Goal: Task Accomplishment & Management: Manage account settings

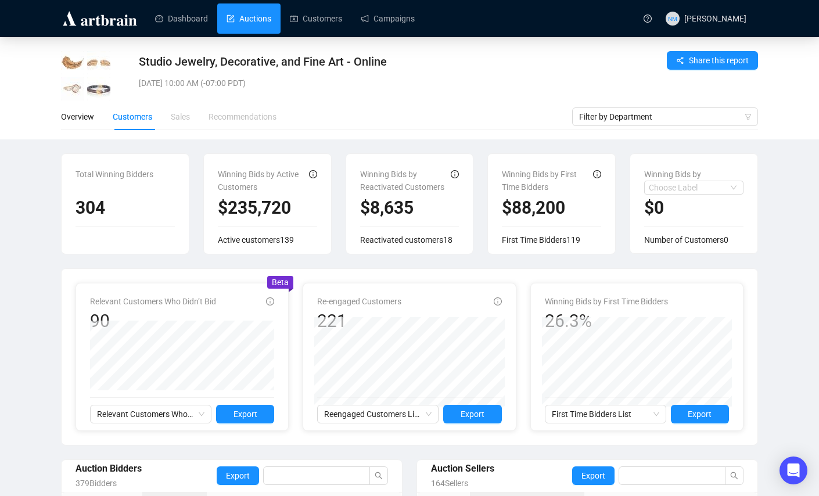
click at [239, 9] on link "Auctions" at bounding box center [248, 18] width 45 height 30
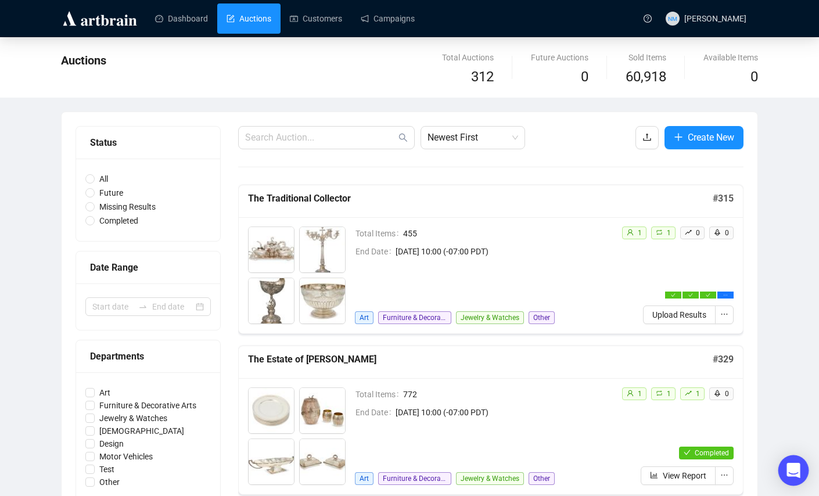
click at [790, 468] on icon "Open Intercom Messenger" at bounding box center [792, 470] width 13 height 15
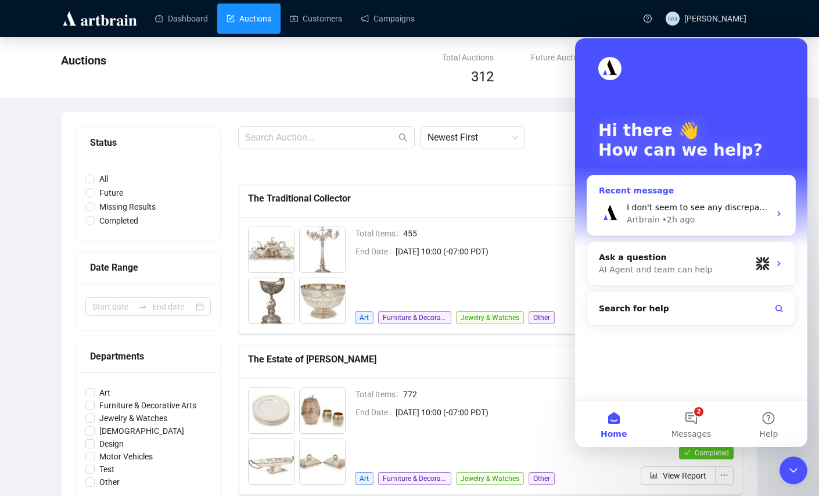
click at [761, 214] on div "Artbrain • 2h ago" at bounding box center [698, 220] width 143 height 12
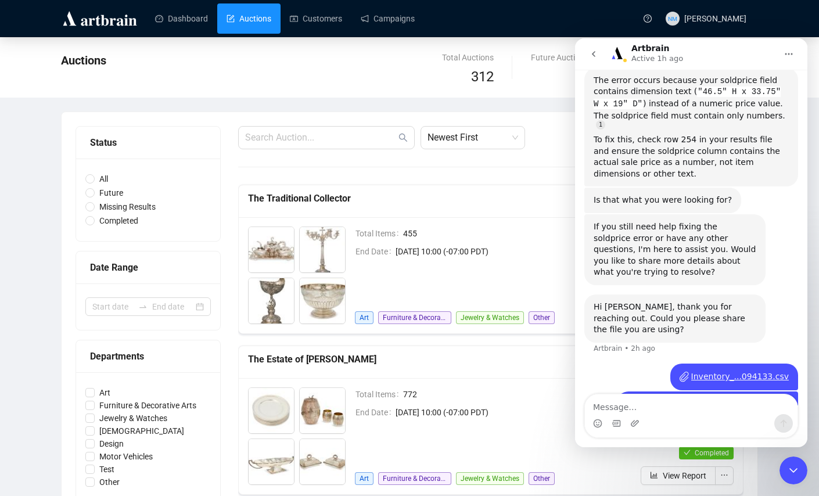
scroll to position [242, 0]
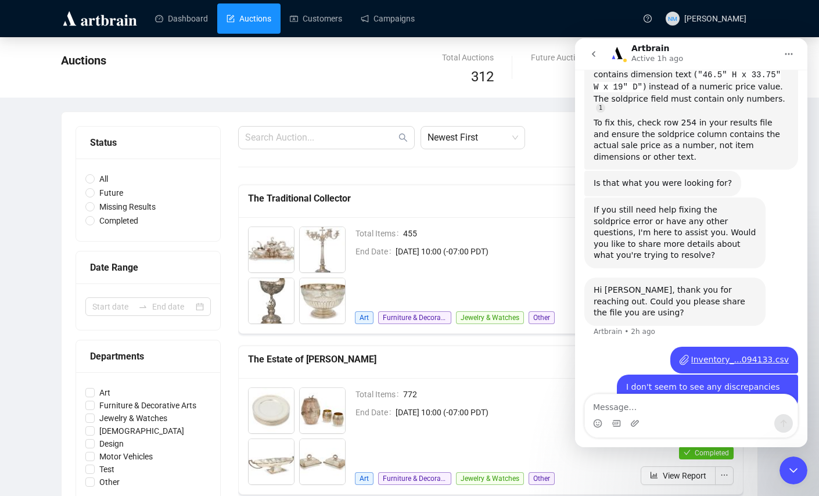
click at [792, 473] on icon "Close Intercom Messenger" at bounding box center [793, 470] width 14 height 14
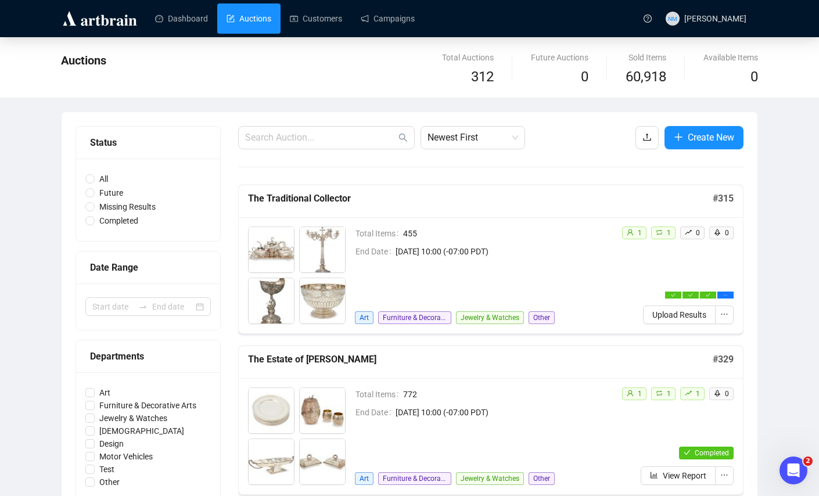
click at [253, 19] on link "Auctions" at bounding box center [248, 18] width 45 height 30
click at [698, 139] on span "Create New" at bounding box center [711, 137] width 46 height 15
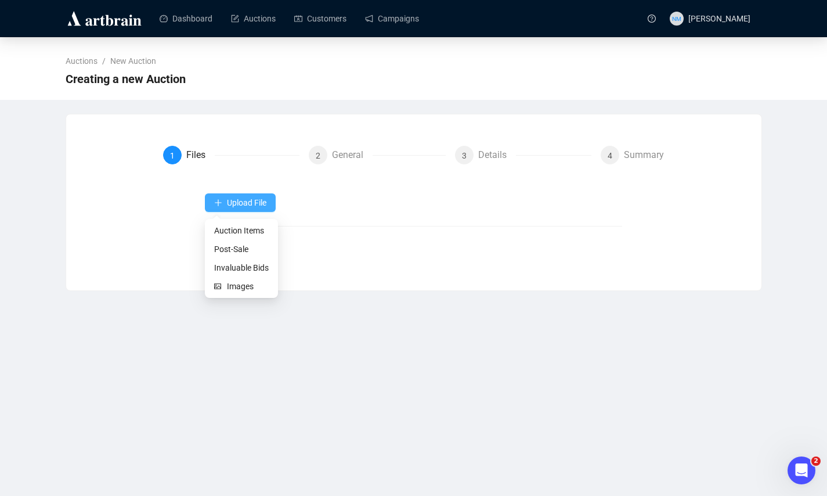
click at [220, 208] on button "Upload File" at bounding box center [240, 202] width 71 height 19
click at [277, 212] on div "Upload File Next" at bounding box center [414, 226] width 418 height 66
click at [257, 208] on button "Upload File" at bounding box center [240, 202] width 71 height 19
click at [240, 233] on span "Auction Items" at bounding box center [241, 230] width 55 height 13
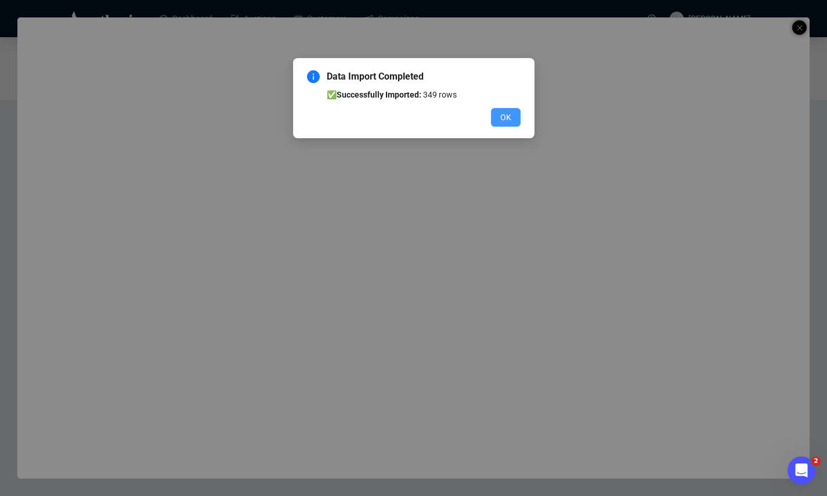
click at [506, 111] on span "OK" at bounding box center [506, 117] width 11 height 13
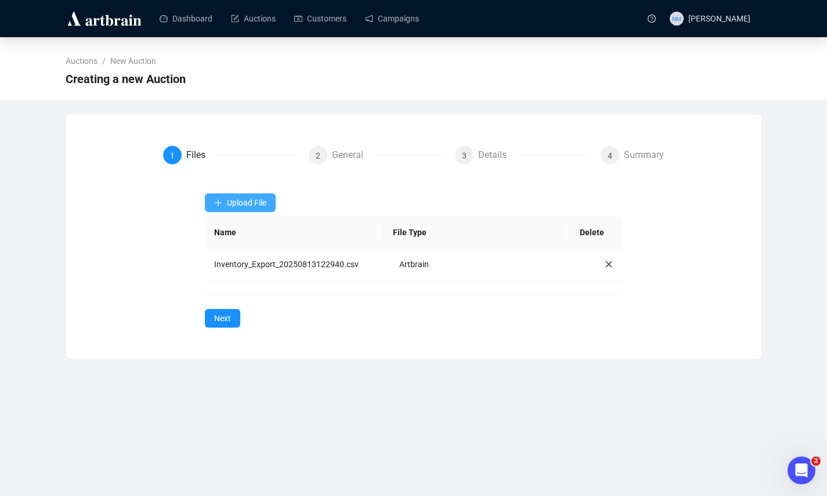
click at [242, 208] on button "Upload File" at bounding box center [240, 202] width 71 height 19
click at [395, 112] on div "Auctions / New Auction Creating a new Auction 1 Files 2 General 3 Details 4 Sum…" at bounding box center [413, 198] width 827 height 322
click at [249, 202] on span "Upload File" at bounding box center [246, 202] width 39 height 9
click at [246, 290] on span "Images" at bounding box center [248, 286] width 42 height 13
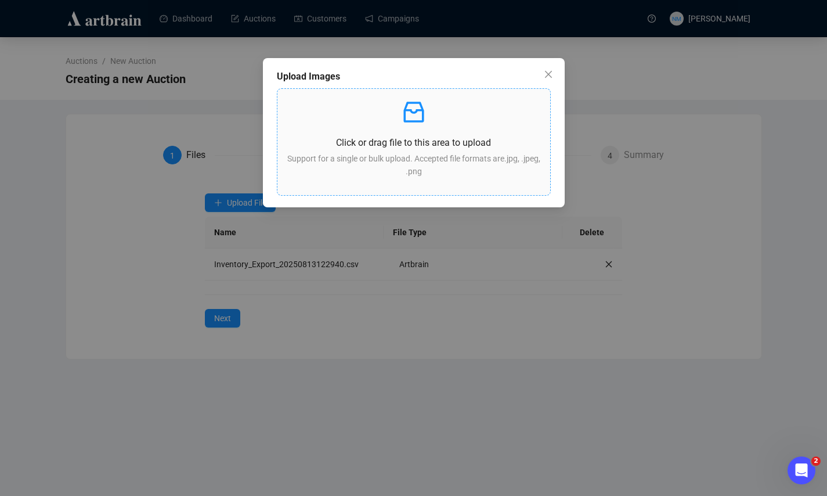
click at [415, 154] on p "Support for a single or bulk upload. Accepted file formats are .jpg, .jpeg, .png" at bounding box center [414, 165] width 254 height 26
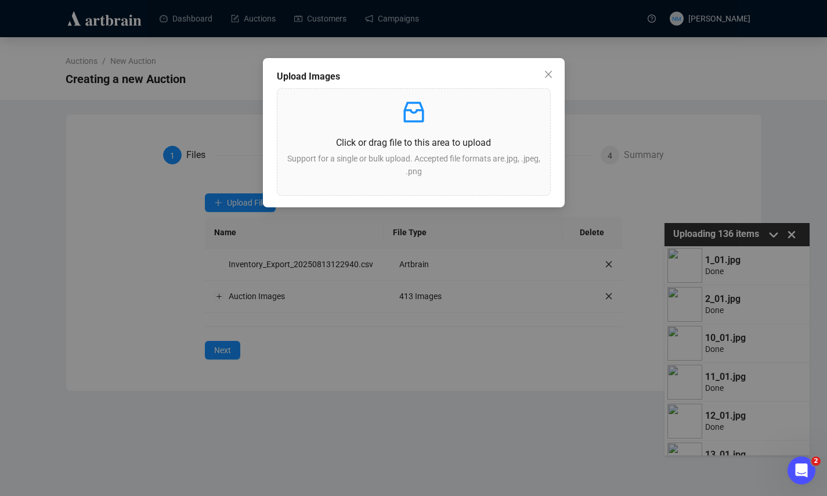
click at [761, 132] on div "Upload Images Click or drag file to this area to upload Support for a single or…" at bounding box center [413, 248] width 827 height 496
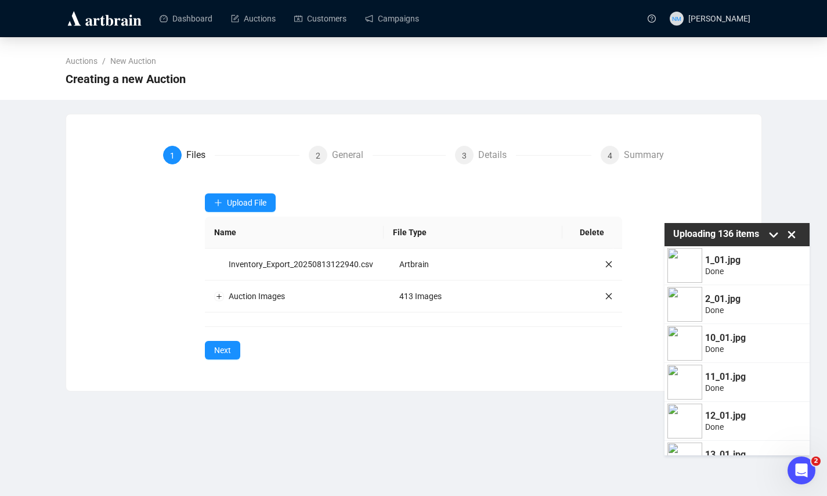
click at [773, 142] on div "Auctions / New Auction Creating a new Auction 1 Files 2 General 3 Details 4 Sum…" at bounding box center [413, 214] width 827 height 354
click at [801, 164] on div "Auctions / New Auction Creating a new Auction 1 Files 2 General 3 Details 4 Sum…" at bounding box center [413, 214] width 827 height 354
click at [803, 471] on icon "Open Intercom Messenger" at bounding box center [802, 470] width 8 height 9
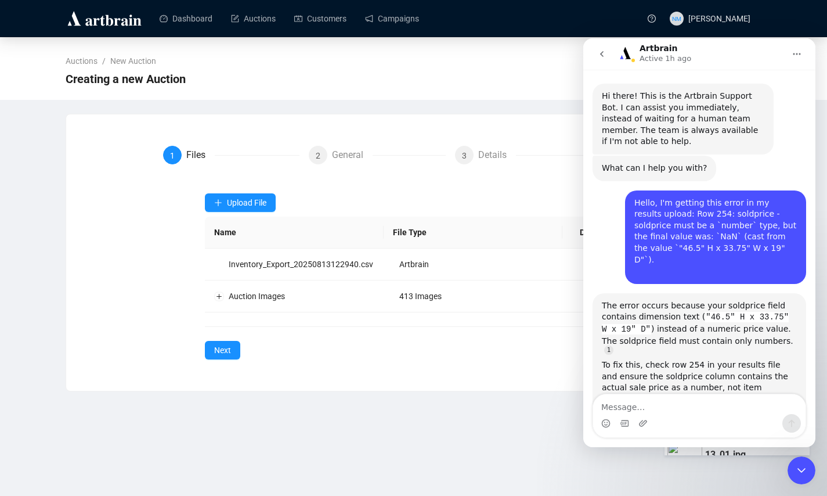
scroll to position [242, 0]
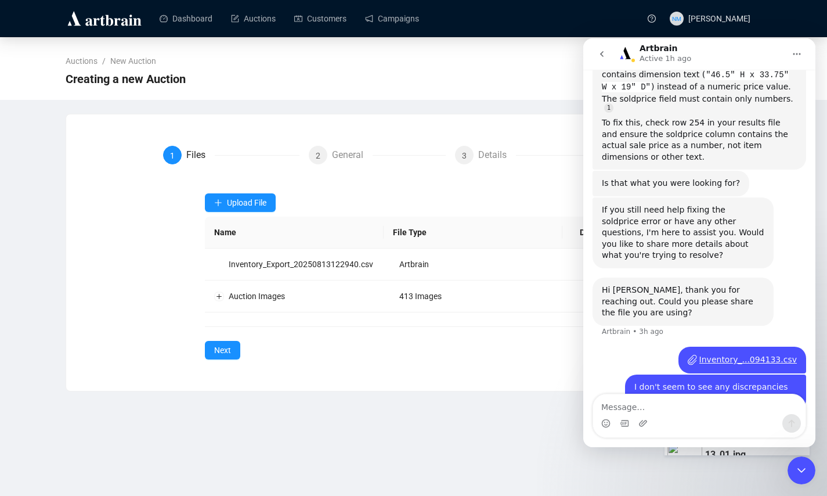
click at [798, 466] on icon "Close Intercom Messenger" at bounding box center [802, 470] width 14 height 14
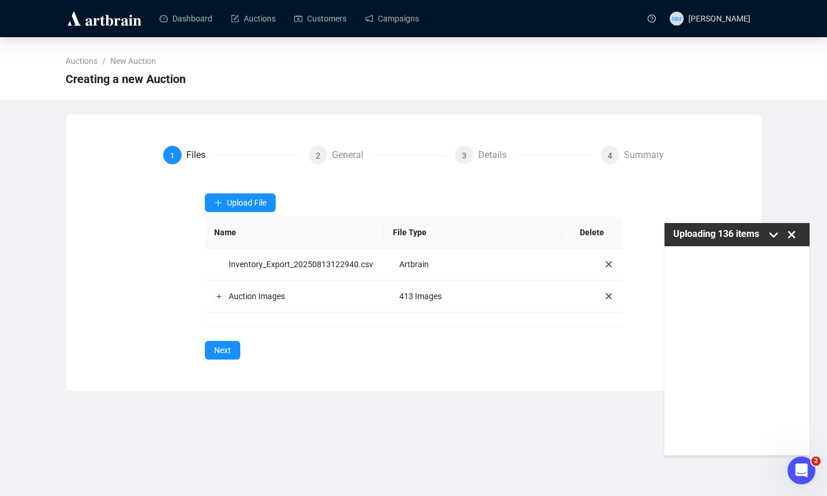
scroll to position [20, 0]
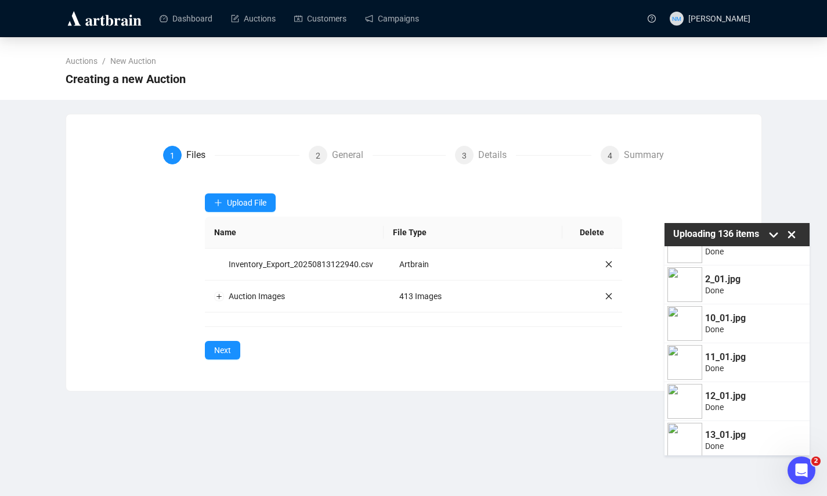
click at [794, 234] on icon at bounding box center [791, 234] width 17 height 17
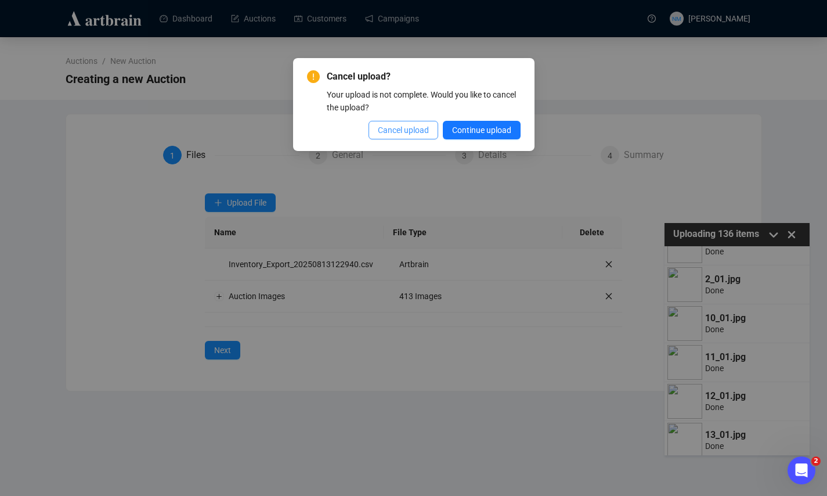
click at [410, 131] on span "Cancel upload" at bounding box center [403, 130] width 51 height 13
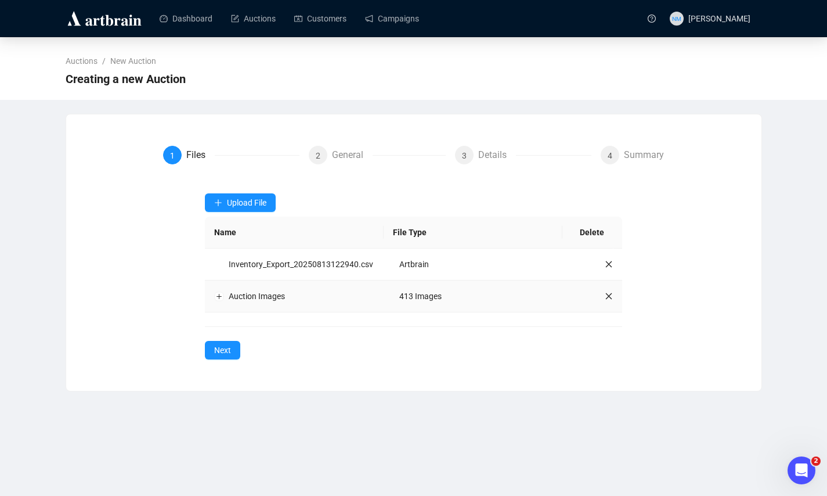
click at [605, 300] on icon "close" at bounding box center [609, 296] width 8 height 8
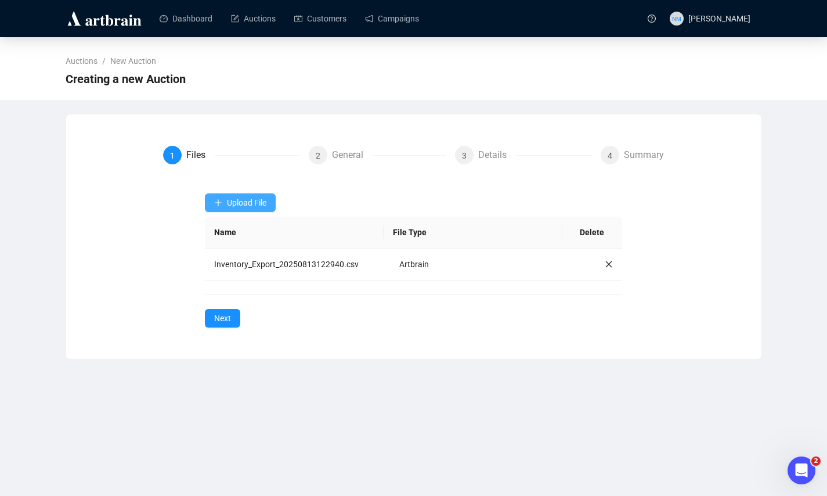
click at [251, 195] on button "Upload File" at bounding box center [240, 202] width 71 height 19
click at [248, 285] on span "Images" at bounding box center [248, 286] width 42 height 13
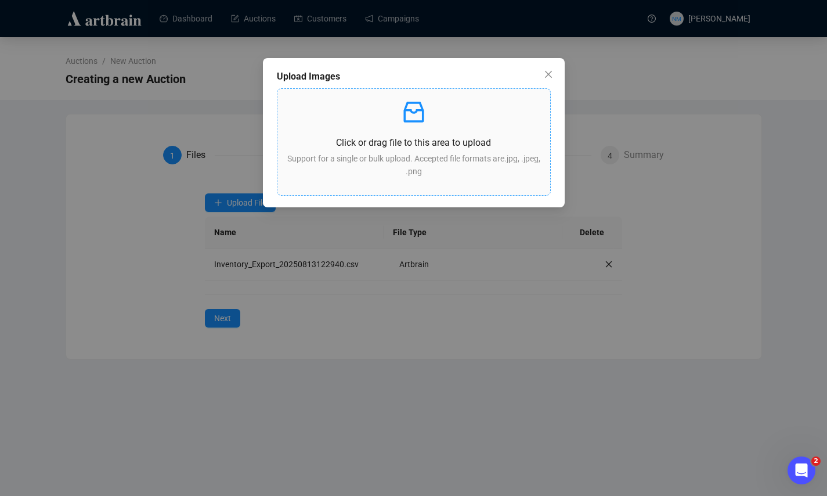
click at [408, 144] on p "Click or drag file to this area to upload" at bounding box center [414, 142] width 254 height 15
click at [419, 168] on p "Support for a single or bulk upload. Accepted file formats are .jpg, .jpeg, .png" at bounding box center [414, 165] width 254 height 26
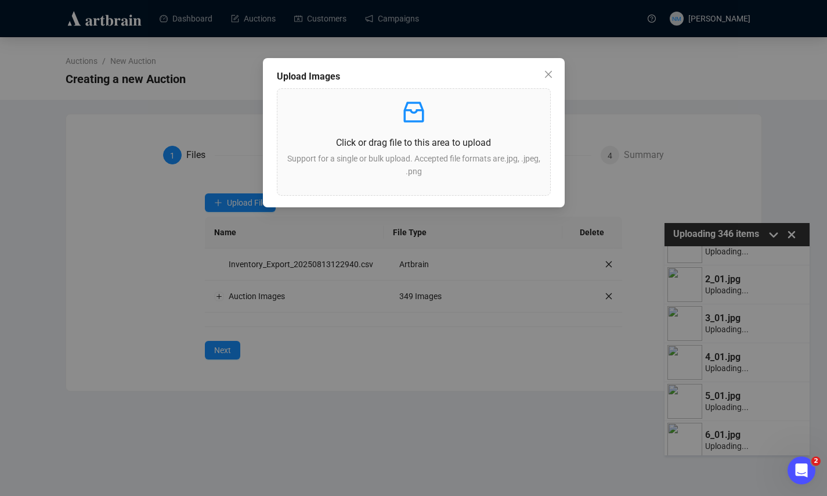
click at [754, 129] on div "Upload Images Click or drag file to this area to upload Support for a single or…" at bounding box center [413, 248] width 827 height 496
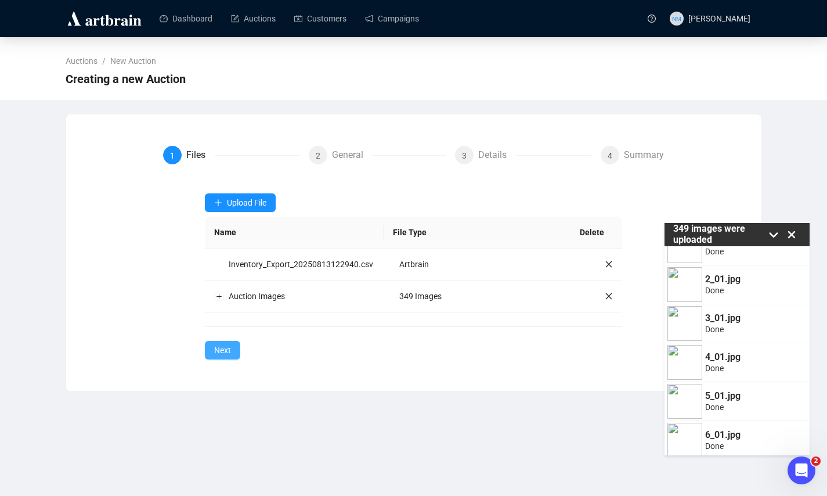
click at [222, 357] on span "Next" at bounding box center [222, 350] width 17 height 13
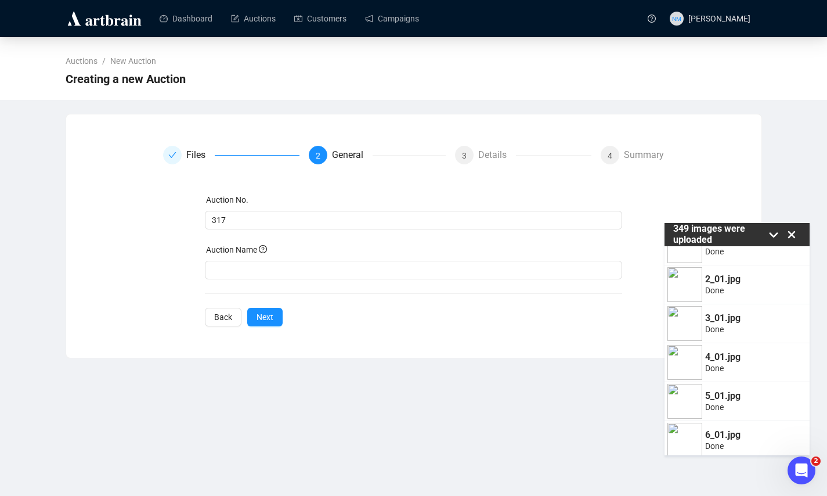
click at [245, 282] on div "Auction No. 317 Auction Name Back Next" at bounding box center [414, 259] width 418 height 133
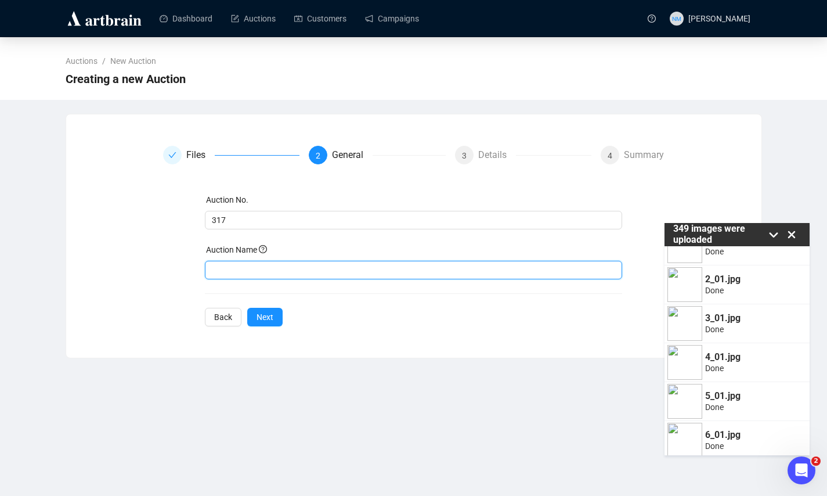
click at [249, 274] on input "text" at bounding box center [414, 270] width 418 height 19
type input "Art of the American West"
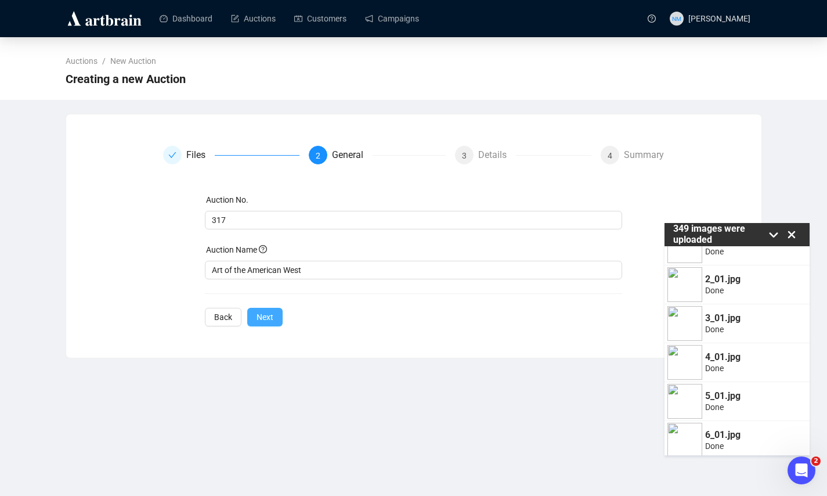
click at [267, 314] on span "Next" at bounding box center [265, 317] width 17 height 13
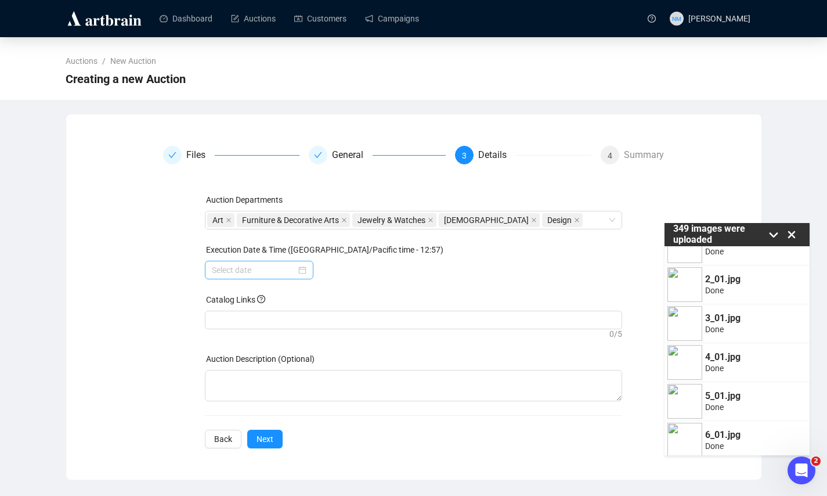
click at [297, 275] on div at bounding box center [259, 270] width 95 height 13
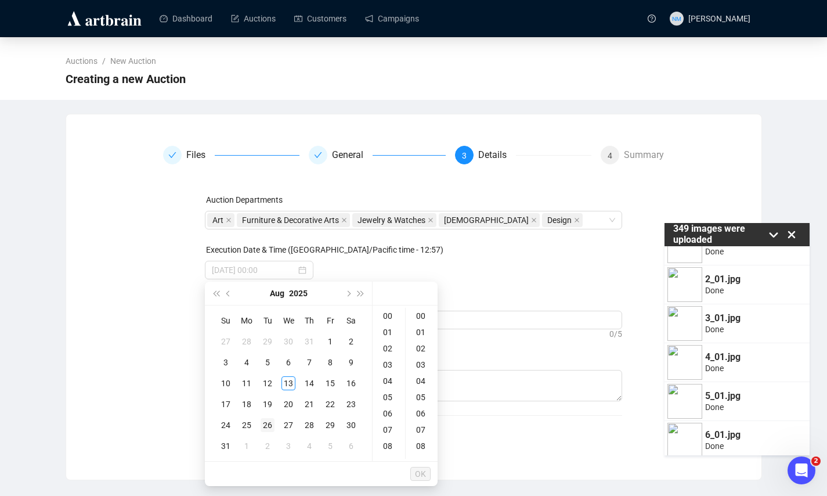
click at [267, 423] on div "26" at bounding box center [268, 425] width 14 height 14
click at [388, 388] on div "10" at bounding box center [389, 390] width 28 height 16
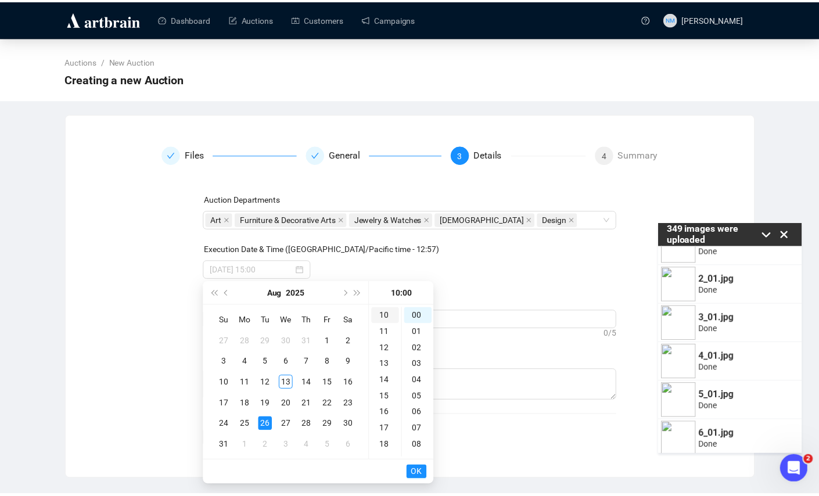
scroll to position [163, 0]
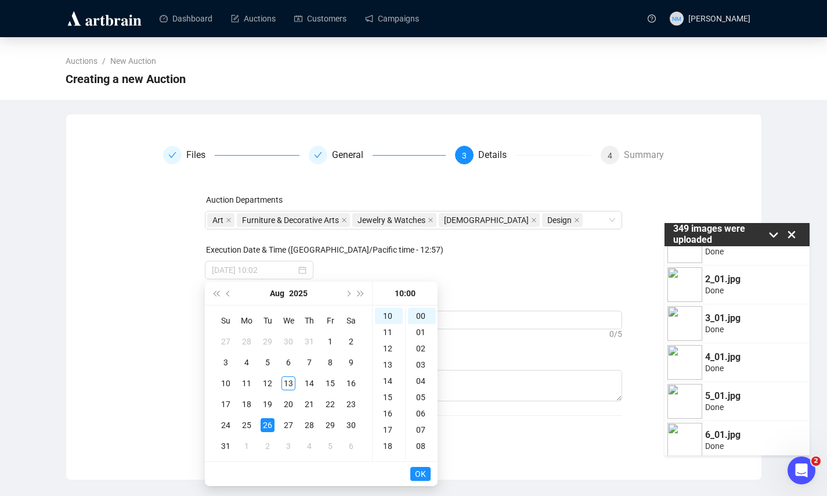
type input "2025-08-26 10:00"
click at [423, 475] on span "OK" at bounding box center [420, 474] width 11 height 22
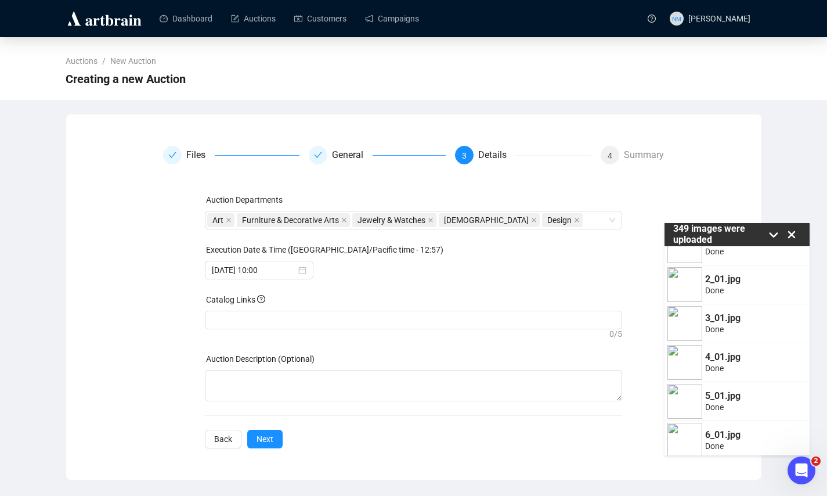
click at [340, 430] on div "Auction Departments Art Furniture & Decorative Arts Jewelry & Watches Native Am…" at bounding box center [414, 320] width 418 height 255
click at [275, 317] on div at bounding box center [413, 320] width 413 height 16
paste input "https://www.johnmoran.com/auction-catalog/art-of-the-american-west_PVPO3EU6IB"
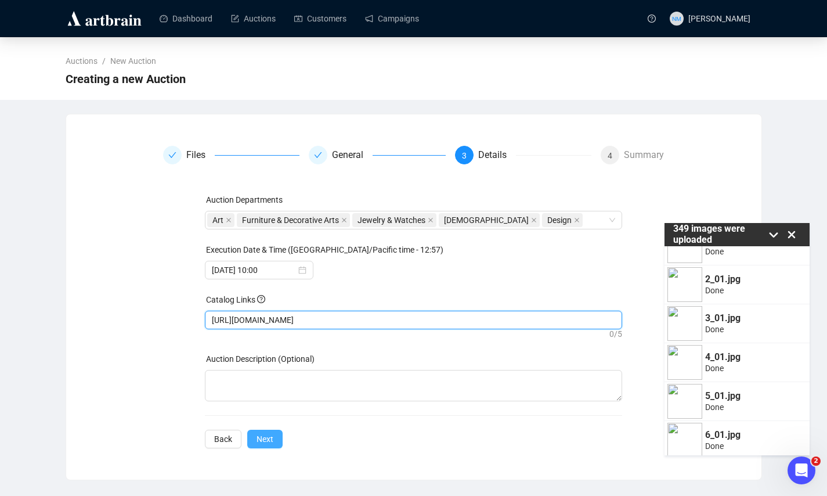
type input "https://www.johnmoran.com/auction-catalog/art-of-the-american-west_PVPO3EU6IB"
click at [269, 438] on span "Next" at bounding box center [265, 439] width 17 height 13
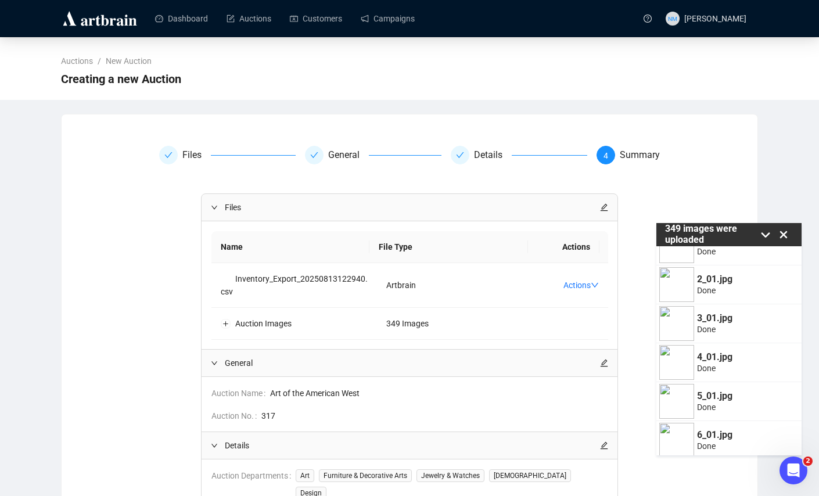
scroll to position [135, 0]
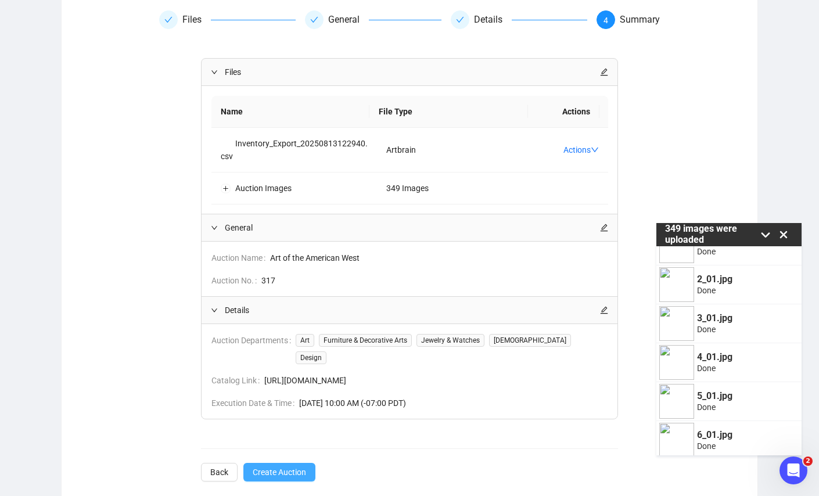
click at [283, 466] on span "Create Auction" at bounding box center [279, 472] width 53 height 13
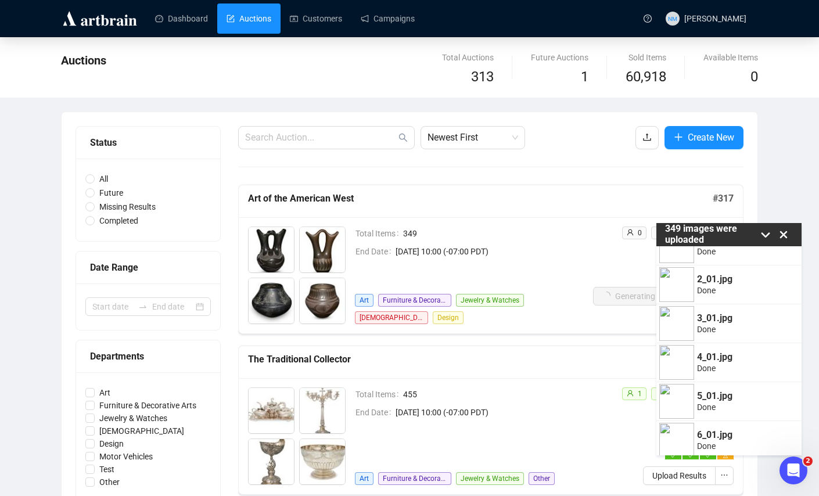
click at [784, 230] on icon at bounding box center [783, 234] width 17 height 17
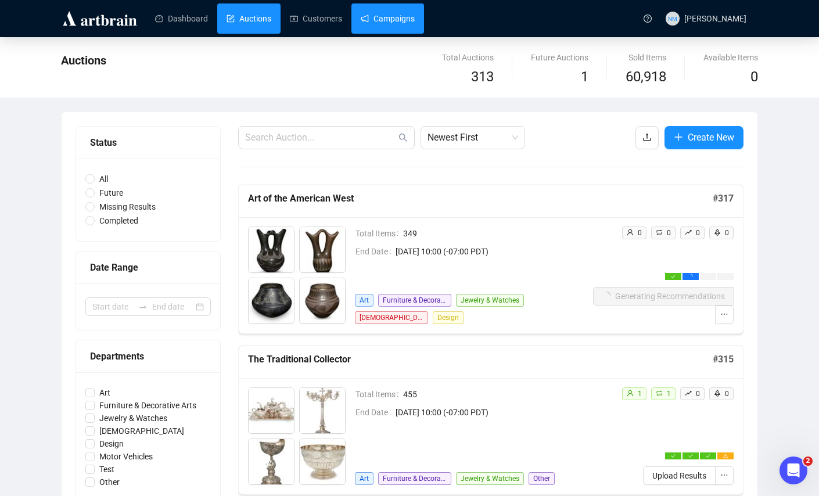
click at [400, 21] on link "Campaigns" at bounding box center [388, 18] width 54 height 30
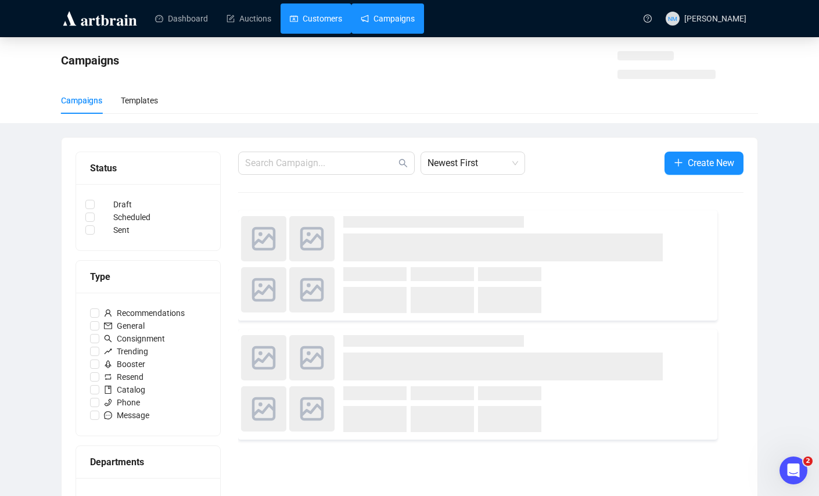
click at [325, 21] on link "Customers" at bounding box center [316, 18] width 52 height 30
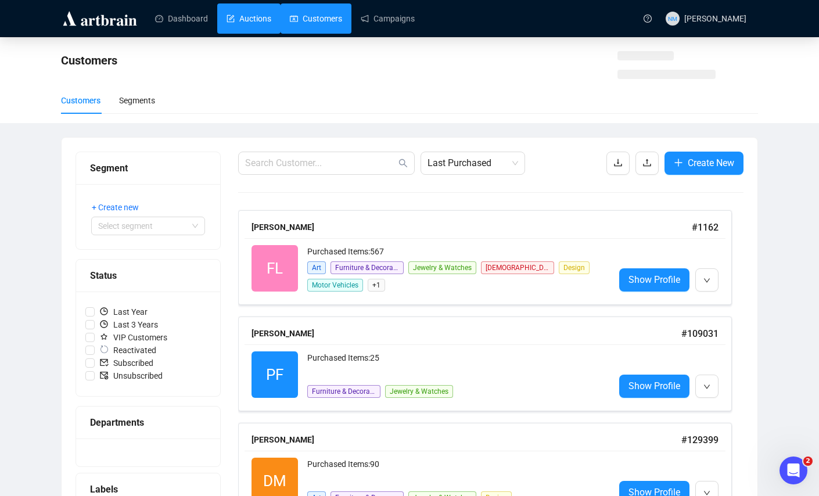
click at [246, 15] on link "Auctions" at bounding box center [248, 18] width 45 height 30
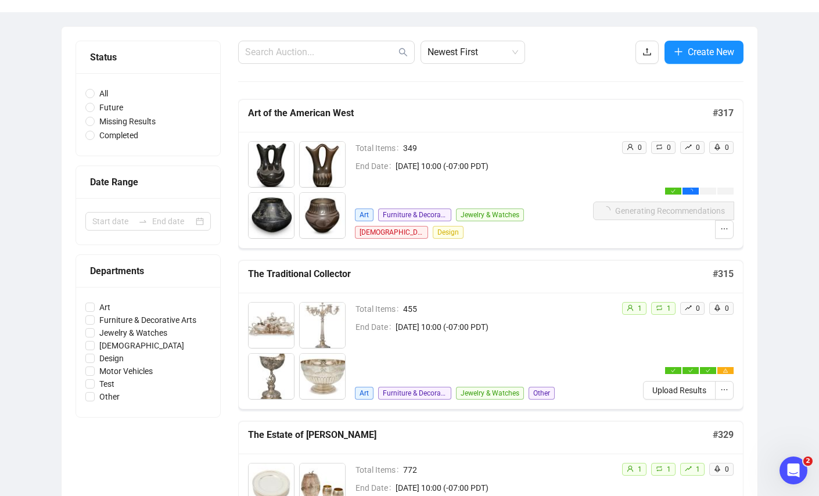
scroll to position [91, 0]
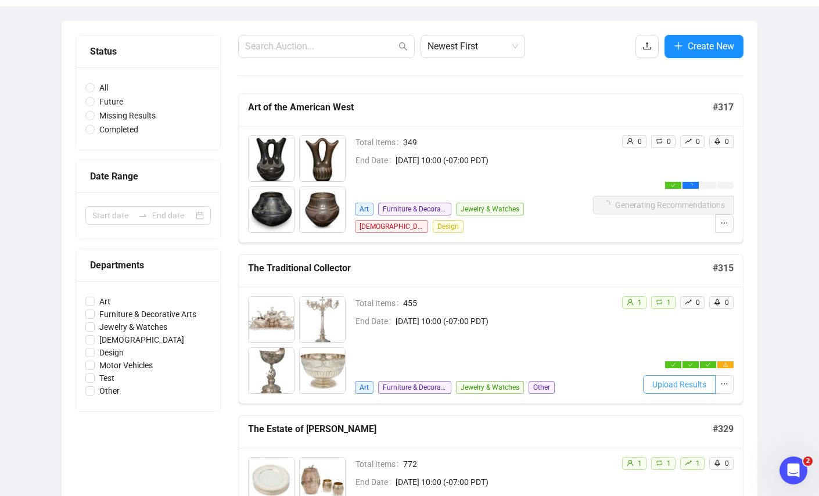
click at [690, 383] on span "Upload Results" at bounding box center [679, 384] width 54 height 13
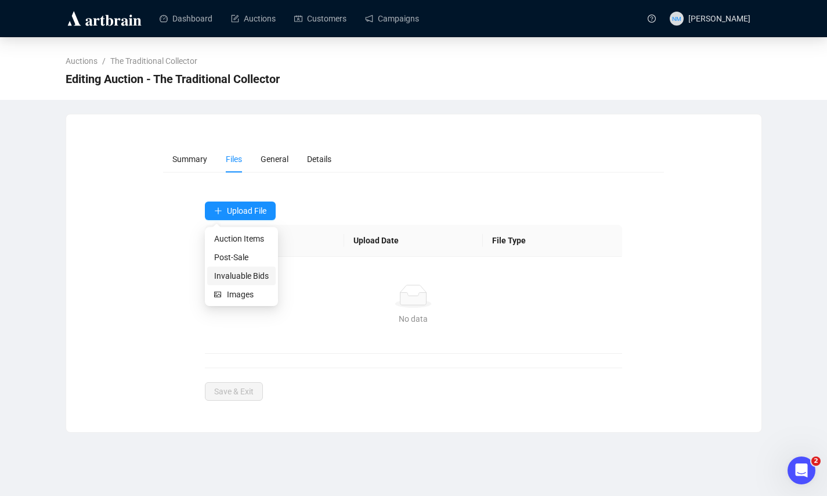
click at [247, 276] on span "Invaluable Bids" at bounding box center [241, 275] width 55 height 13
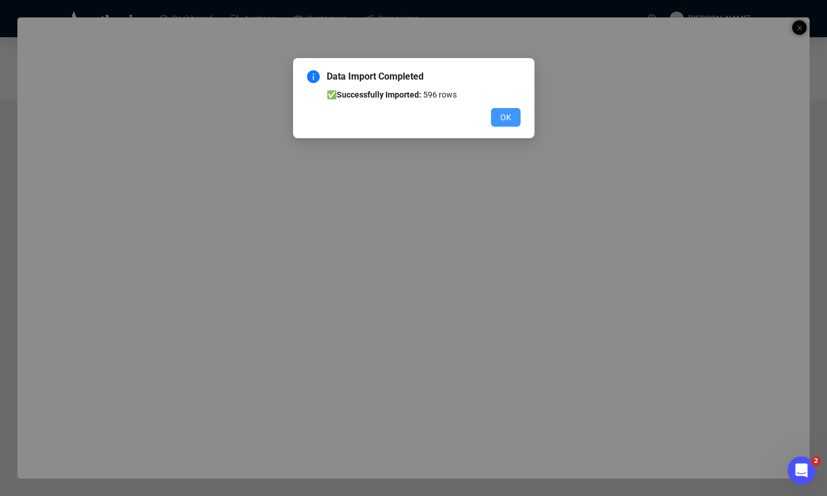
click at [507, 117] on span "OK" at bounding box center [506, 117] width 11 height 13
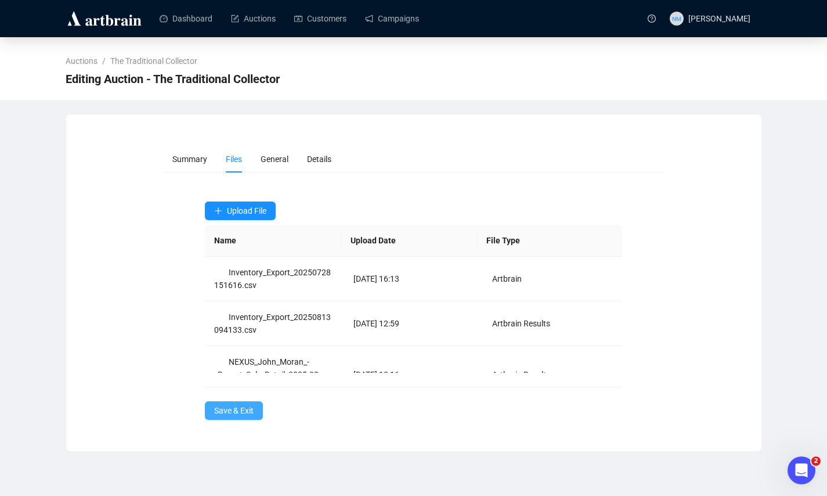
click at [237, 416] on span "Save & Exit" at bounding box center [233, 410] width 39 height 13
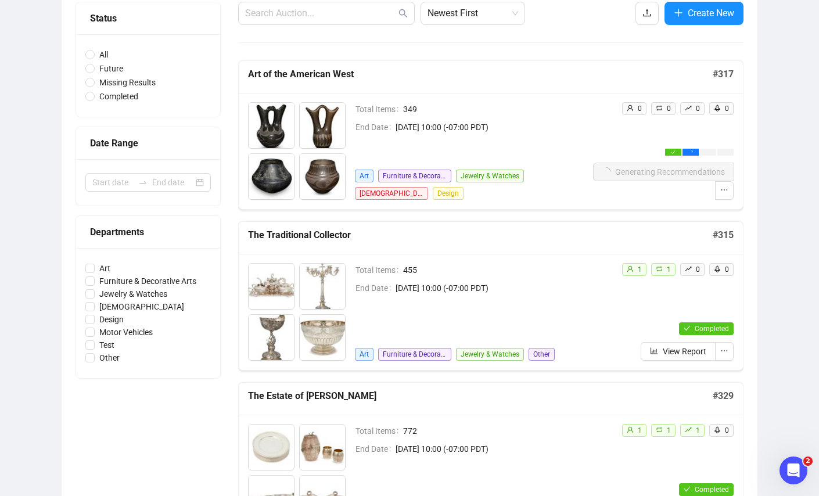
scroll to position [123, 0]
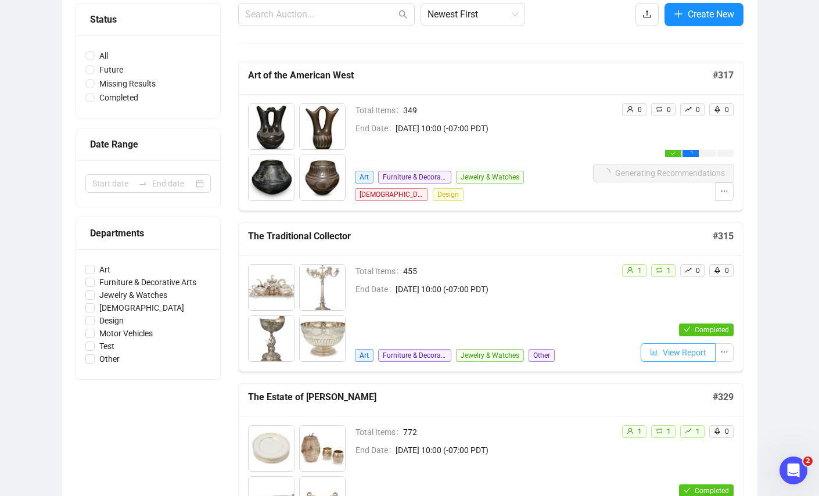
click at [686, 352] on span "View Report" at bounding box center [685, 352] width 44 height 13
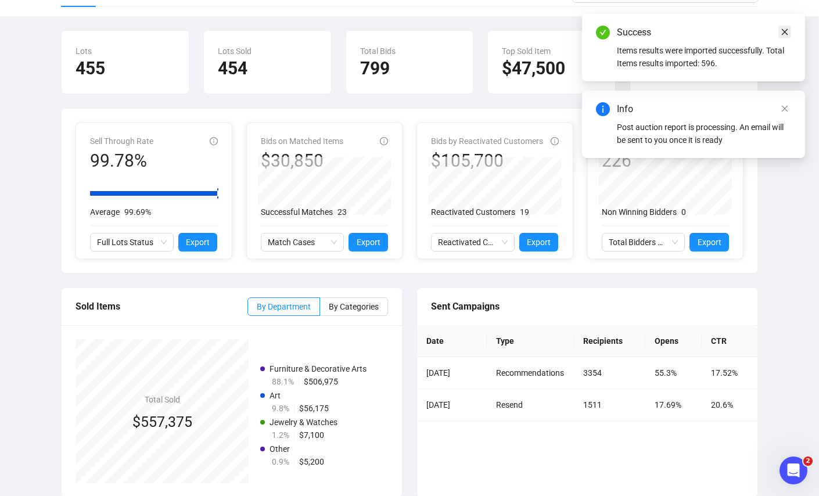
click at [782, 35] on icon "close" at bounding box center [784, 32] width 8 height 8
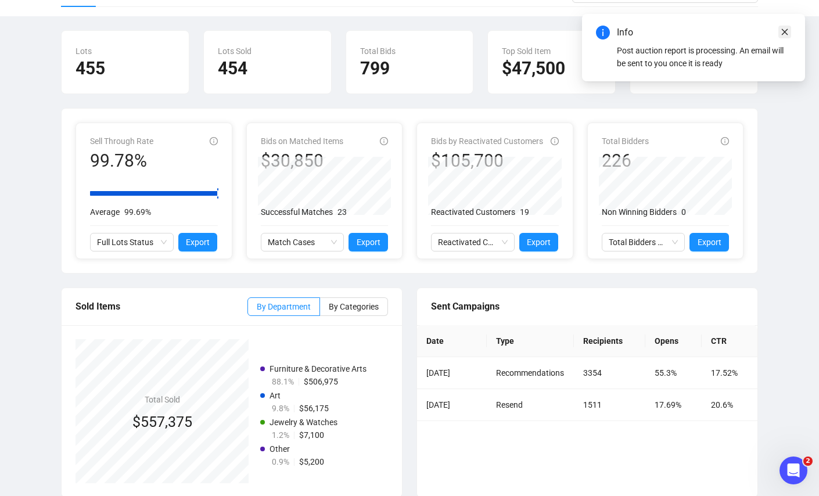
click at [786, 27] on link "Close" at bounding box center [784, 32] width 13 height 13
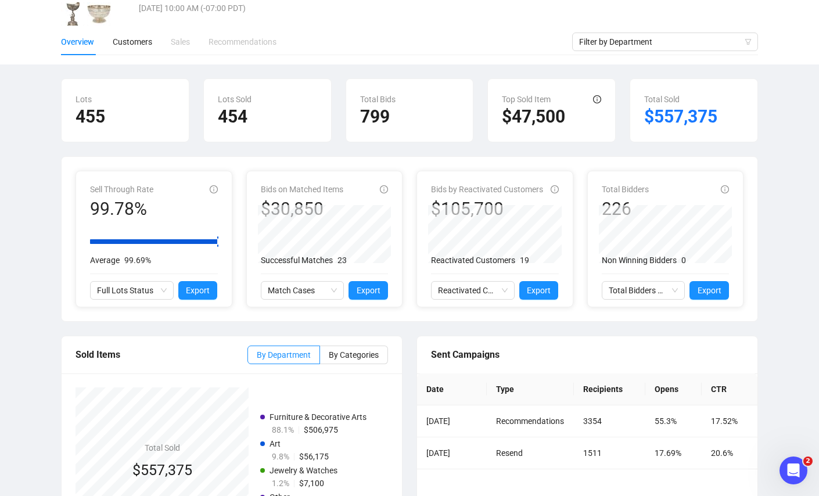
scroll to position [75, 0]
click at [141, 34] on div "Customers" at bounding box center [132, 41] width 39 height 27
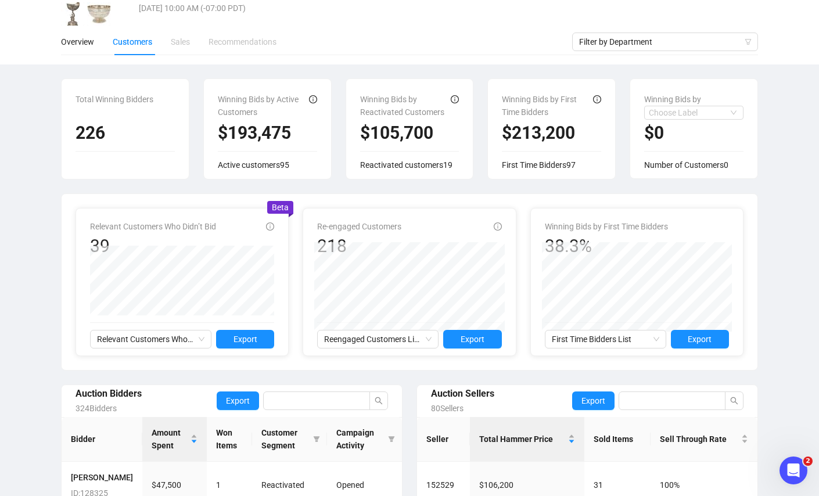
click at [791, 188] on div "The Traditional Collector Tue, Aug 12, 2025 10:00 AM (-07:00 PDT) Share this re…" at bounding box center [409, 356] width 819 height 789
click at [784, 254] on div "The Traditional Collector Tue, Aug 12, 2025 10:00 AM (-07:00 PDT) Share this re…" at bounding box center [409, 356] width 819 height 789
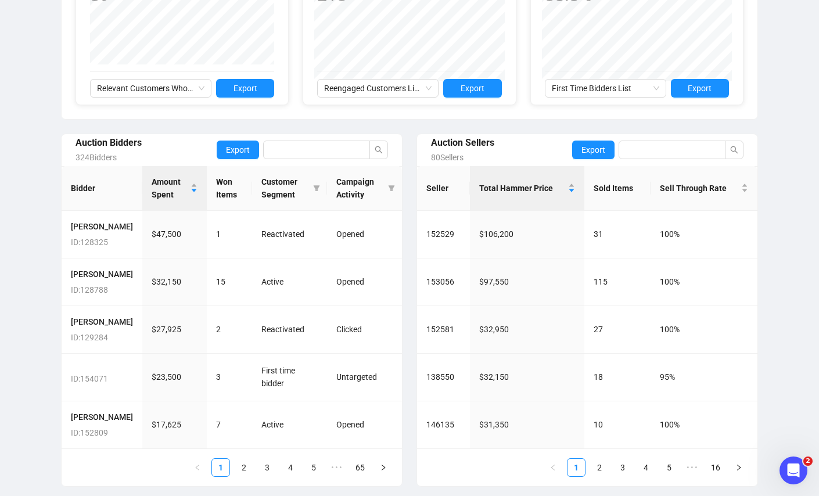
scroll to position [343, 0]
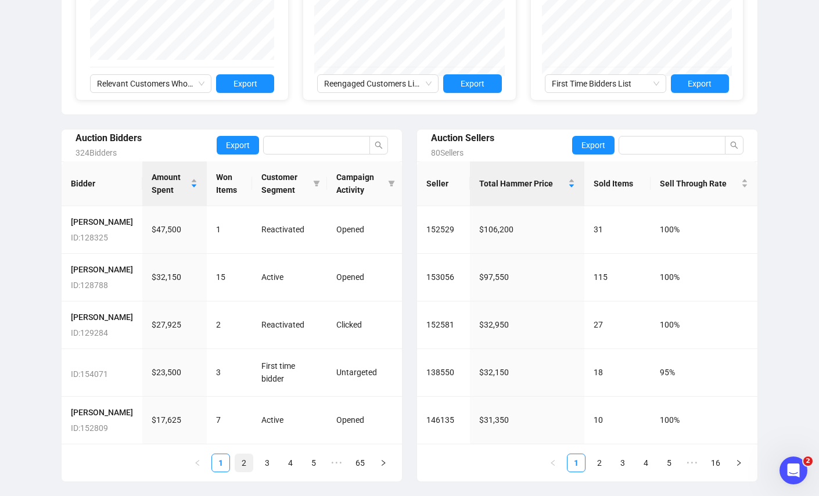
click at [247, 465] on link "2" at bounding box center [243, 462] width 17 height 17
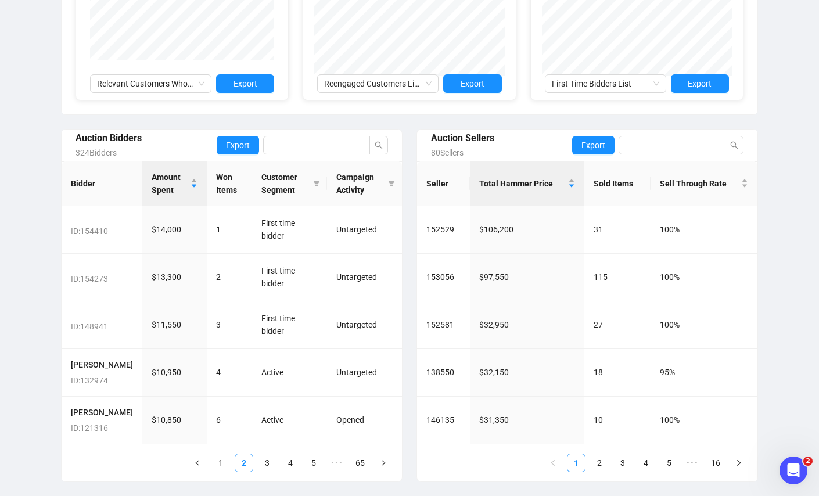
click at [797, 241] on div "The Traditional Collector Tue, Aug 12, 2025 10:00 AM (-07:00 PDT) Share this re…" at bounding box center [409, 101] width 819 height 789
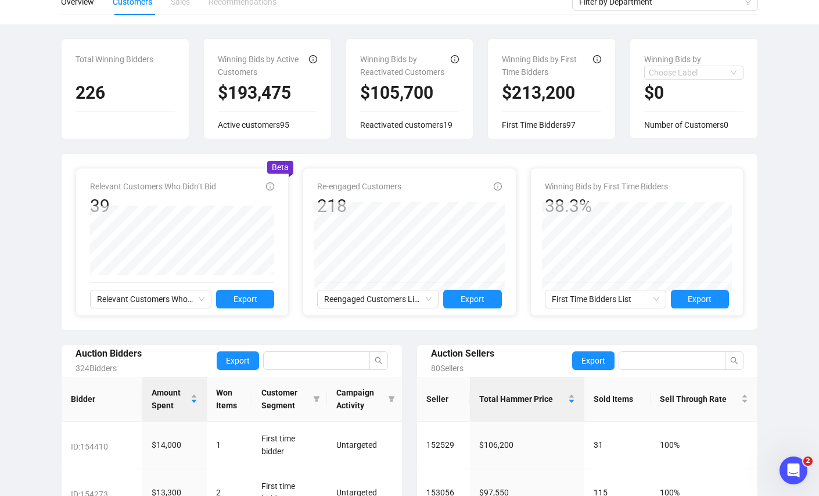
scroll to position [113, 0]
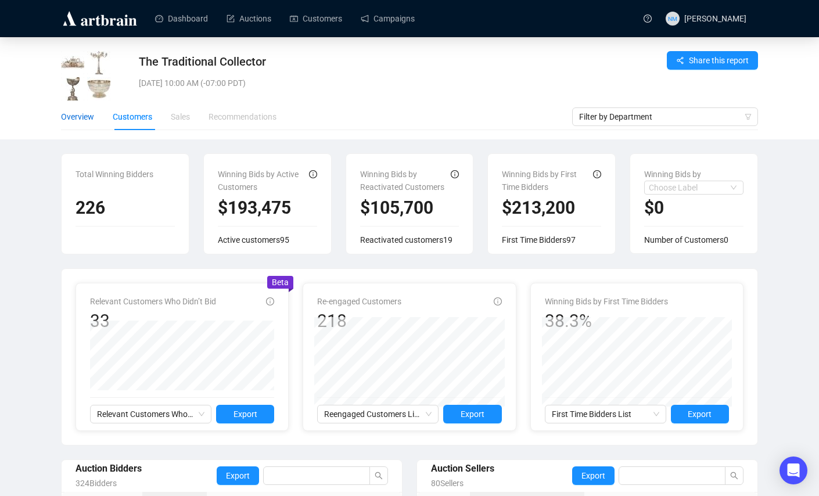
click at [88, 113] on div "Overview" at bounding box center [77, 116] width 33 height 13
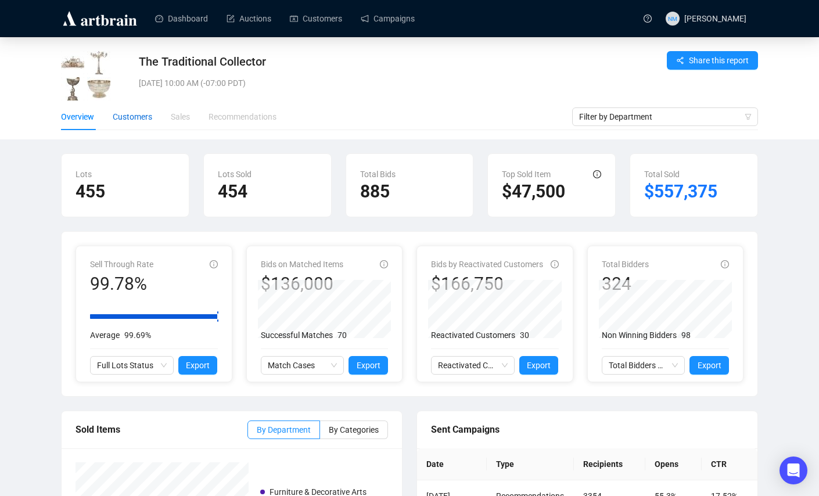
click at [149, 121] on div "Customers" at bounding box center [132, 116] width 39 height 13
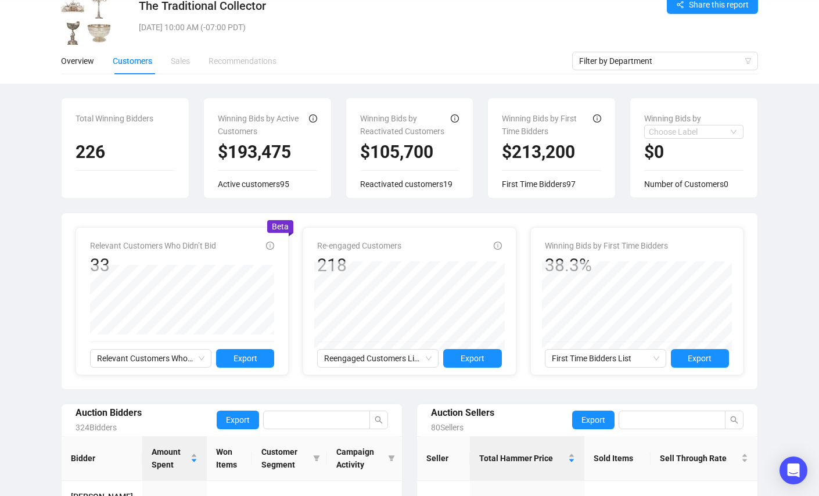
scroll to position [51, 0]
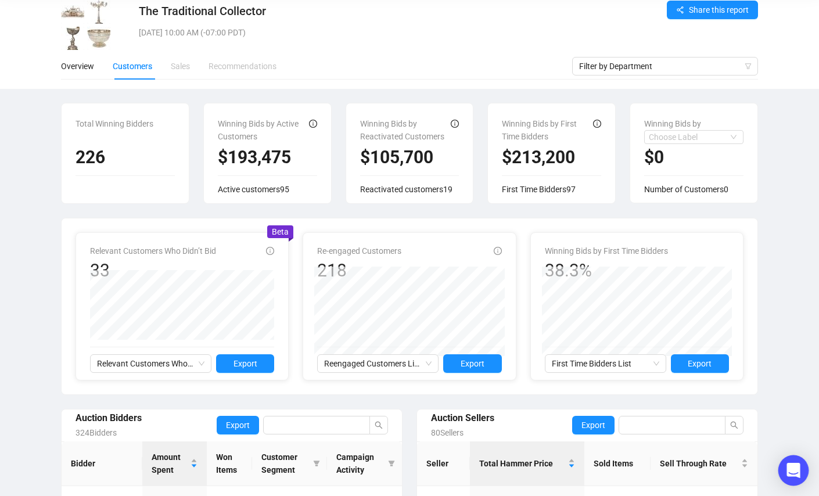
click at [790, 474] on icon "Open Intercom Messenger" at bounding box center [792, 470] width 13 height 15
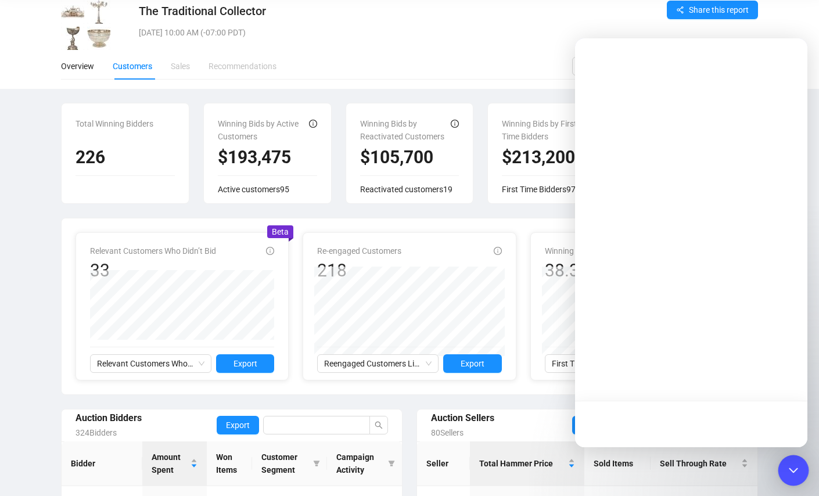
scroll to position [0, 0]
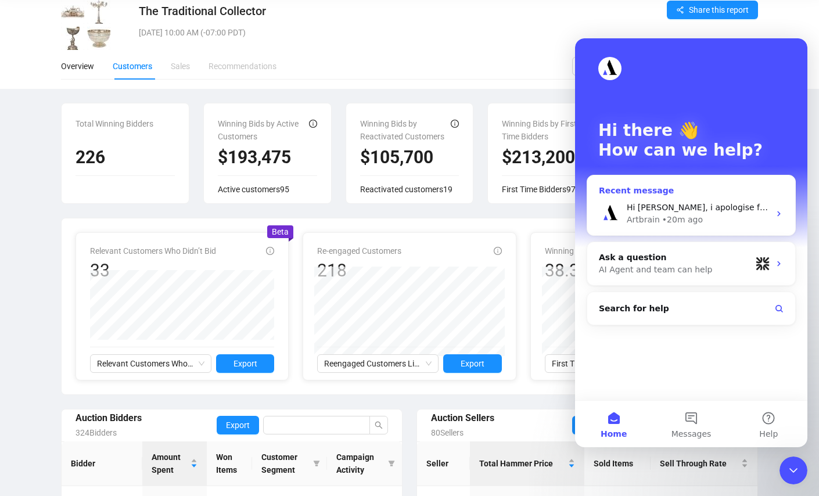
click at [709, 221] on div "Artbrain • 20m ago" at bounding box center [698, 220] width 143 height 12
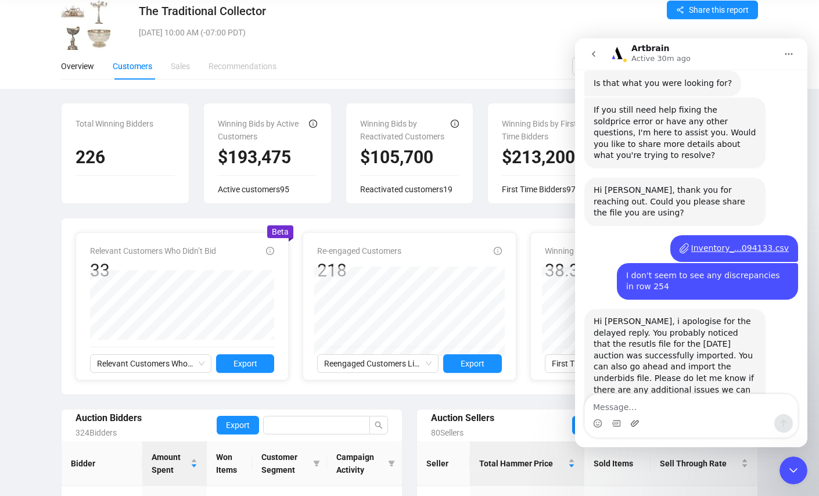
scroll to position [345, 0]
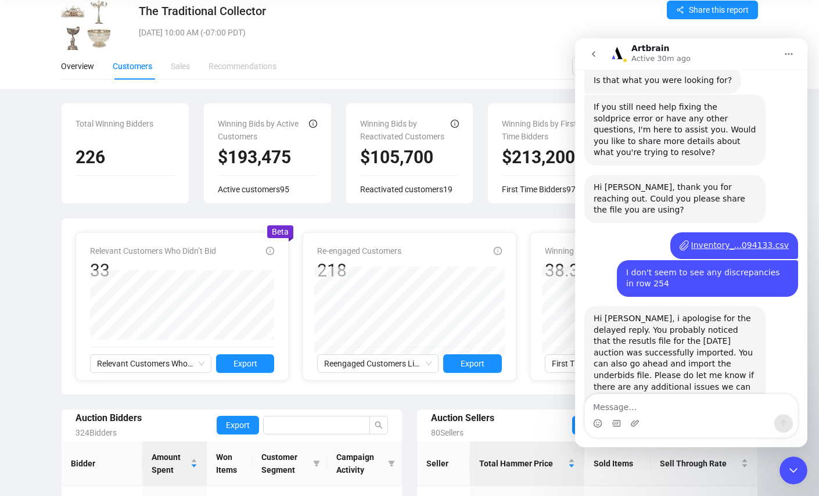
click at [616, 408] on textarea "Message…" at bounding box center [691, 404] width 213 height 20
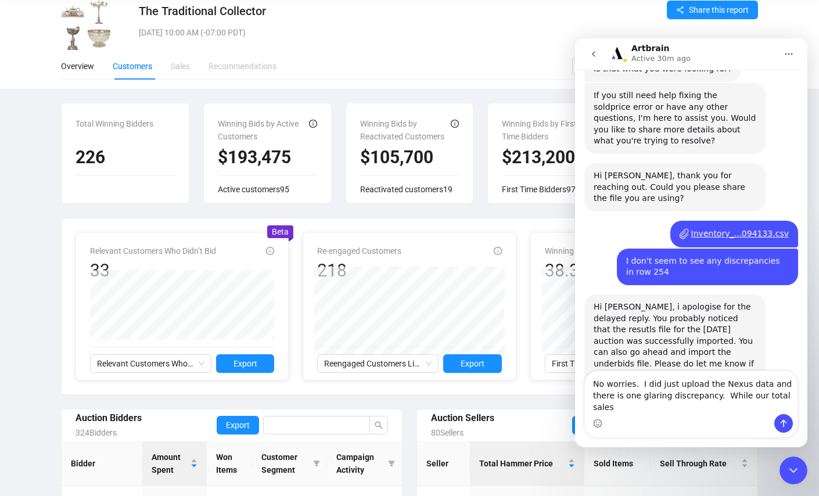
scroll to position [368, 0]
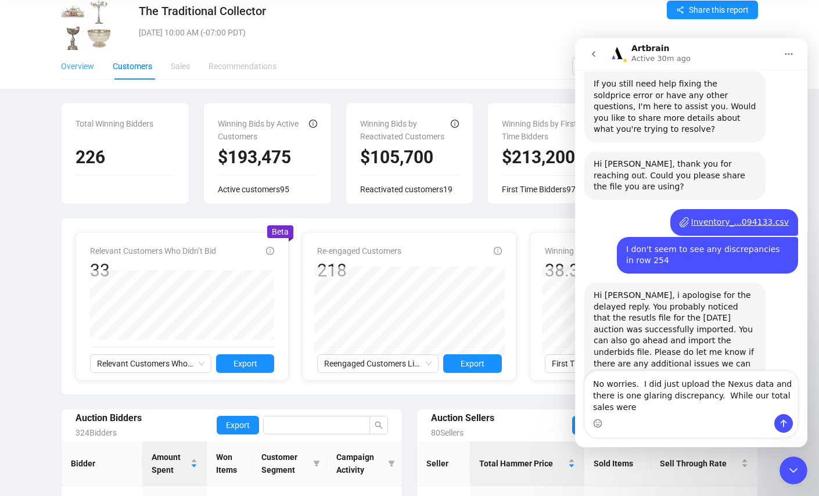
type textarea "No worries. I did just upload the Nexus data and there is one glaring discrepan…"
click at [81, 70] on div "Overview" at bounding box center [77, 66] width 33 height 13
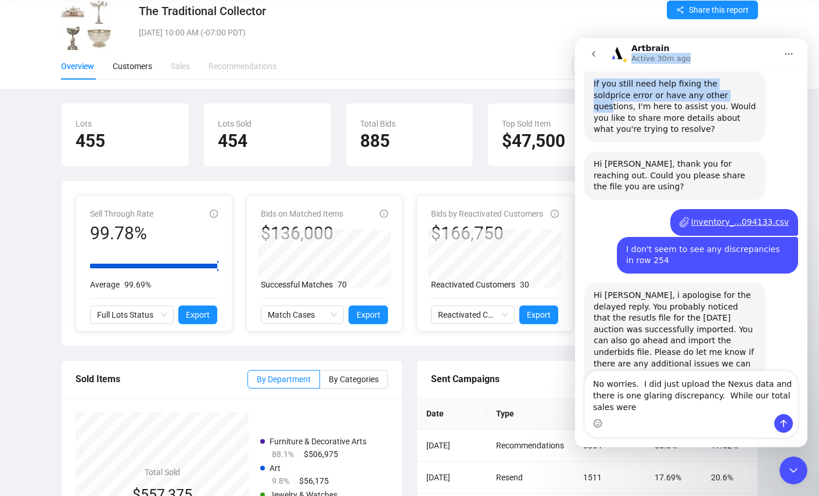
drag, startPoint x: 737, startPoint y: 49, endPoint x: 698, endPoint y: 81, distance: 50.4
click at [698, 81] on div "Artbrain Active 30m ago Hi there! This is the Artbrain Support Bot. I can assis…" at bounding box center [691, 242] width 232 height 409
click at [588, 53] on button "go back" at bounding box center [593, 54] width 22 height 22
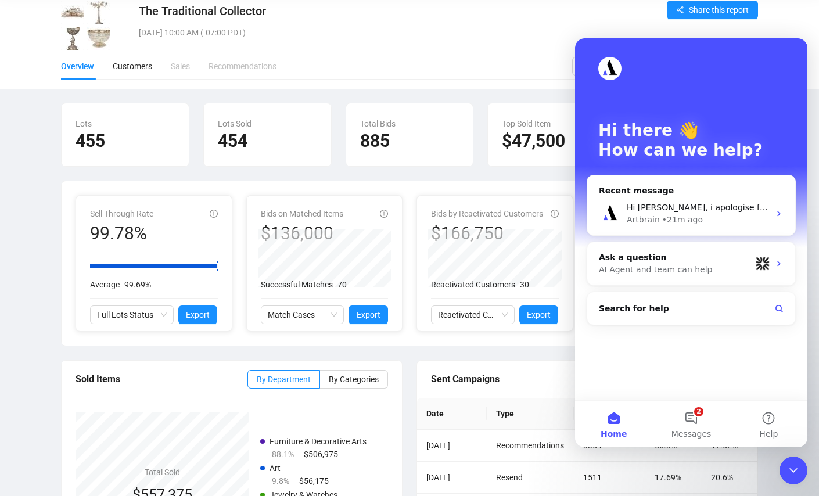
click at [553, 63] on div "Overview Customers Sales Recommendations" at bounding box center [316, 66] width 511 height 27
click at [794, 472] on icon "Close Intercom Messenger" at bounding box center [793, 470] width 14 height 14
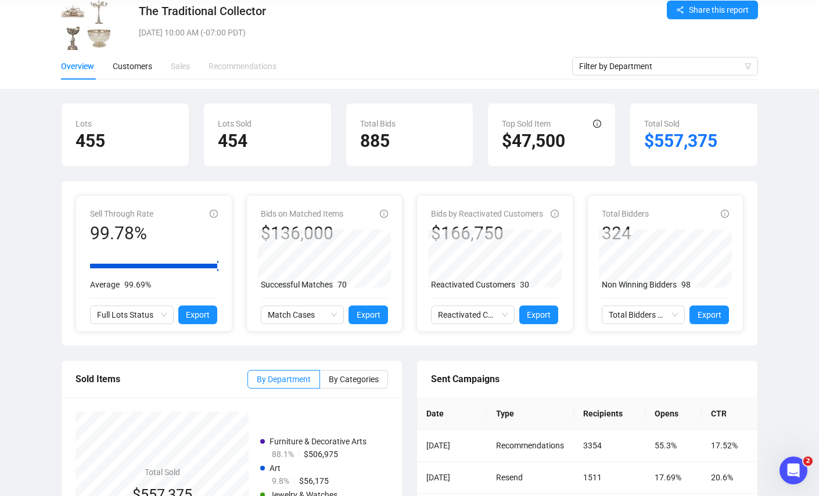
click at [791, 477] on icon "Open Intercom Messenger" at bounding box center [793, 470] width 19 height 19
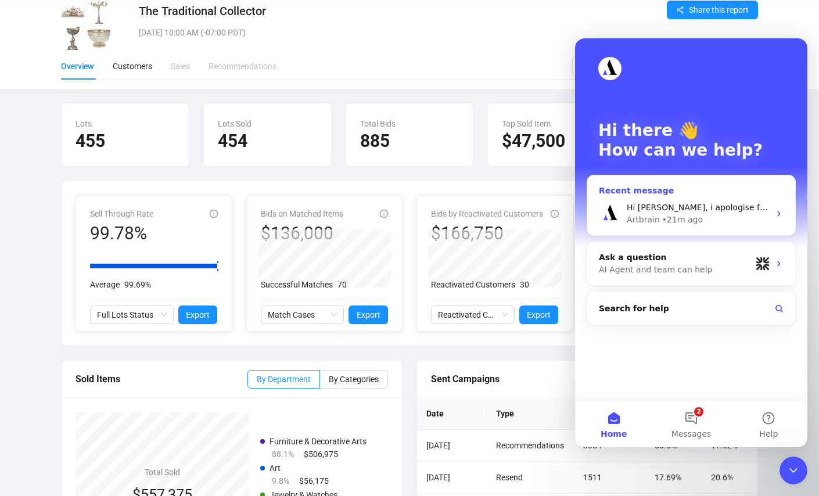
click at [713, 224] on div "Artbrain • 21m ago" at bounding box center [698, 220] width 143 height 12
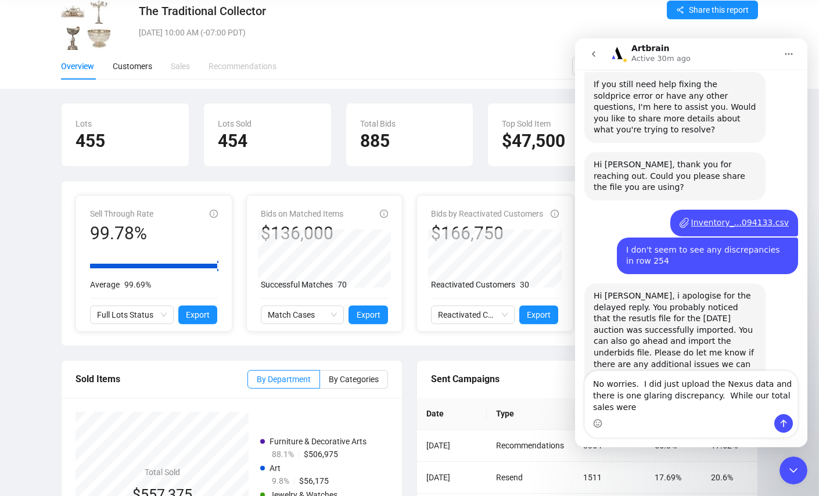
scroll to position [368, 0]
click at [646, 412] on textarea "No worries. I did just upload the Nexus data and there is one glaring discrepan…" at bounding box center [691, 392] width 213 height 43
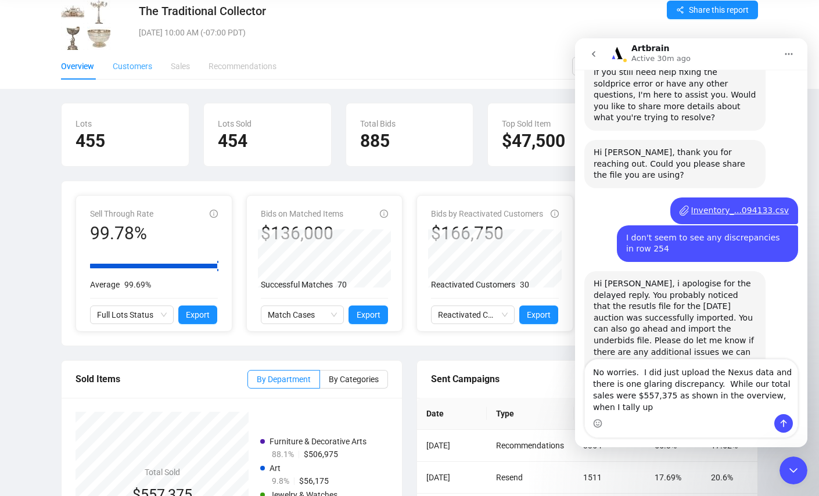
click at [141, 58] on div "Customers" at bounding box center [132, 66] width 39 height 27
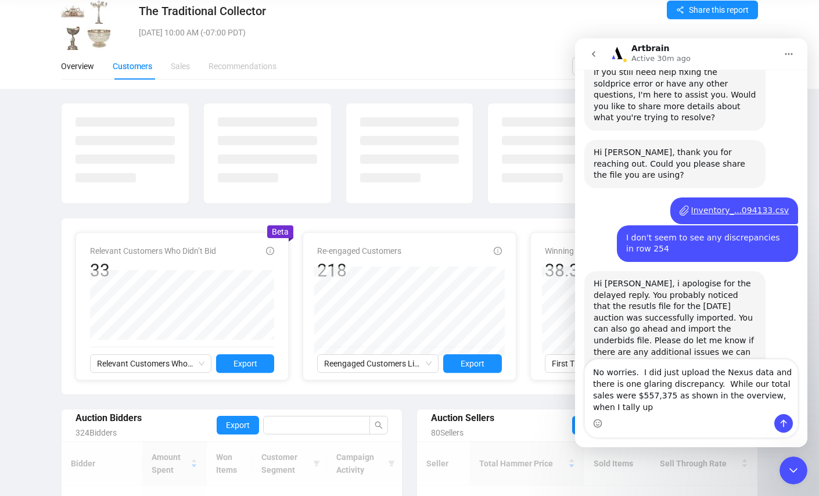
click at [141, 64] on div "Customers" at bounding box center [132, 66] width 39 height 13
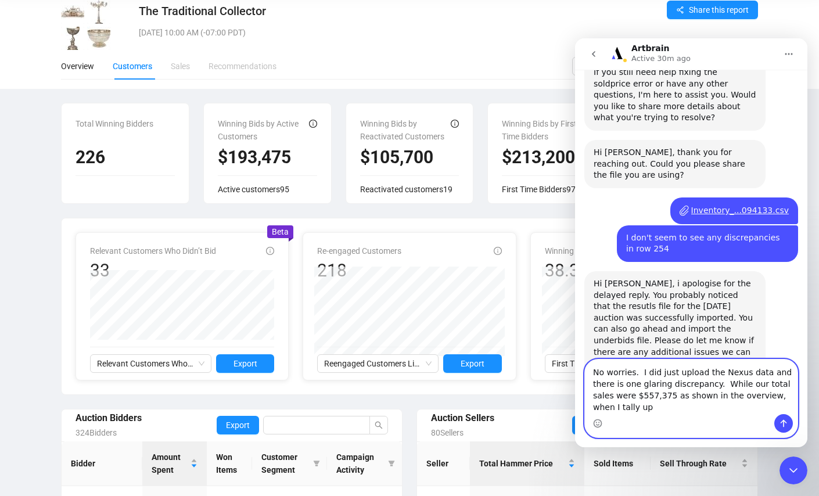
click at [629, 404] on textarea "No worries. I did just upload the Nexus data and there is one glaring discrepan…" at bounding box center [691, 386] width 213 height 55
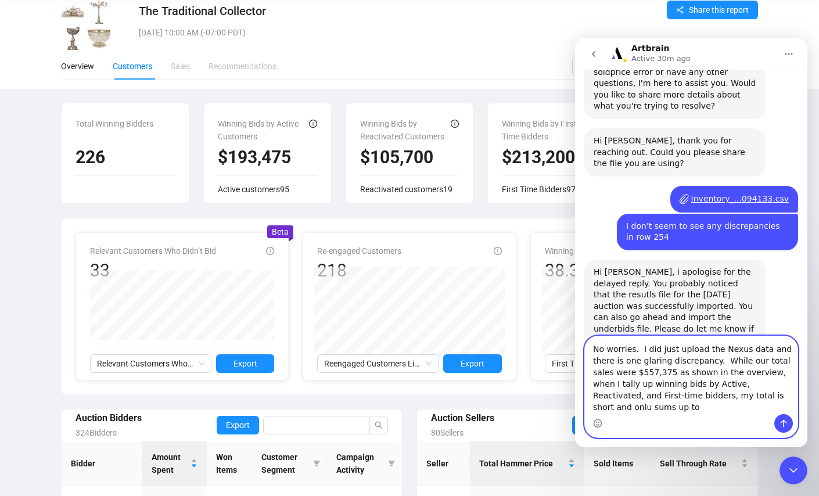
scroll to position [403, 0]
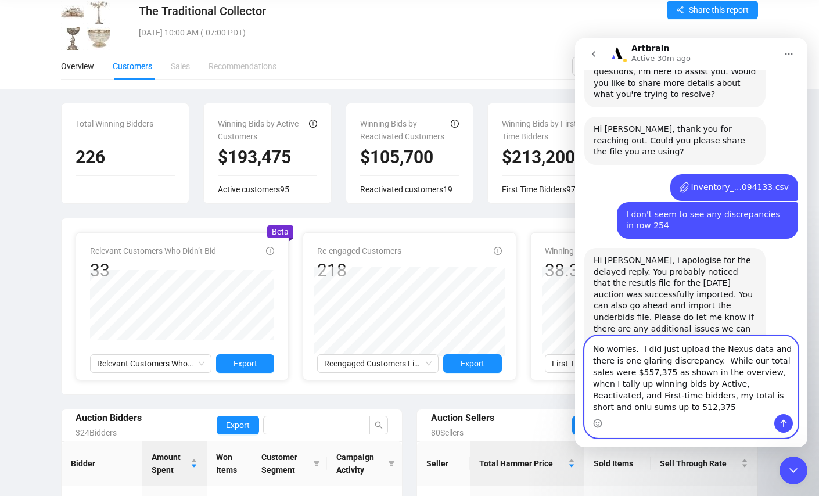
click at [603, 408] on textarea "No worries. I did just upload the Nexus data and there is one glaring discrepan…" at bounding box center [691, 375] width 213 height 78
click at [642, 412] on textarea "No worries. I did just upload the Nexus data and there is one glaring discrepan…" at bounding box center [691, 375] width 213 height 78
click at [757, 397] on textarea "No worries. I did just upload the Nexus data and there is one glaring discrepan…" at bounding box center [691, 375] width 213 height 78
click at [646, 402] on textarea "No worries. I did just upload the Nexus data and there is one glaring discrepan…" at bounding box center [691, 375] width 213 height 78
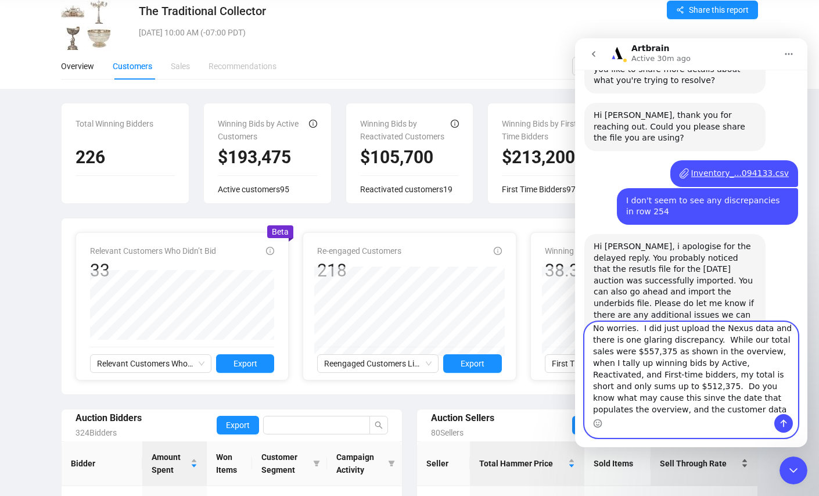
scroll to position [19, 0]
type textarea "No worries. I did just upload the Nexus data and there is one glaring discrepan…"
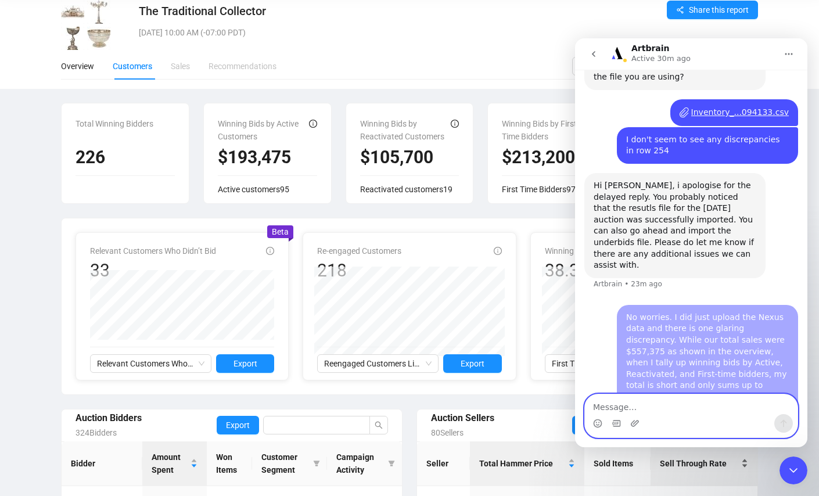
scroll to position [482, 0]
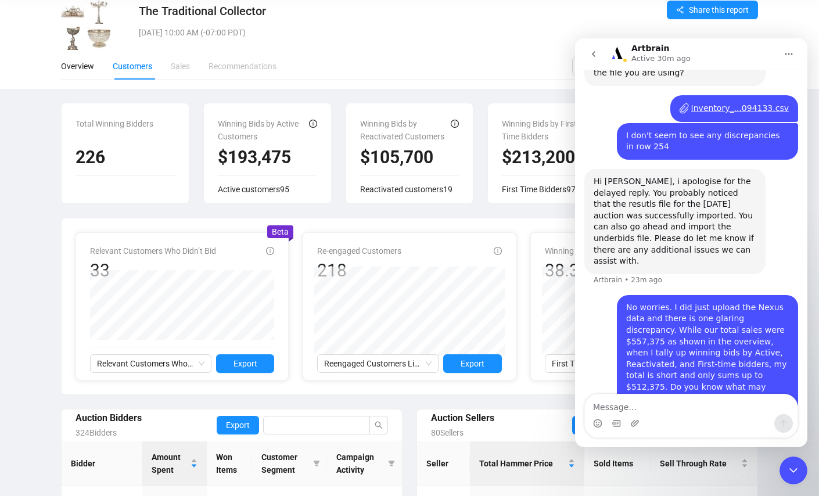
click at [750, 346] on div "No worries. I did just upload the Nexus data and there is one glaring discrepan…" at bounding box center [707, 370] width 163 height 136
click at [780, 337] on div "No worries. I did just upload the Nexus data and there is one glaring discrepan…" at bounding box center [707, 370] width 163 height 136
click at [779, 343] on div "No worries. I did just upload the Nexus data and there is one glaring discrepan…" at bounding box center [707, 370] width 163 height 136
click at [606, 407] on textarea "Message…" at bounding box center [691, 404] width 213 height 20
click at [589, 406] on textarea "*data the populates..." at bounding box center [691, 404] width 213 height 20
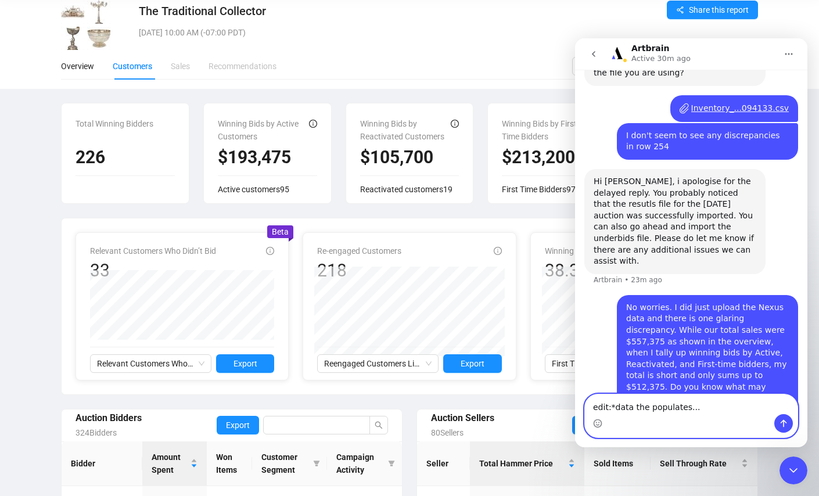
type textarea "edit: *data the populates..."
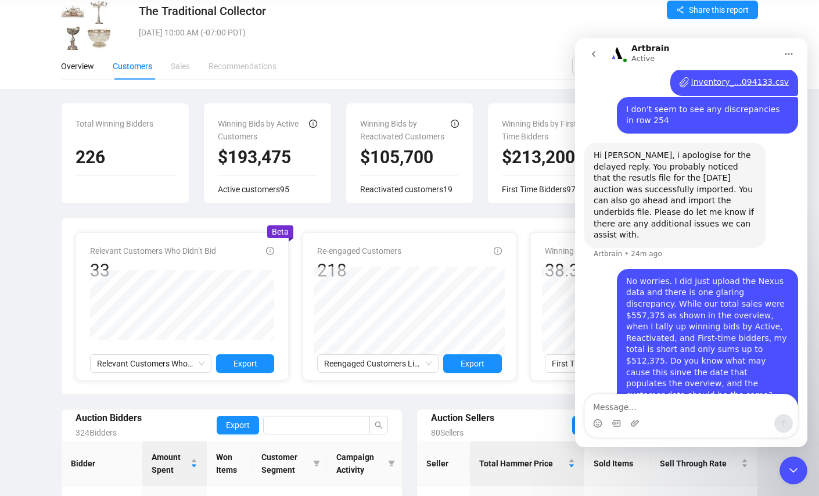
click at [305, 57] on div "Overview Customers Sales Recommendations" at bounding box center [316, 66] width 511 height 27
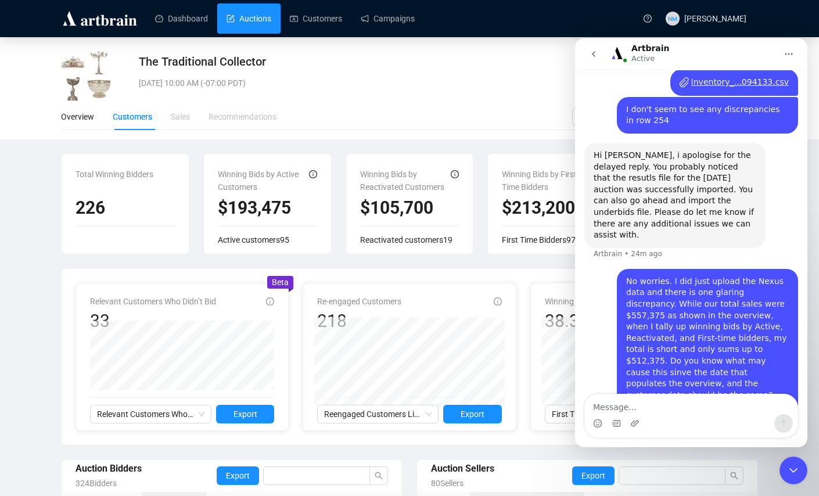
click at [252, 19] on link "Auctions" at bounding box center [248, 18] width 45 height 30
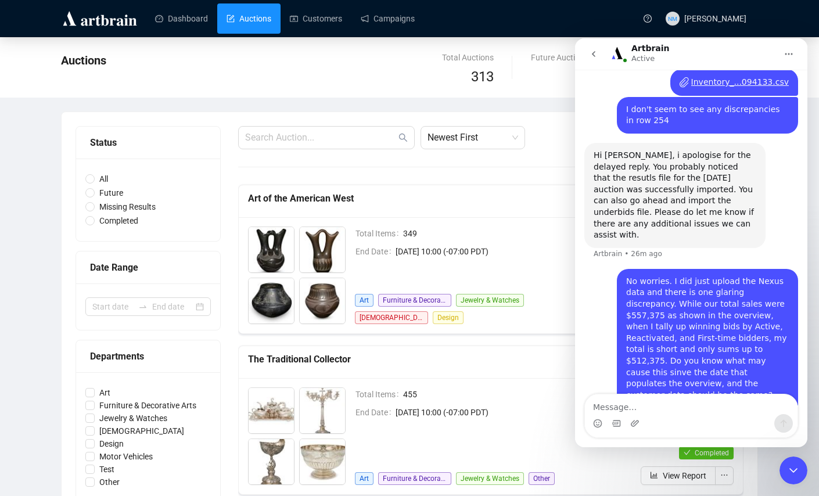
click at [592, 57] on icon "go back" at bounding box center [593, 53] width 9 height 9
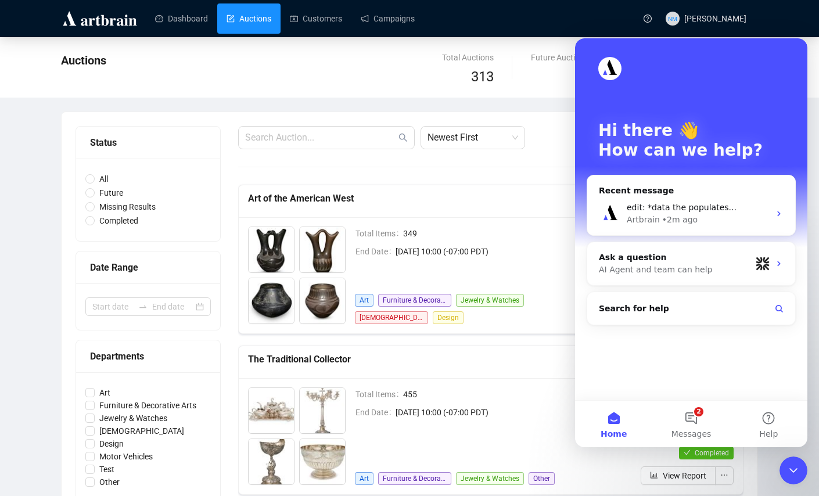
click at [798, 460] on div "Close Intercom Messenger" at bounding box center [793, 470] width 28 height 28
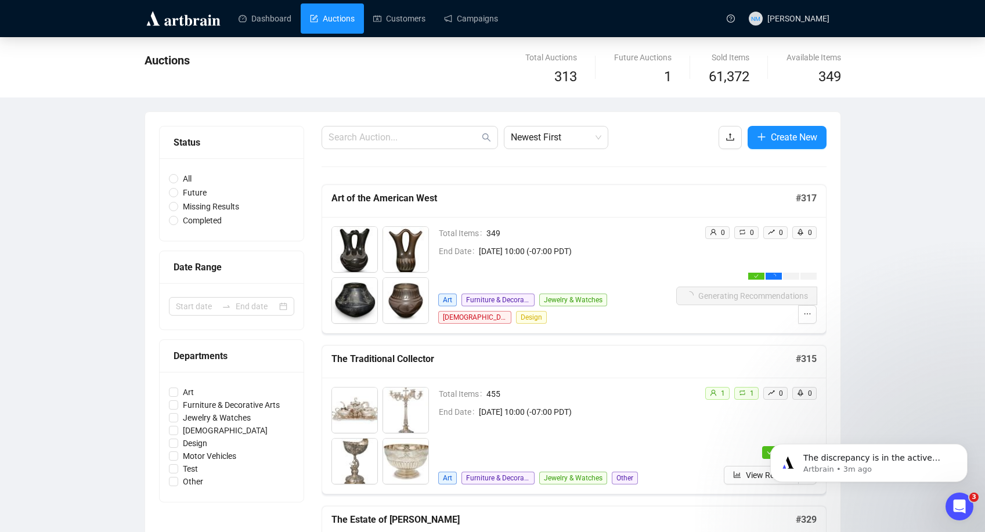
click at [818, 495] on div "Open Intercom Messenger" at bounding box center [960, 507] width 38 height 38
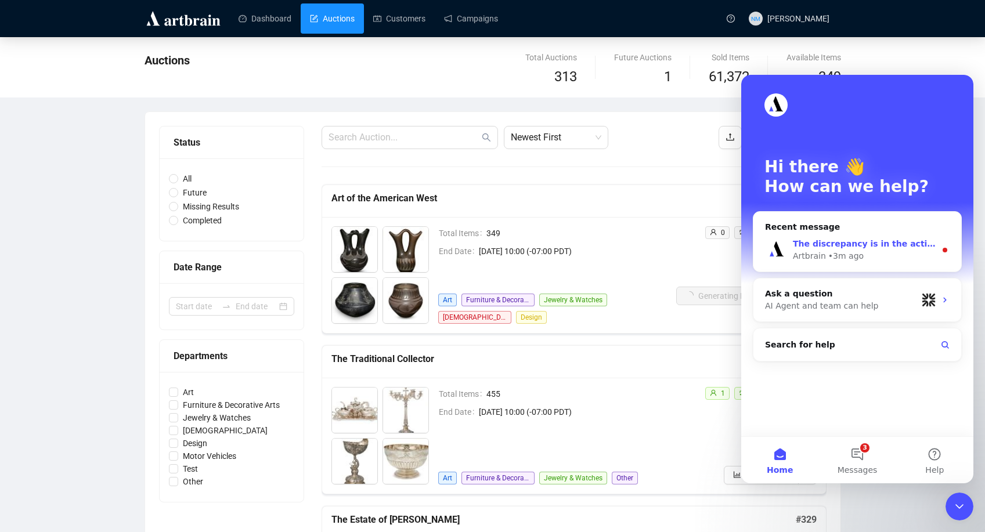
click at [818, 260] on div "• 3m ago" at bounding box center [846, 256] width 35 height 12
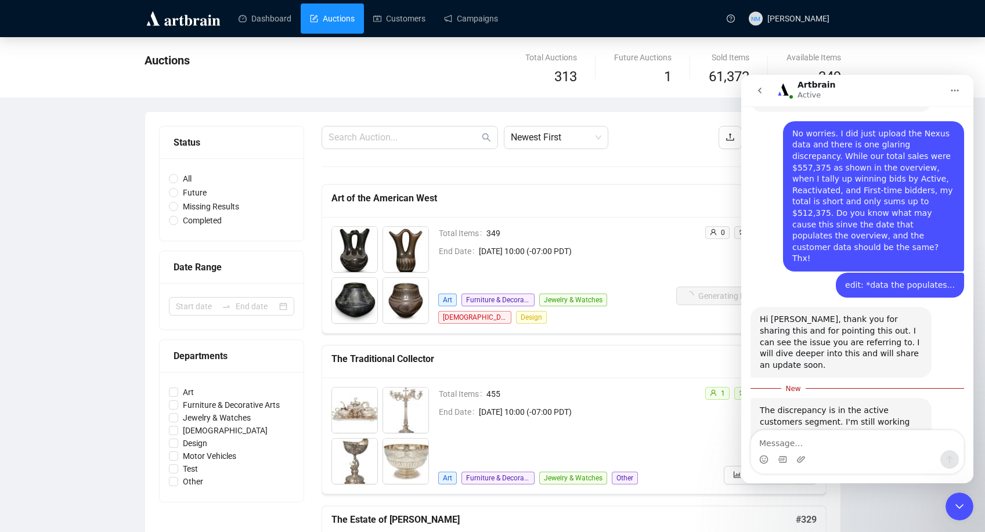
scroll to position [679, 0]
click at [790, 444] on textarea "Message…" at bounding box center [857, 441] width 213 height 20
type textarea "P"
type textarea "Ok, thank you for looking into this."
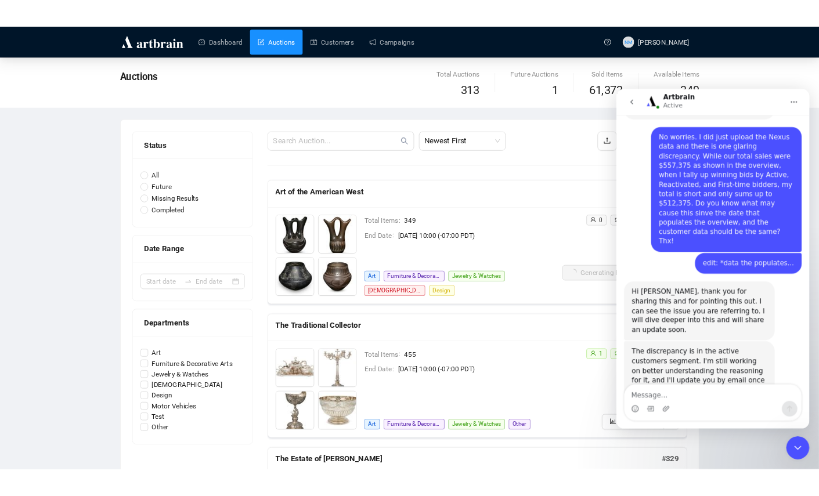
scroll to position [695, 0]
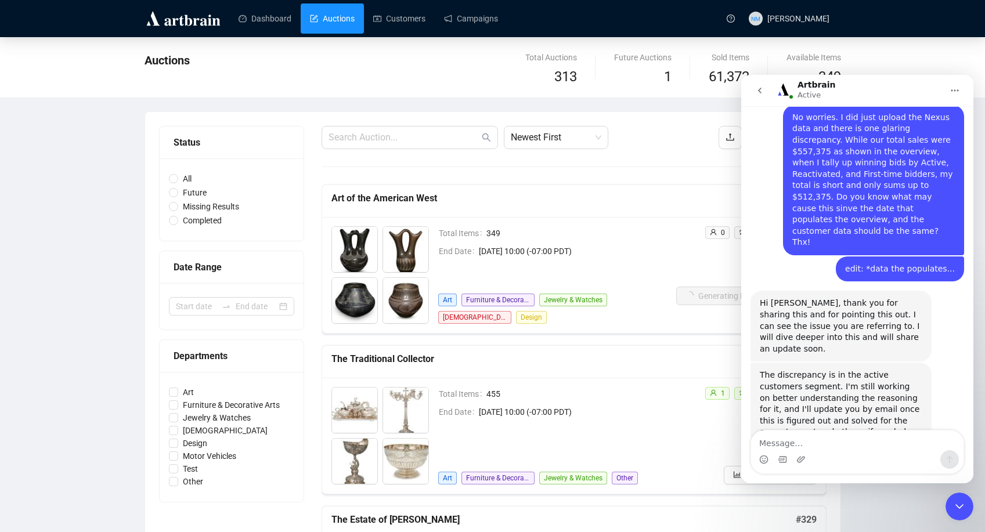
click at [818, 495] on icon "Close Intercom Messenger" at bounding box center [960, 507] width 8 height 5
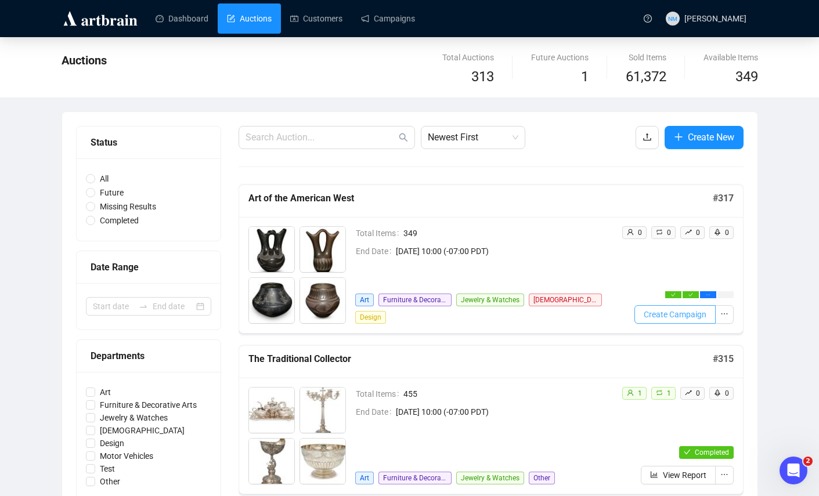
click at [688, 312] on span "Create Campaign" at bounding box center [675, 314] width 63 height 13
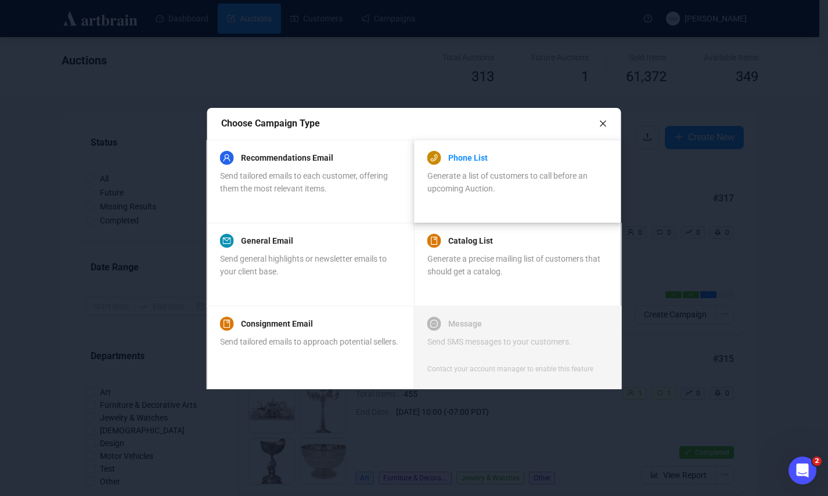
click at [481, 161] on link "Phone List" at bounding box center [467, 158] width 39 height 14
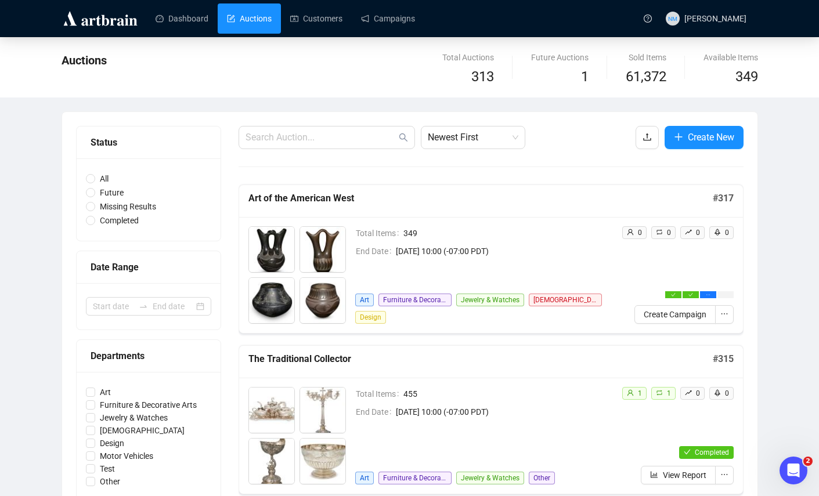
click at [504, 256] on span "August 26th 2025, 10:00 (-07:00 PDT)" at bounding box center [504, 251] width 217 height 13
click at [724, 313] on icon "ellipsis" at bounding box center [725, 314] width 8 height 8
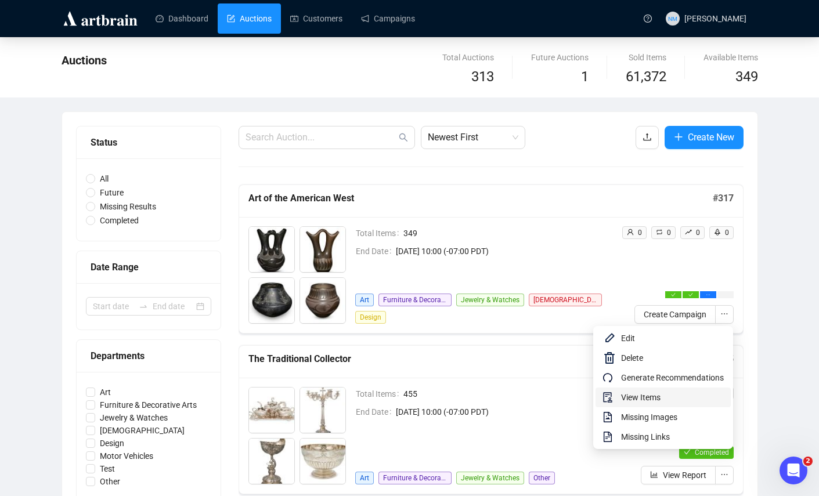
click at [634, 398] on span "View Items" at bounding box center [672, 397] width 103 height 13
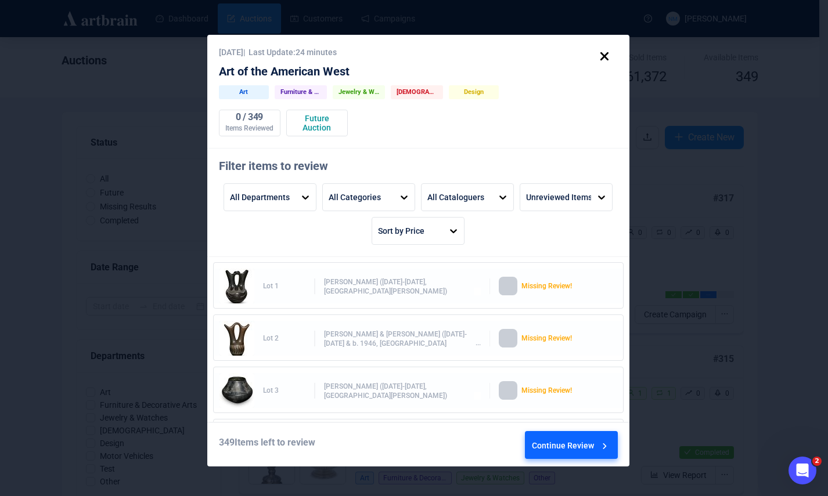
click at [577, 442] on div "Continue Review" at bounding box center [571, 447] width 78 height 31
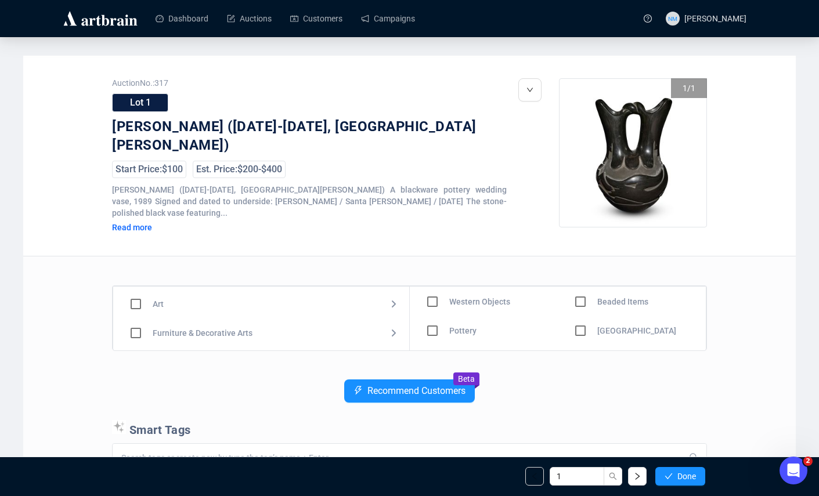
click at [434, 320] on input "checkbox" at bounding box center [433, 331] width 34 height 34
checkbox input "true"
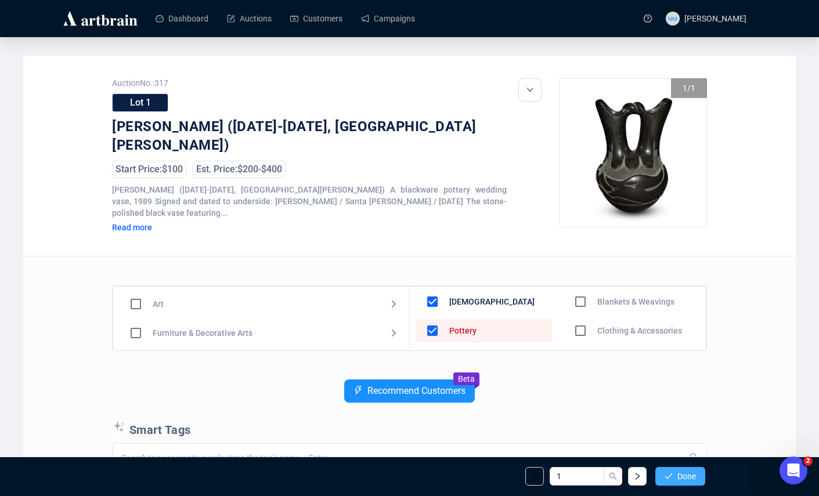
click at [685, 481] on button "Done" at bounding box center [681, 476] width 50 height 19
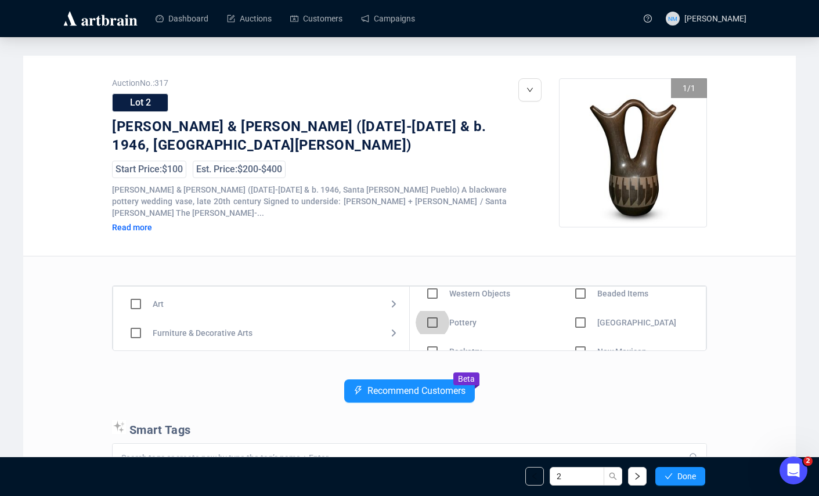
click at [430, 311] on input "checkbox" at bounding box center [433, 323] width 34 height 34
checkbox input "true"
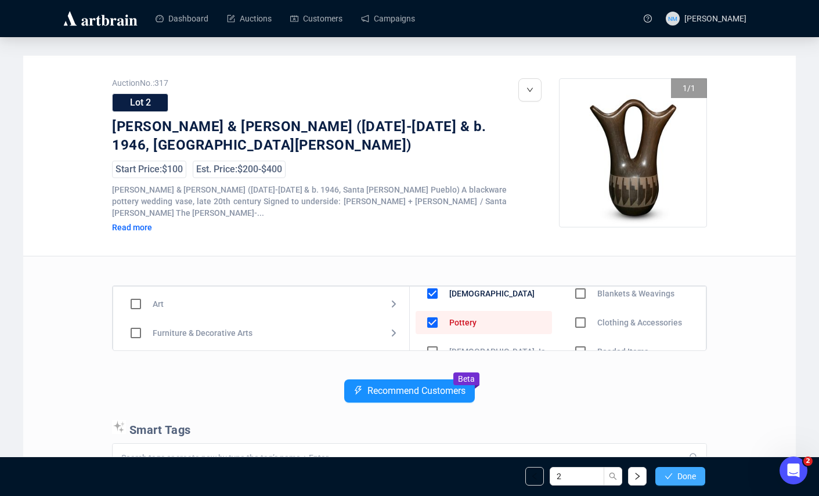
click at [696, 481] on span "Done" at bounding box center [687, 476] width 19 height 9
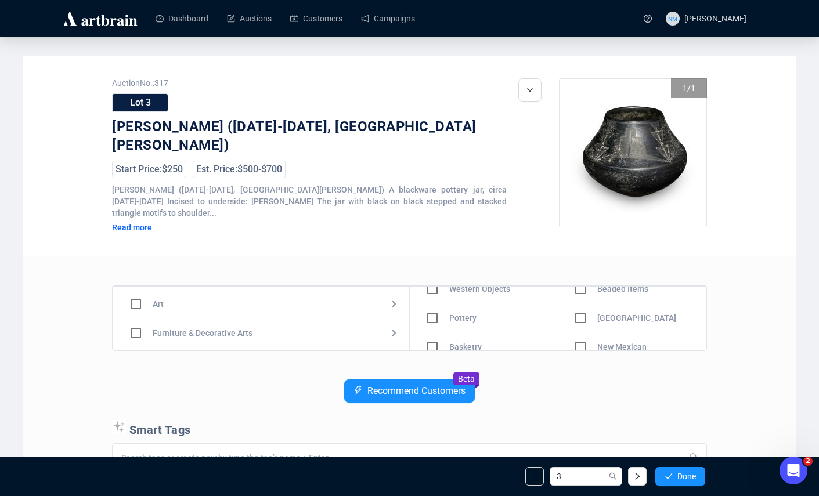
click at [431, 302] on input "checkbox" at bounding box center [433, 318] width 34 height 34
checkbox input "true"
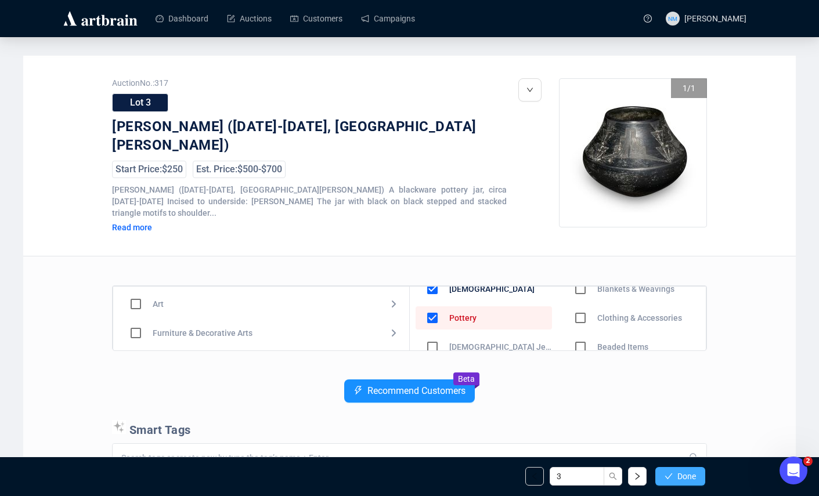
click at [678, 480] on span "Done" at bounding box center [687, 476] width 19 height 9
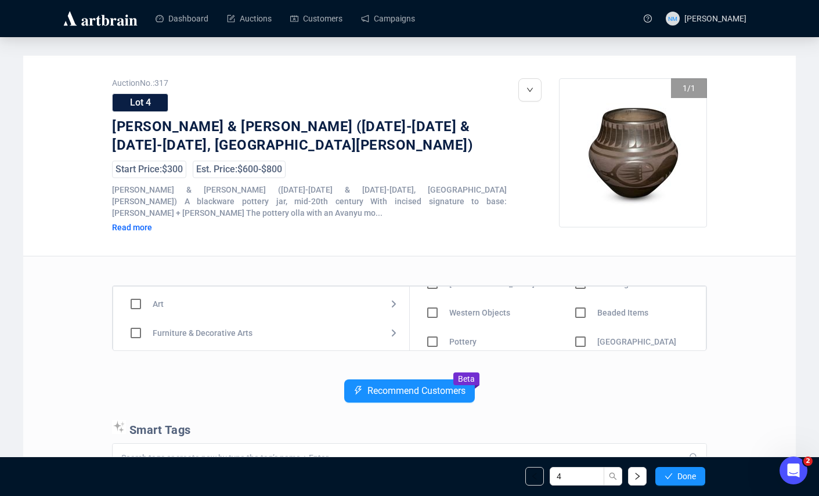
scroll to position [52, 0]
click at [432, 326] on input "checkbox" at bounding box center [433, 340] width 34 height 34
checkbox input "true"
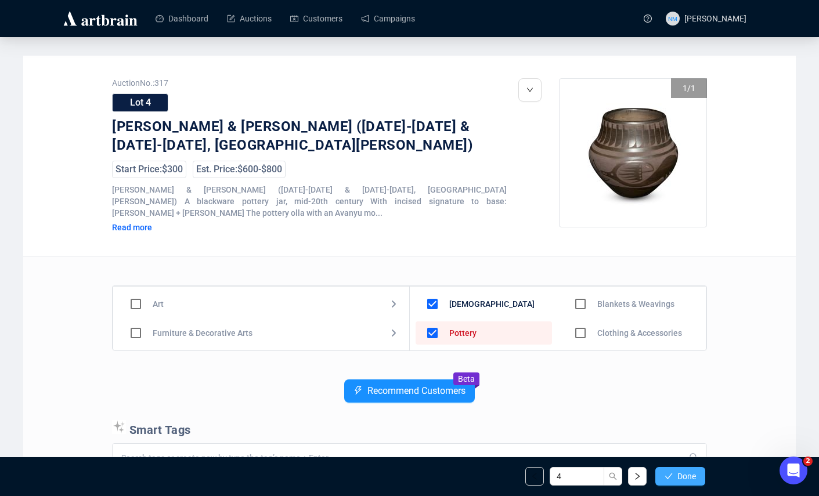
click at [678, 470] on button "Done" at bounding box center [681, 476] width 50 height 19
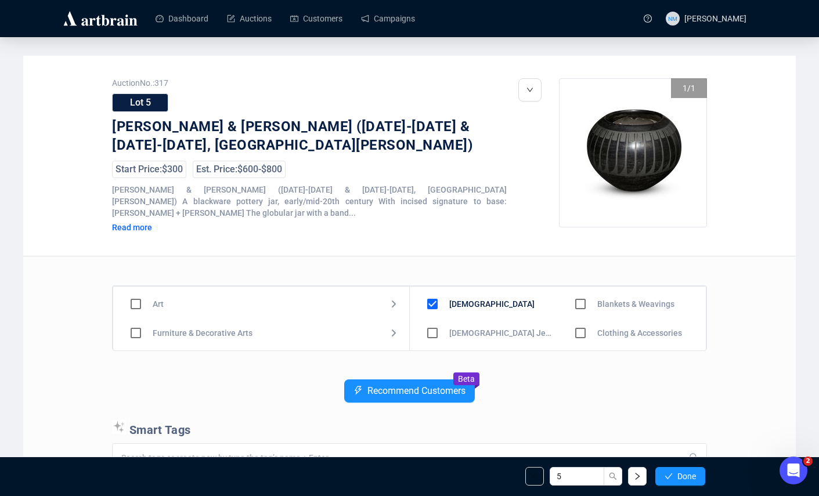
drag, startPoint x: 706, startPoint y: 281, endPoint x: 706, endPoint y: 289, distance: 8.1
click at [706, 289] on div "Art Furniture & Decorative Arts Jewelry & Watches Native American Design Motor …" at bounding box center [410, 318] width 594 height 65
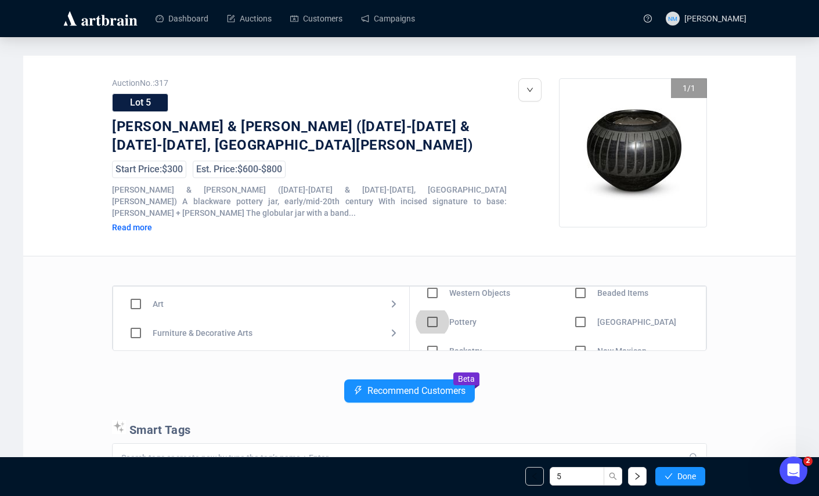
click at [422, 316] on input "checkbox" at bounding box center [433, 322] width 34 height 34
checkbox input "true"
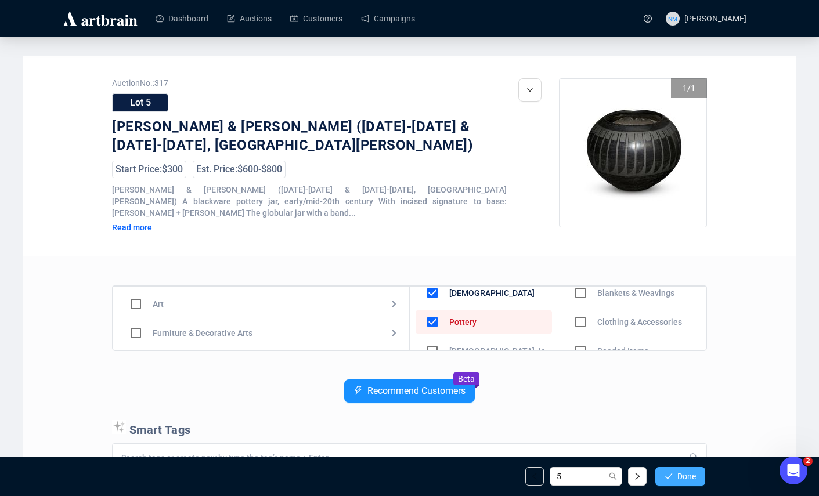
click at [684, 472] on span "Done" at bounding box center [687, 476] width 19 height 9
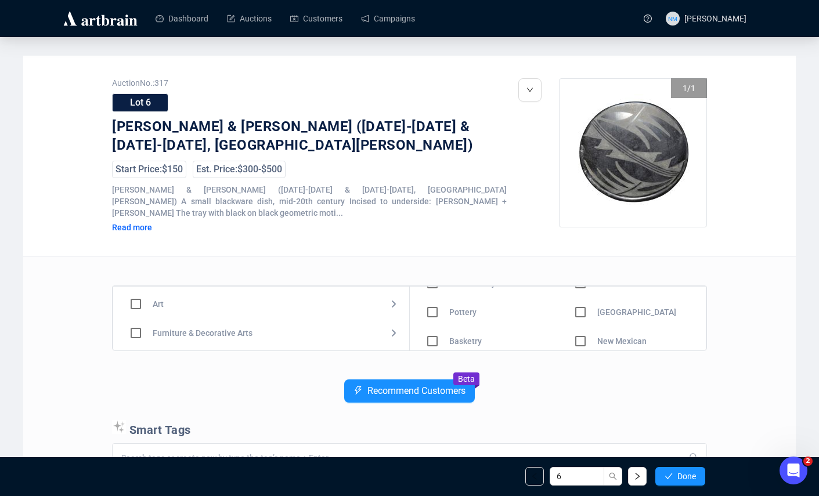
click at [430, 303] on input "checkbox" at bounding box center [433, 313] width 34 height 34
checkbox input "true"
click at [689, 478] on span "Done" at bounding box center [687, 476] width 19 height 9
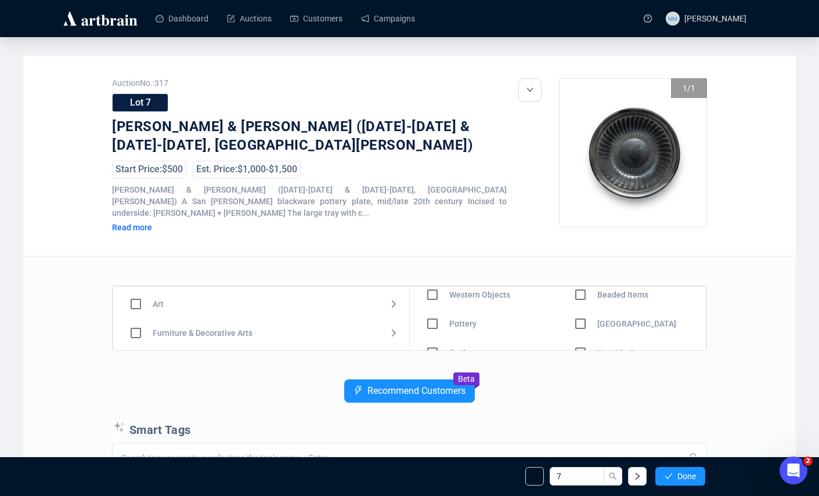
click at [431, 312] on input "checkbox" at bounding box center [433, 324] width 34 height 34
checkbox input "true"
click at [671, 476] on icon "check" at bounding box center [669, 477] width 8 height 8
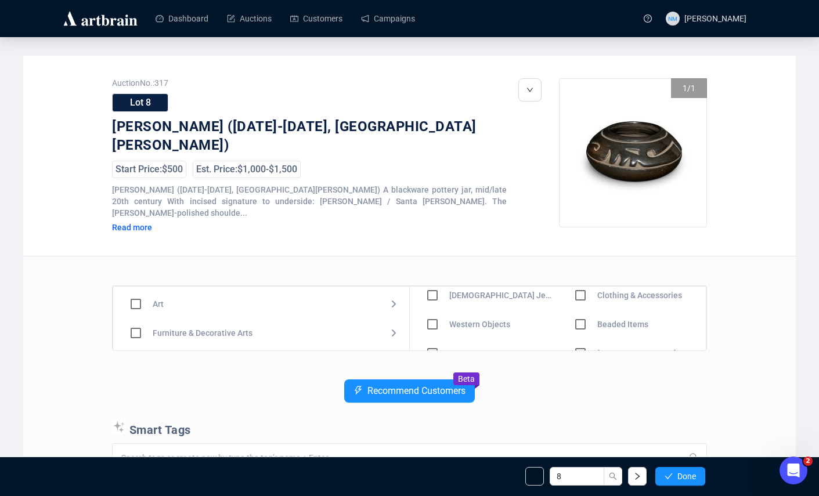
scroll to position [55, 0]
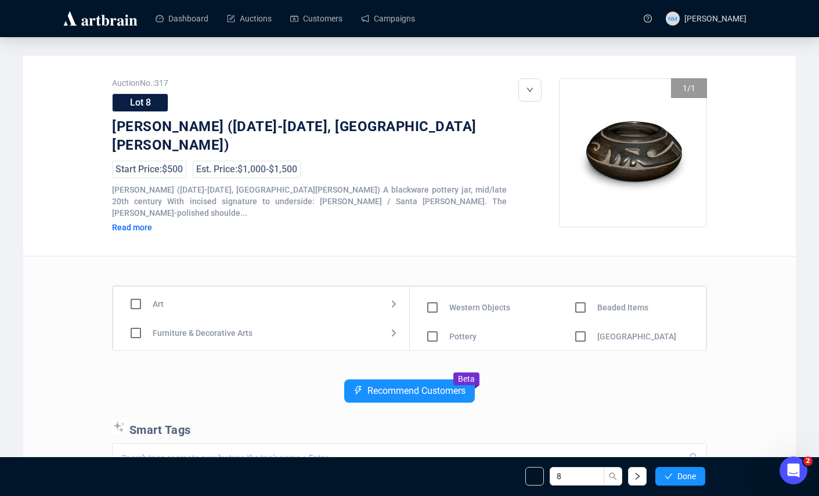
click at [436, 323] on input "checkbox" at bounding box center [433, 337] width 34 height 34
checkbox input "true"
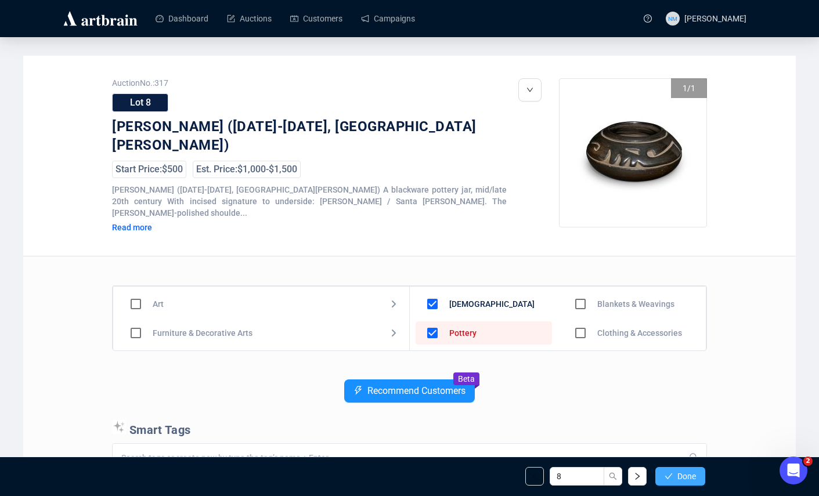
click at [667, 470] on button "Done" at bounding box center [681, 476] width 50 height 19
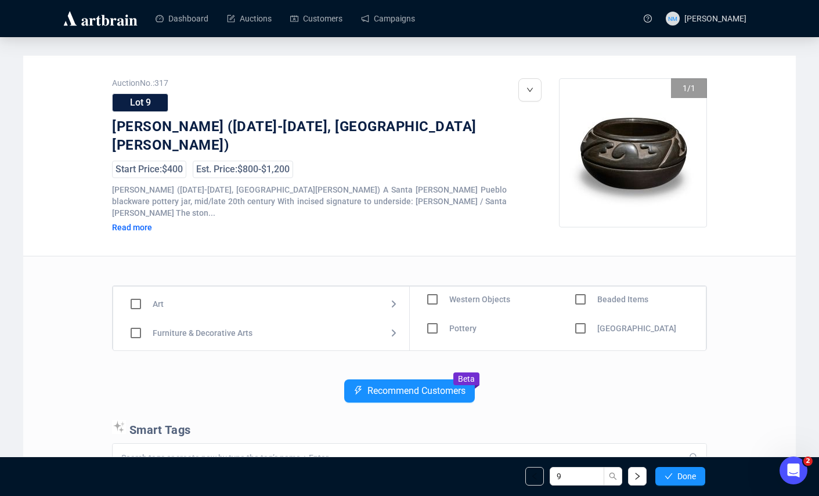
click at [443, 316] on input "checkbox" at bounding box center [433, 329] width 34 height 34
checkbox input "true"
click at [681, 489] on div "9 Done" at bounding box center [409, 476] width 609 height 39
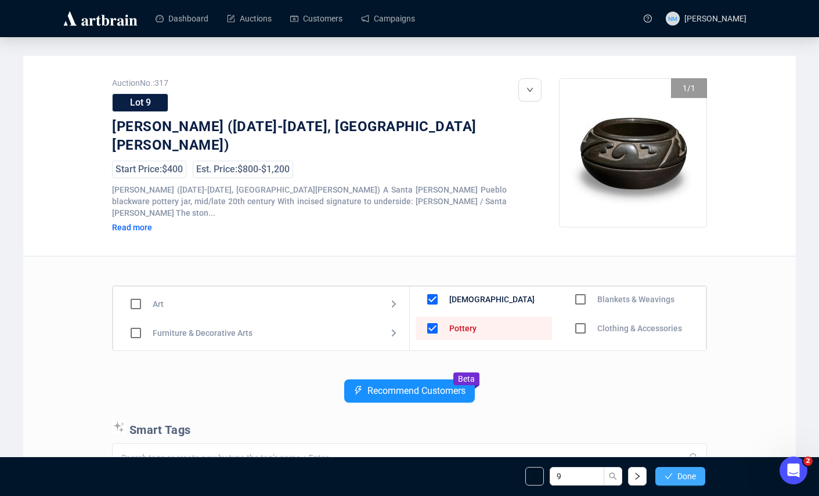
click at [681, 473] on span "Done" at bounding box center [687, 476] width 19 height 9
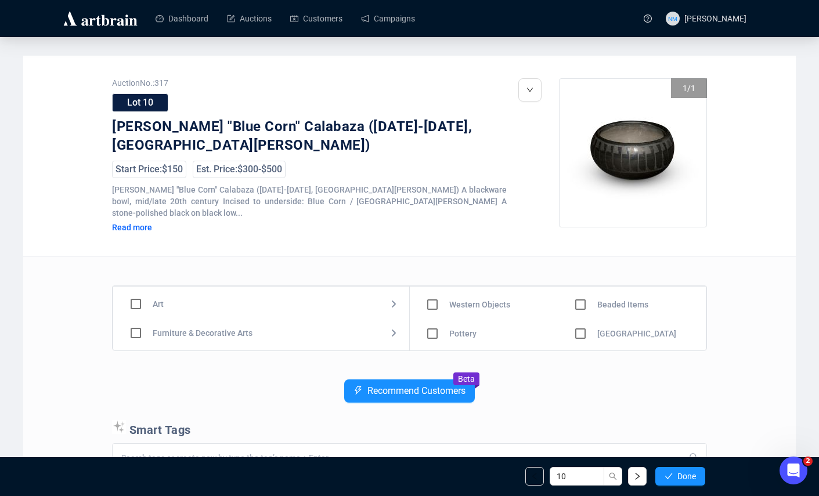
scroll to position [58, 0]
click at [437, 321] on input "checkbox" at bounding box center [433, 333] width 34 height 34
checkbox input "true"
click at [679, 468] on button "Done" at bounding box center [681, 476] width 50 height 19
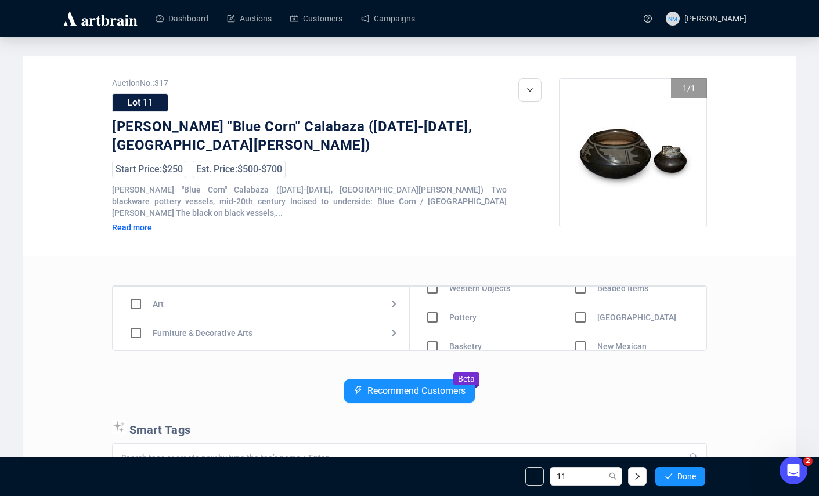
click at [426, 305] on input "checkbox" at bounding box center [433, 318] width 34 height 34
checkbox input "true"
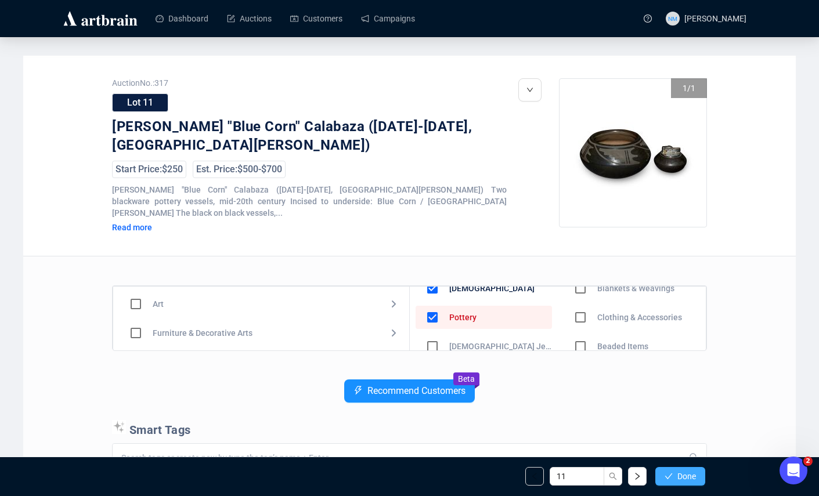
click at [678, 481] on span "Done" at bounding box center [687, 476] width 19 height 9
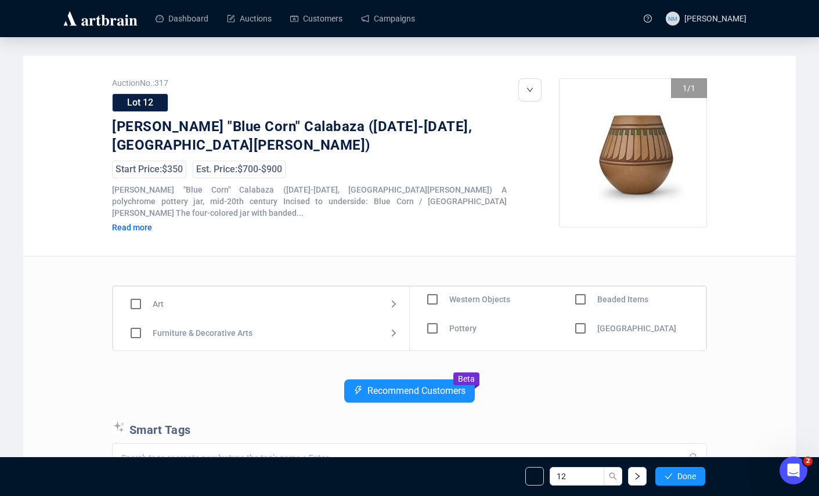
click at [442, 315] on input "checkbox" at bounding box center [433, 329] width 34 height 34
checkbox input "true"
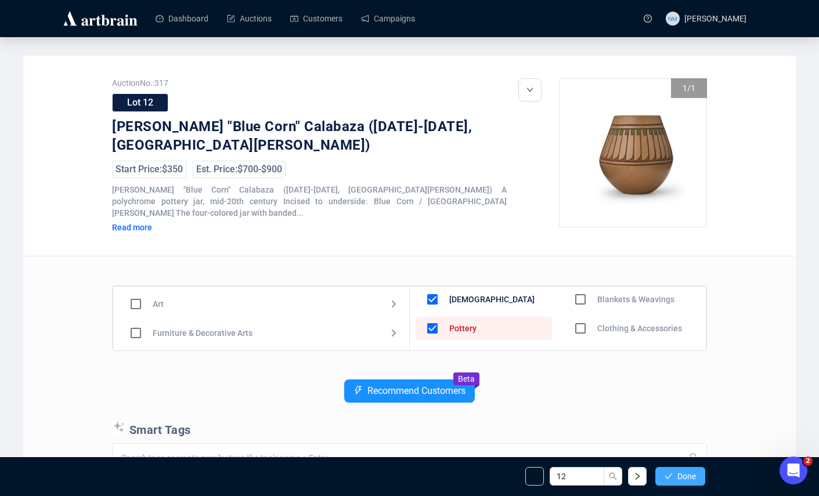
click at [682, 483] on button "Done" at bounding box center [681, 476] width 50 height 19
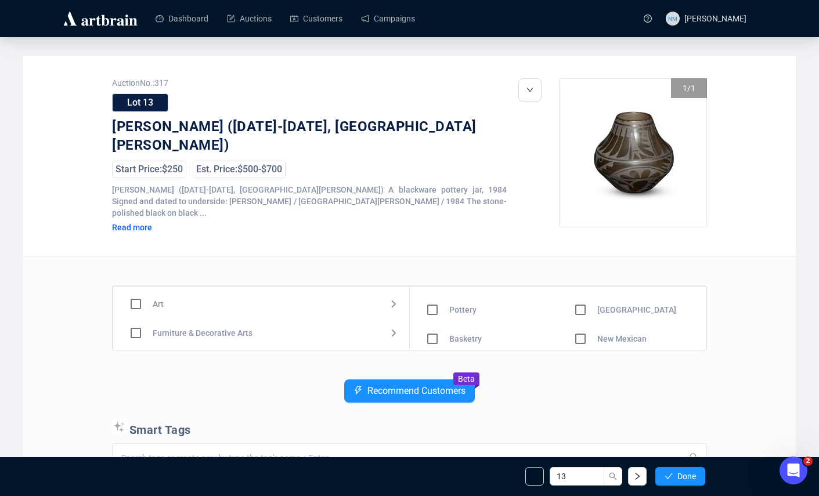
click at [433, 297] on input "checkbox" at bounding box center [433, 310] width 34 height 34
checkbox input "true"
click at [684, 477] on span "Done" at bounding box center [687, 476] width 19 height 9
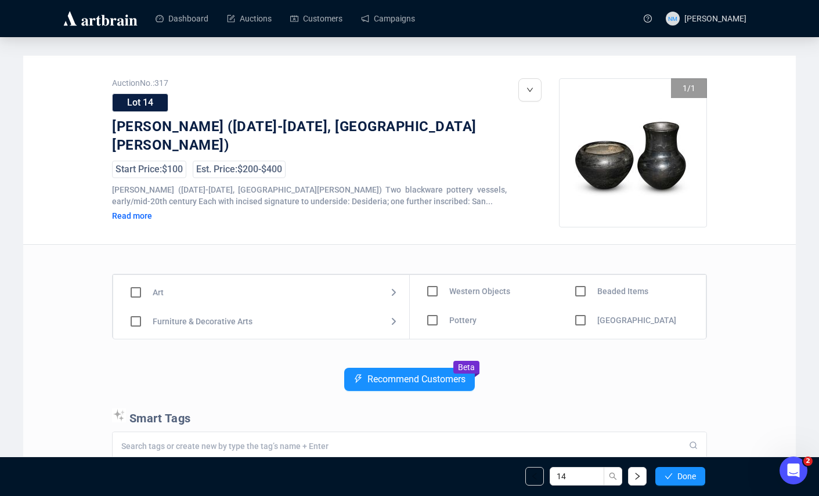
click at [434, 333] on input "checkbox" at bounding box center [433, 321] width 34 height 34
checkbox input "true"
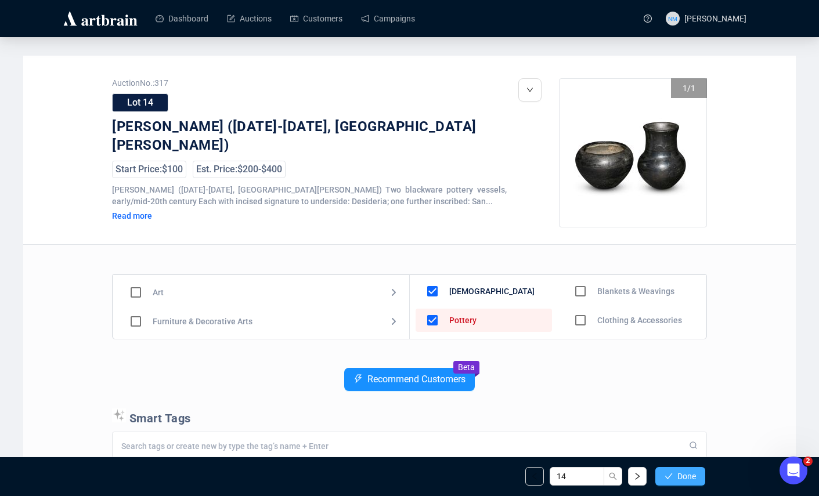
click at [672, 472] on button "Done" at bounding box center [681, 476] width 50 height 19
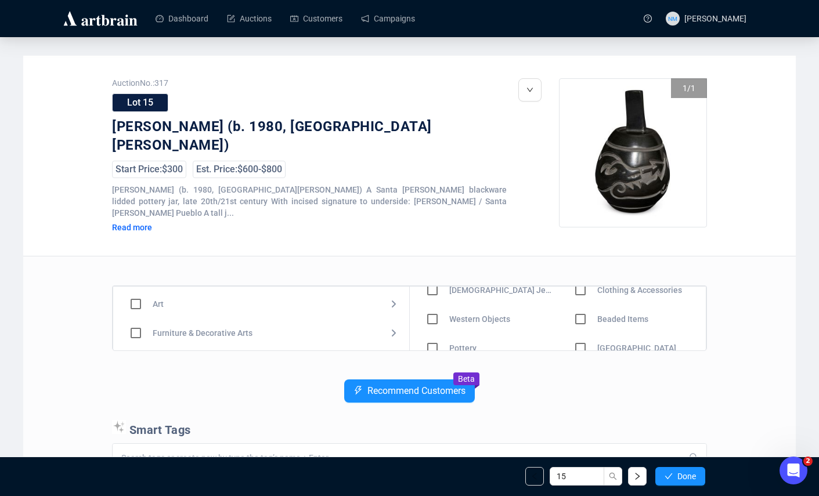
scroll to position [46, 0]
click at [430, 332] on input "checkbox" at bounding box center [433, 346] width 34 height 34
checkbox input "true"
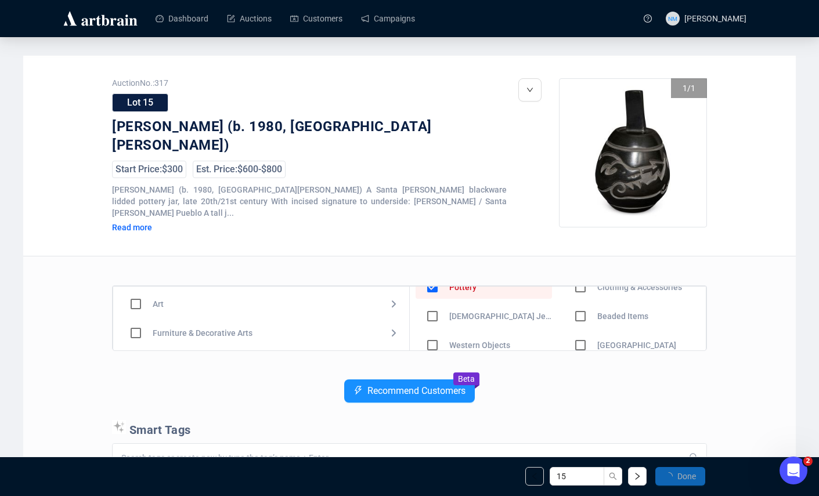
scroll to position [0, 0]
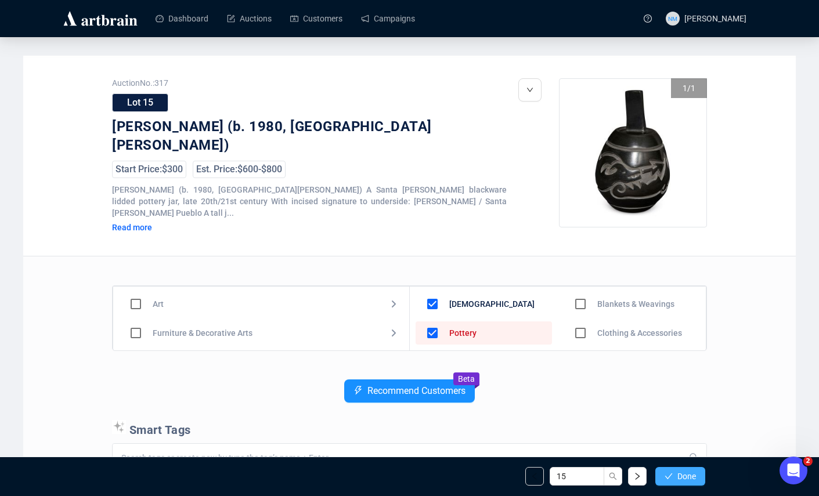
click at [683, 476] on span "Done" at bounding box center [687, 476] width 19 height 9
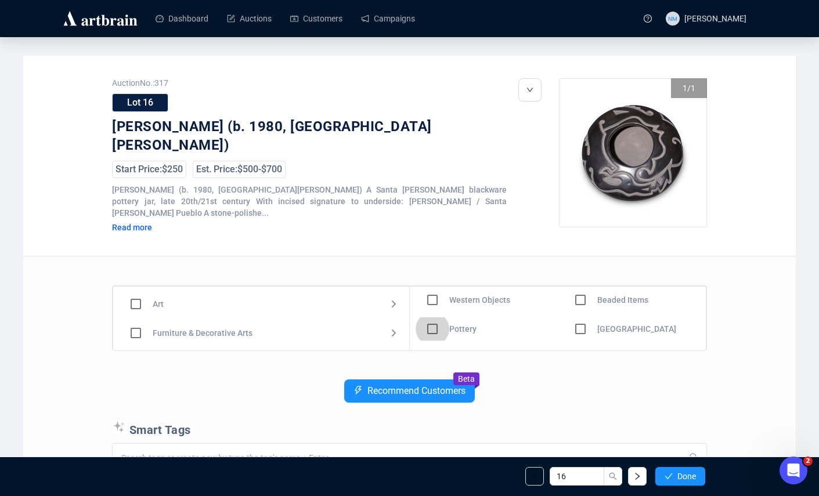
click at [430, 321] on input "checkbox" at bounding box center [433, 329] width 34 height 34
checkbox input "true"
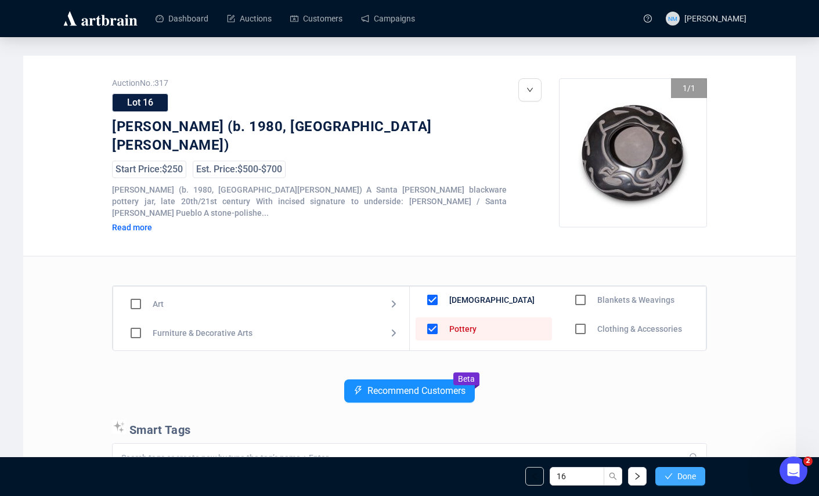
click at [678, 479] on span "Done" at bounding box center [687, 476] width 19 height 9
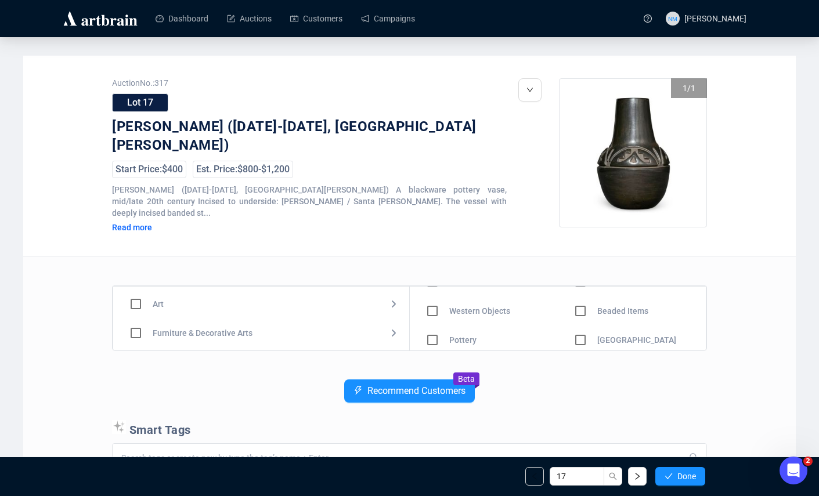
scroll to position [57, 0]
click at [434, 323] on input "checkbox" at bounding box center [433, 334] width 34 height 34
checkbox input "true"
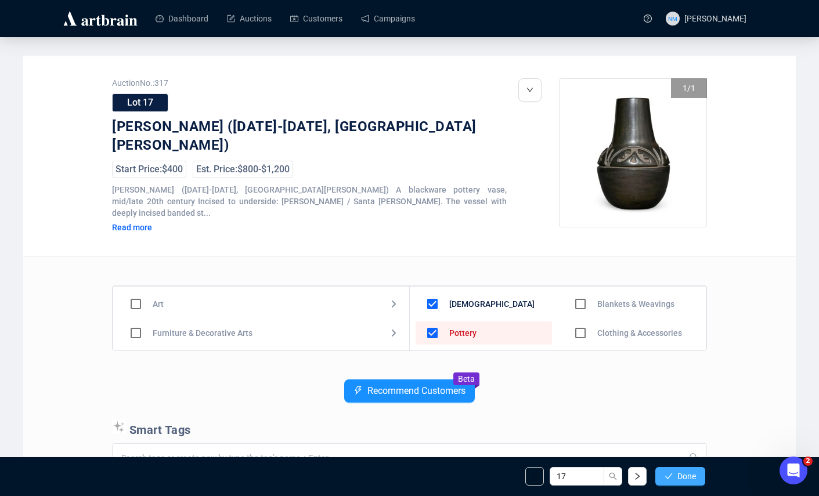
click at [686, 478] on span "Done" at bounding box center [687, 476] width 19 height 9
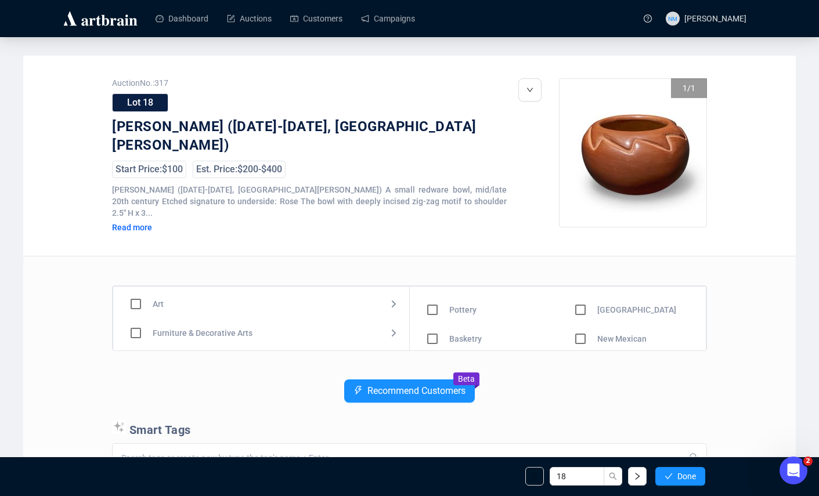
click at [444, 304] on input "checkbox" at bounding box center [433, 310] width 34 height 34
checkbox input "true"
click at [662, 463] on div "18 Done" at bounding box center [409, 476] width 609 height 39
click at [664, 467] on div "18 Done" at bounding box center [409, 476] width 609 height 39
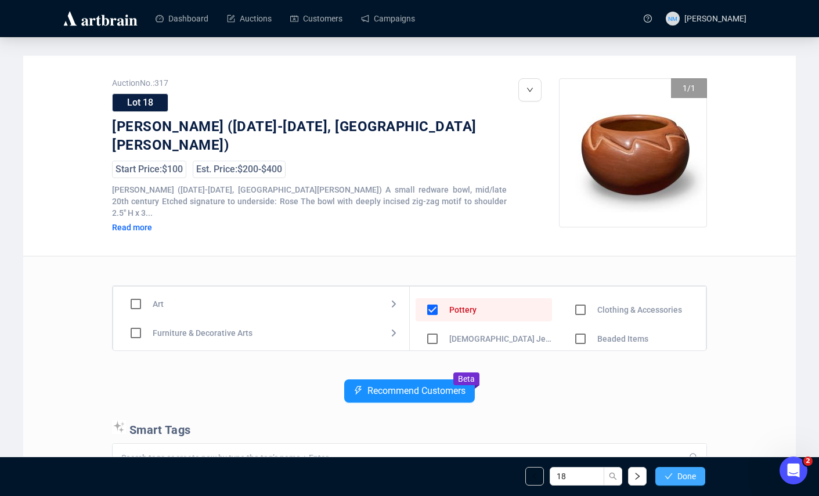
click at [682, 476] on span "Done" at bounding box center [687, 476] width 19 height 9
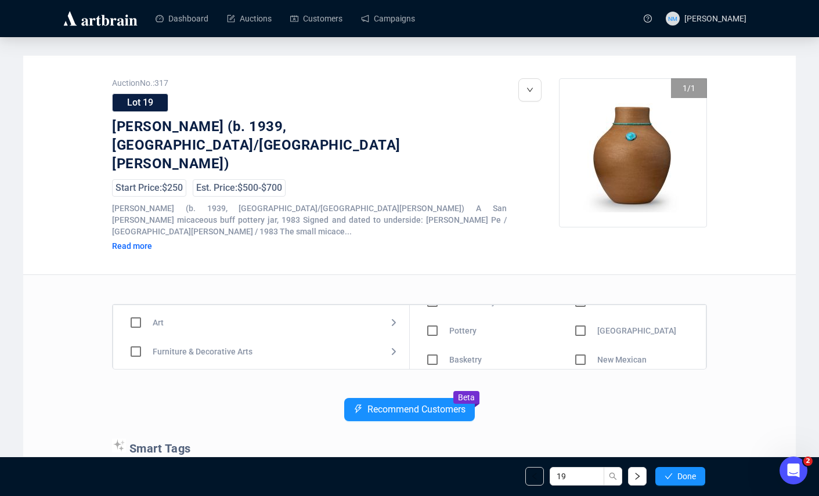
scroll to position [81, 0]
click at [433, 312] on input "checkbox" at bounding box center [433, 329] width 34 height 34
checkbox input "true"
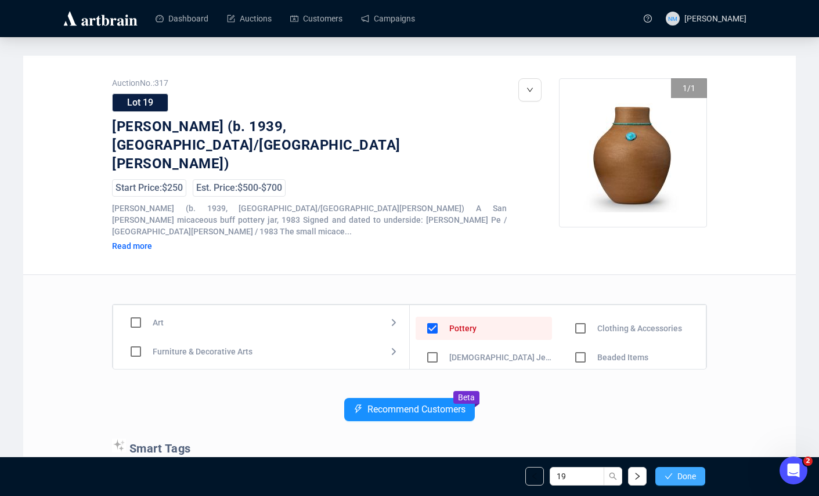
click at [685, 477] on span "Done" at bounding box center [687, 476] width 19 height 9
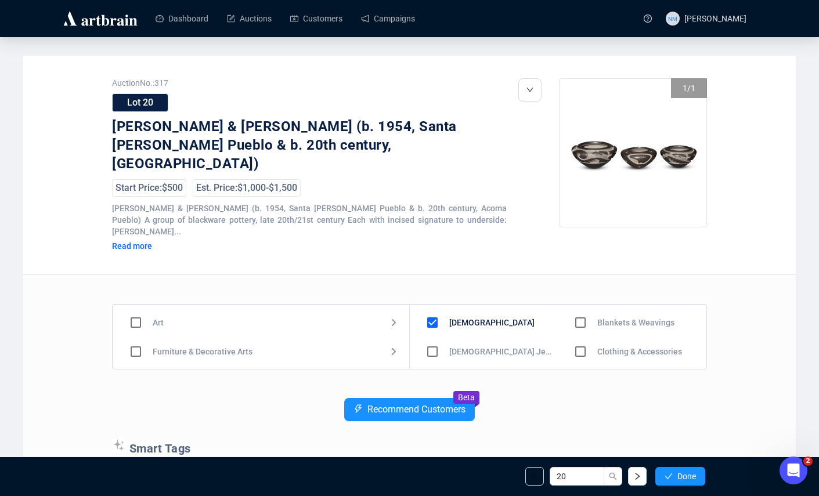
scroll to position [81, 0]
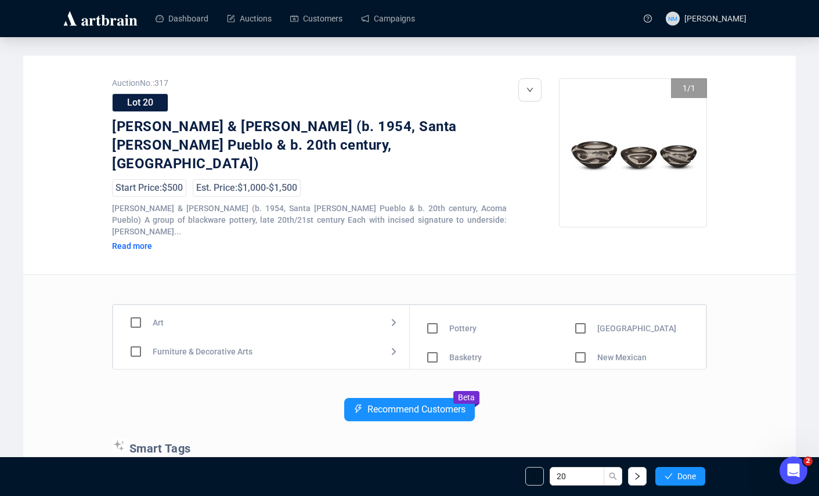
click at [435, 312] on input "checkbox" at bounding box center [433, 329] width 34 height 34
checkbox input "true"
click at [678, 469] on button "Done" at bounding box center [681, 476] width 50 height 19
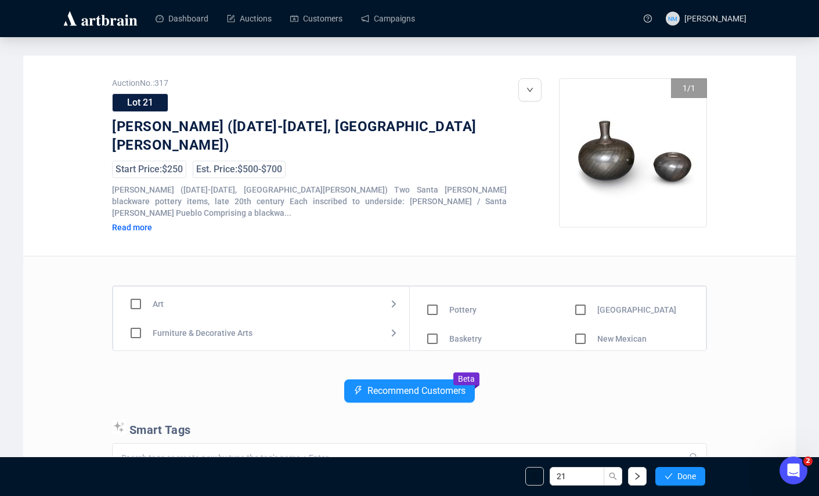
click at [431, 298] on input "checkbox" at bounding box center [433, 310] width 34 height 34
checkbox input "true"
click at [674, 477] on button "Done" at bounding box center [681, 476] width 50 height 19
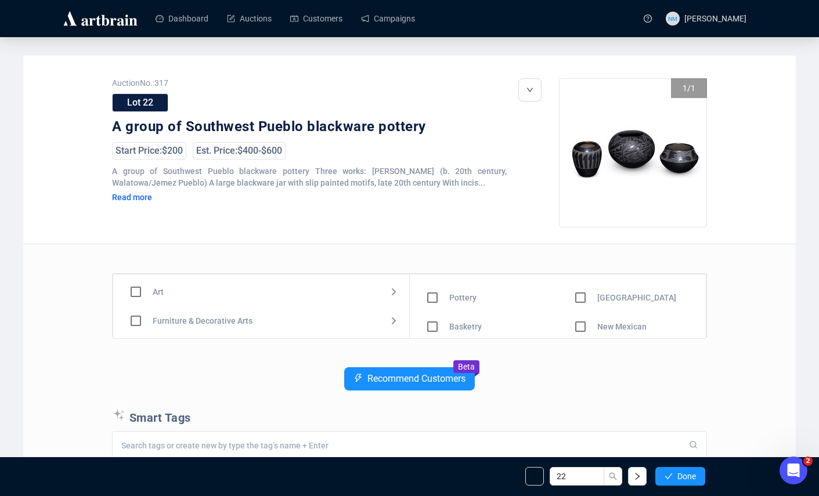
click at [434, 298] on input "checkbox" at bounding box center [433, 298] width 34 height 34
checkbox input "true"
click at [669, 478] on icon "check" at bounding box center [669, 477] width 8 height 8
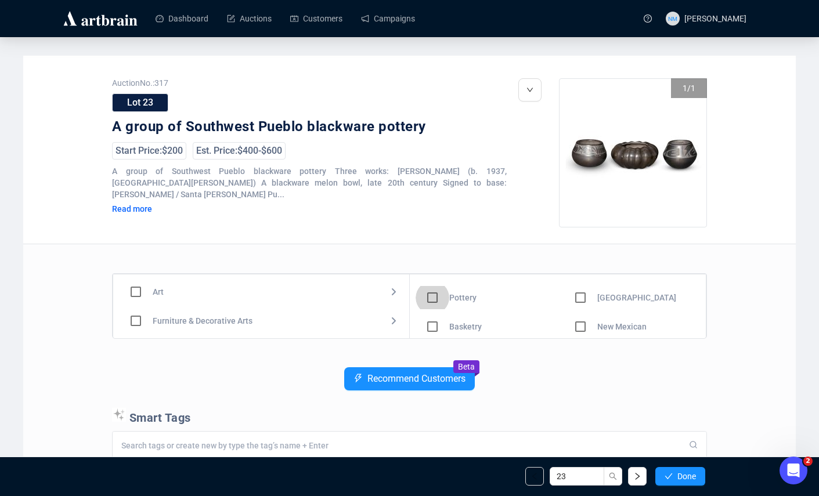
click at [433, 297] on input "checkbox" at bounding box center [433, 298] width 34 height 34
checkbox input "true"
click at [678, 477] on span "Done" at bounding box center [687, 476] width 19 height 9
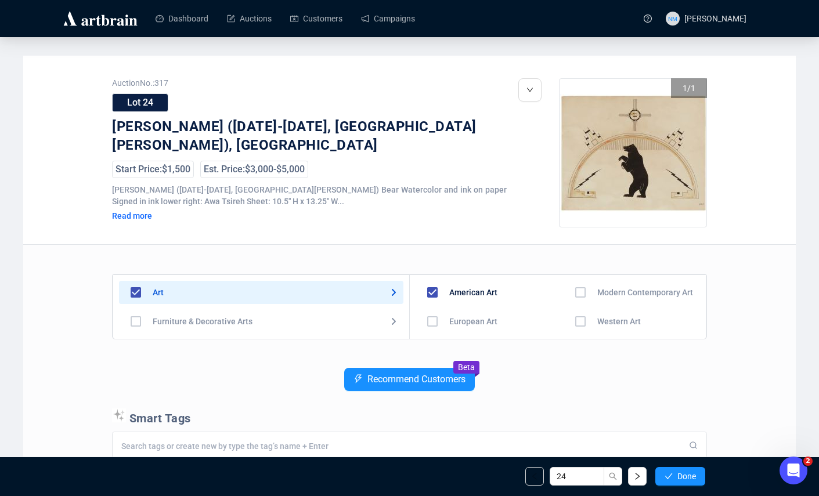
click at [570, 287] on input "checkbox" at bounding box center [581, 293] width 34 height 34
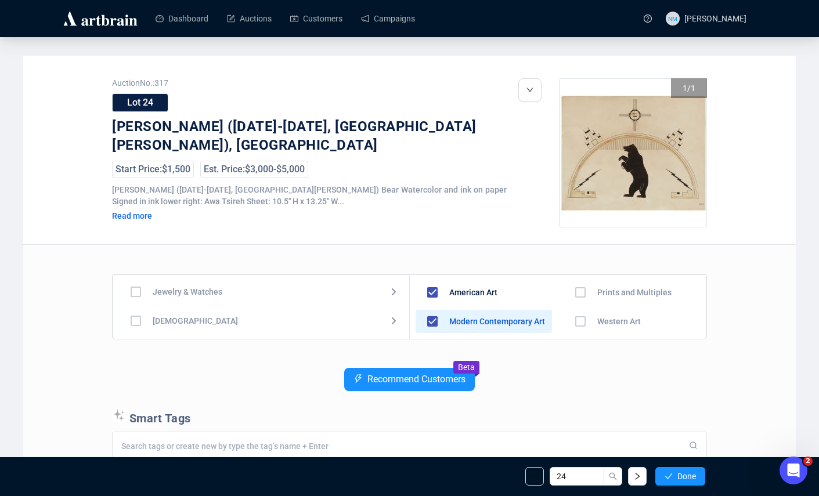
scroll to position [80, 0]
click at [132, 303] on input "checkbox" at bounding box center [136, 300] width 34 height 34
checkbox input "true"
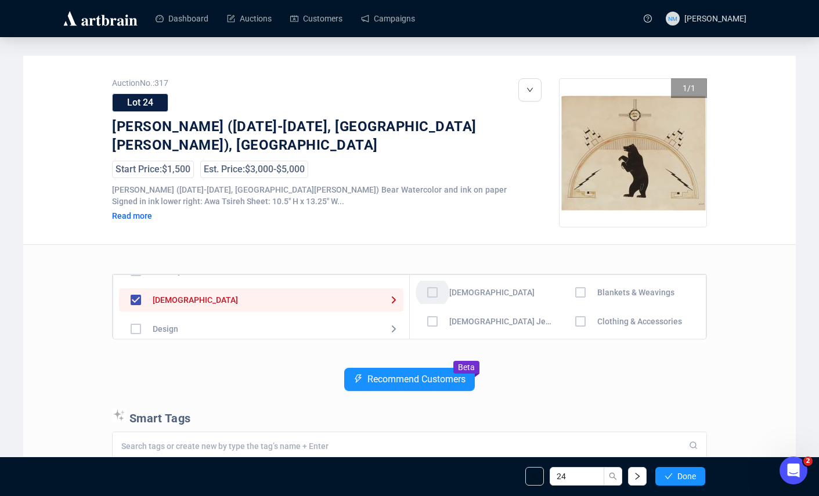
click at [429, 290] on input "checkbox" at bounding box center [433, 293] width 34 height 34
checkbox input "true"
click at [679, 473] on span "Done" at bounding box center [687, 476] width 19 height 9
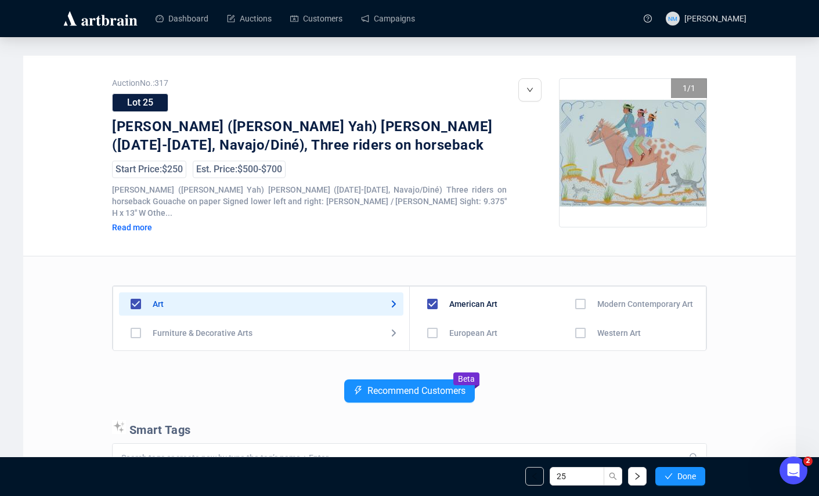
click at [575, 323] on input "checkbox" at bounding box center [581, 333] width 34 height 34
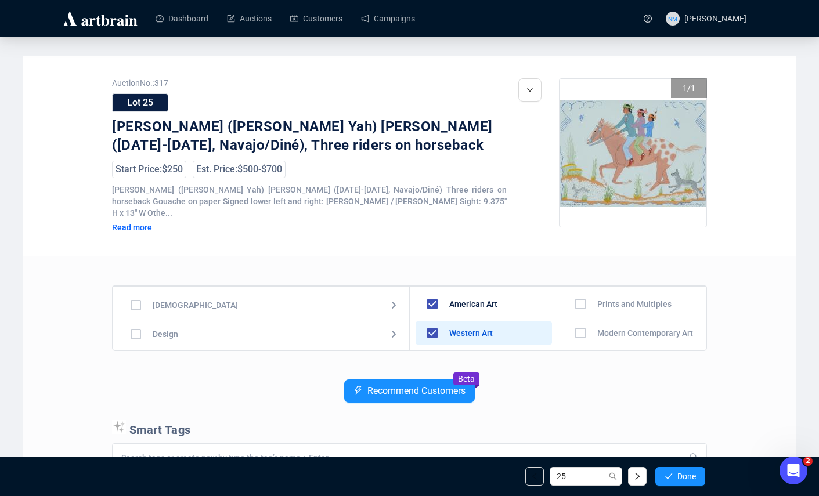
scroll to position [95, 0]
click at [135, 288] on input "checkbox" at bounding box center [136, 297] width 34 height 34
checkbox input "true"
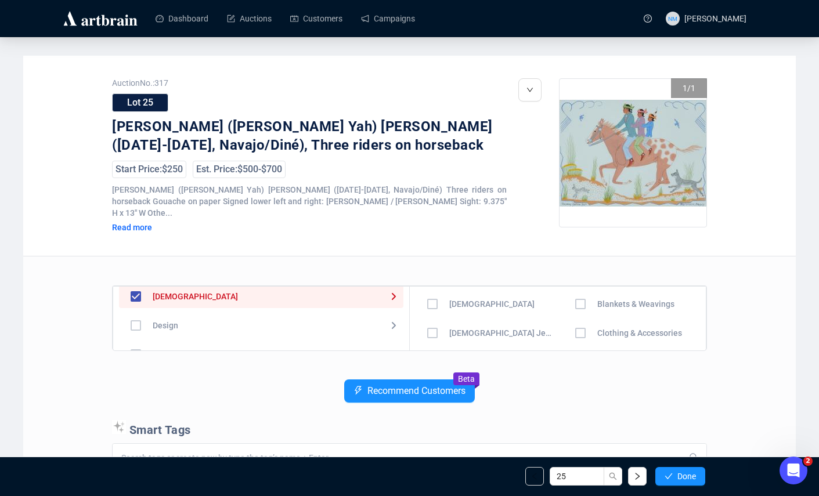
click at [436, 292] on input "checkbox" at bounding box center [433, 304] width 34 height 34
checkbox input "true"
click at [671, 485] on button "Done" at bounding box center [681, 476] width 50 height 19
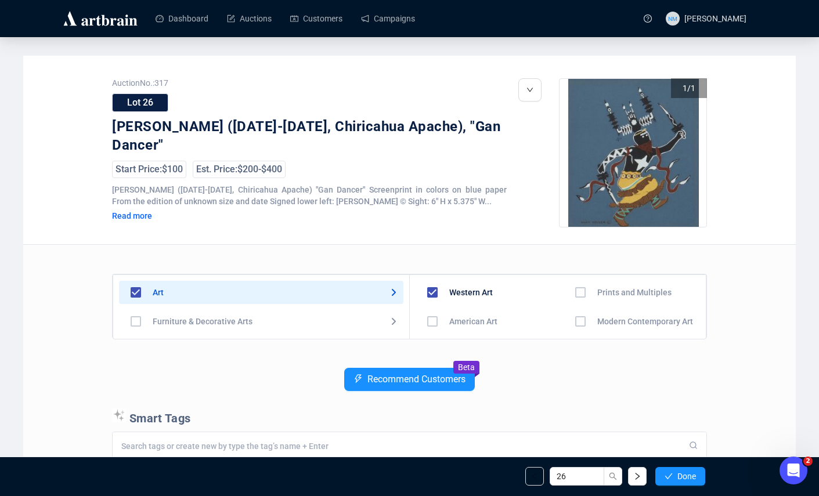
click at [578, 323] on input "checkbox" at bounding box center [581, 322] width 34 height 34
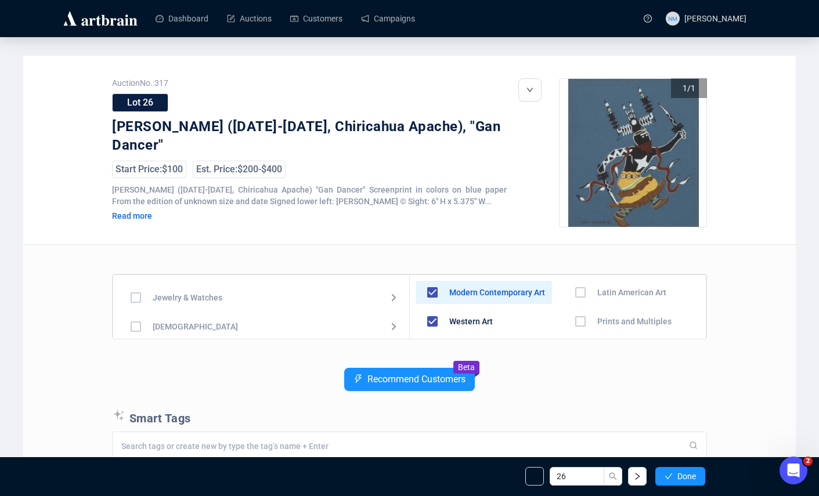
scroll to position [55, 0]
click at [141, 325] on input "checkbox" at bounding box center [136, 325] width 34 height 34
checkbox input "true"
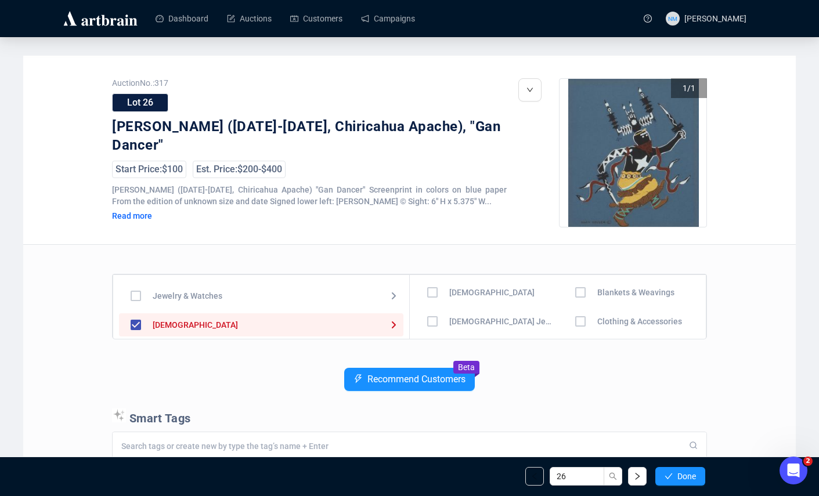
click at [430, 296] on input "checkbox" at bounding box center [433, 293] width 34 height 34
checkbox input "true"
click at [685, 483] on button "Done" at bounding box center [681, 476] width 50 height 19
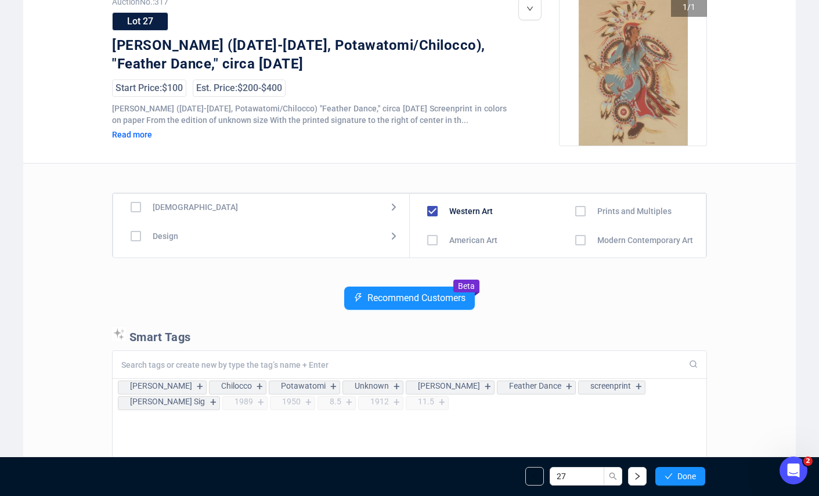
scroll to position [93, 0]
click at [131, 203] on input "checkbox" at bounding box center [136, 205] width 34 height 34
checkbox input "true"
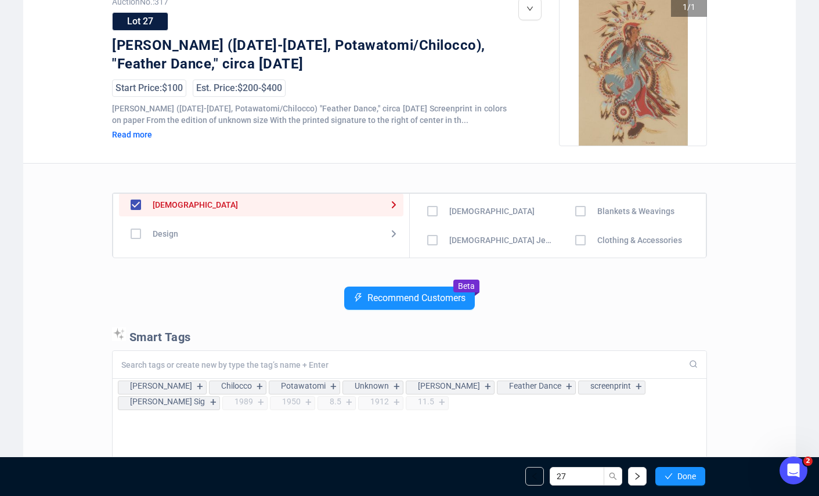
click at [436, 213] on input "checkbox" at bounding box center [433, 212] width 34 height 34
checkbox input "true"
click at [663, 485] on button "Done" at bounding box center [681, 476] width 50 height 19
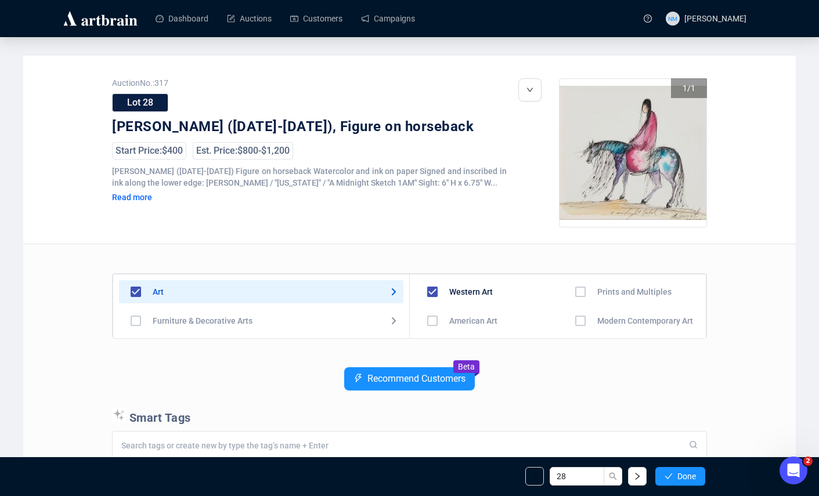
drag, startPoint x: 406, startPoint y: 274, endPoint x: 405, endPoint y: 290, distance: 16.3
click at [405, 290] on div "Art Furniture & Decorative Arts Jewelry & Watches Native American Design Motor …" at bounding box center [261, 307] width 296 height 64
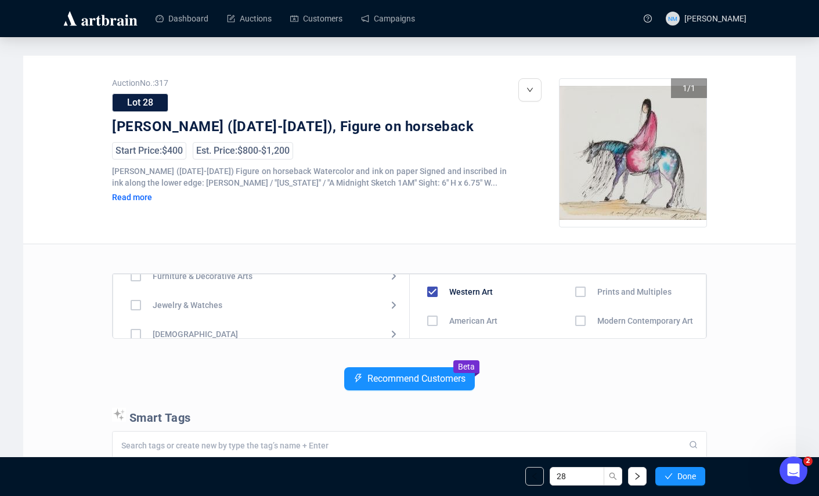
scroll to position [57, 0]
click at [139, 319] on input "checkbox" at bounding box center [136, 322] width 34 height 34
checkbox input "true"
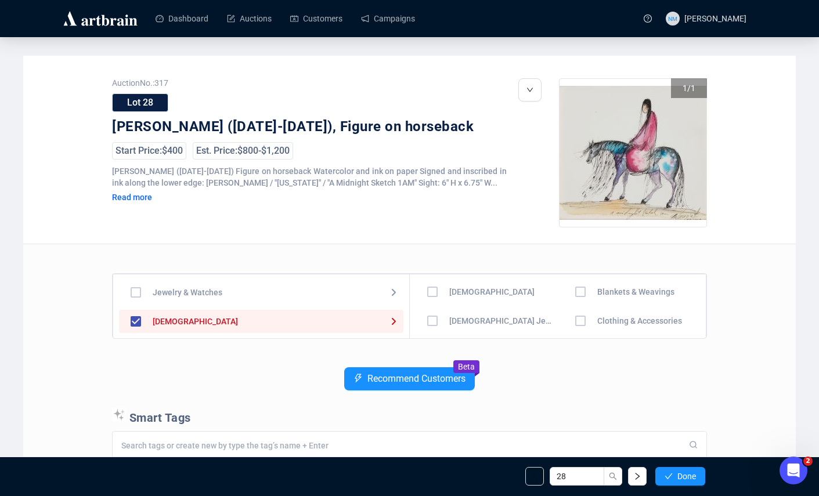
click at [424, 290] on input "checkbox" at bounding box center [433, 292] width 34 height 34
checkbox input "true"
click at [686, 484] on button "Done" at bounding box center [681, 476] width 50 height 19
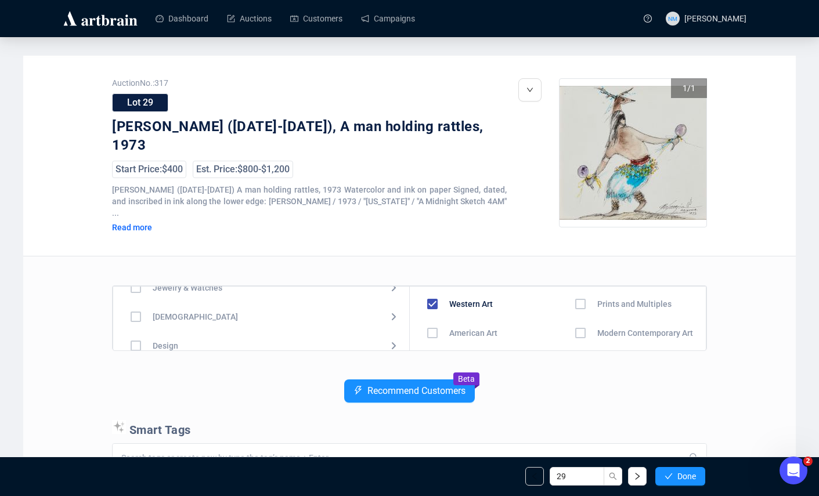
scroll to position [80, 0]
click at [136, 299] on input "checkbox" at bounding box center [136, 312] width 34 height 34
checkbox input "true"
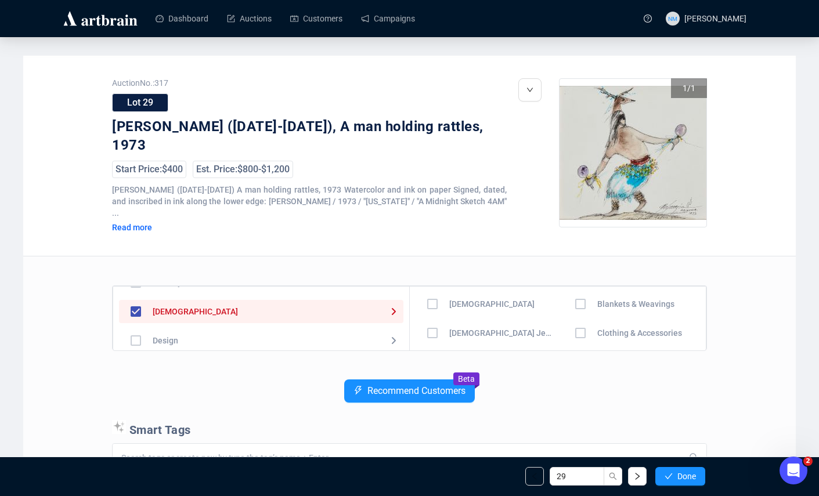
click at [430, 292] on input "checkbox" at bounding box center [433, 304] width 34 height 34
checkbox input "true"
click at [678, 479] on span "Done" at bounding box center [687, 476] width 19 height 9
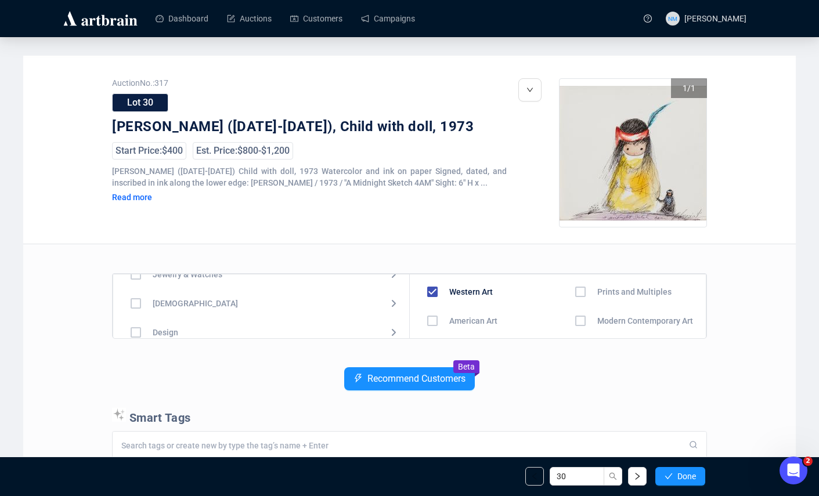
scroll to position [95, 0]
click at [142, 281] on input "checkbox" at bounding box center [136, 284] width 34 height 34
checkbox input "true"
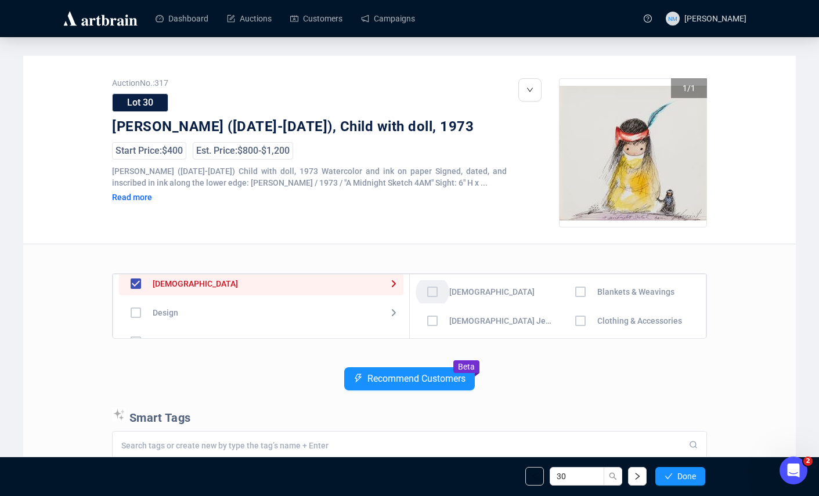
click at [437, 292] on input "checkbox" at bounding box center [433, 292] width 34 height 34
checkbox input "true"
click at [683, 472] on span "Done" at bounding box center [687, 476] width 19 height 9
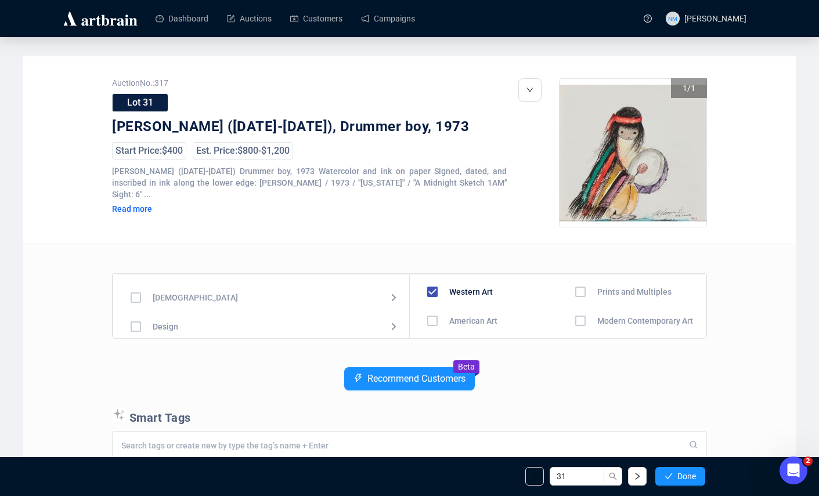
scroll to position [85, 0]
click at [134, 290] on input "checkbox" at bounding box center [136, 294] width 34 height 34
checkbox input "true"
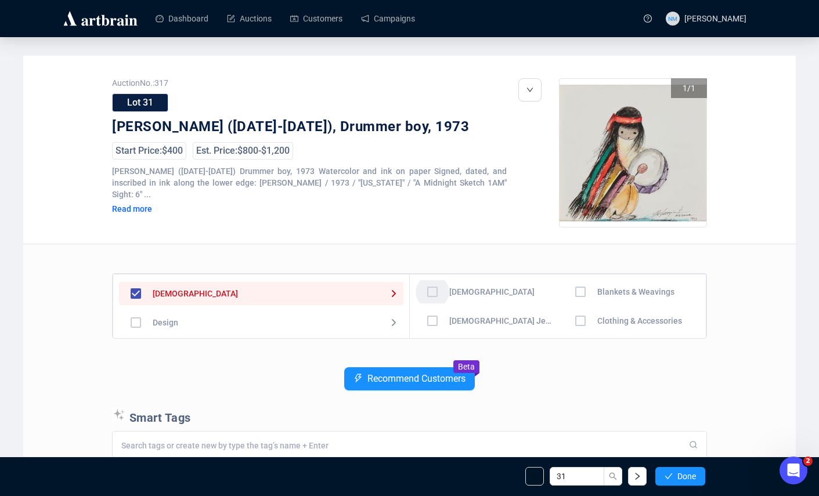
click at [426, 292] on input "checkbox" at bounding box center [433, 292] width 34 height 34
checkbox input "true"
click at [674, 476] on button "Done" at bounding box center [681, 476] width 50 height 19
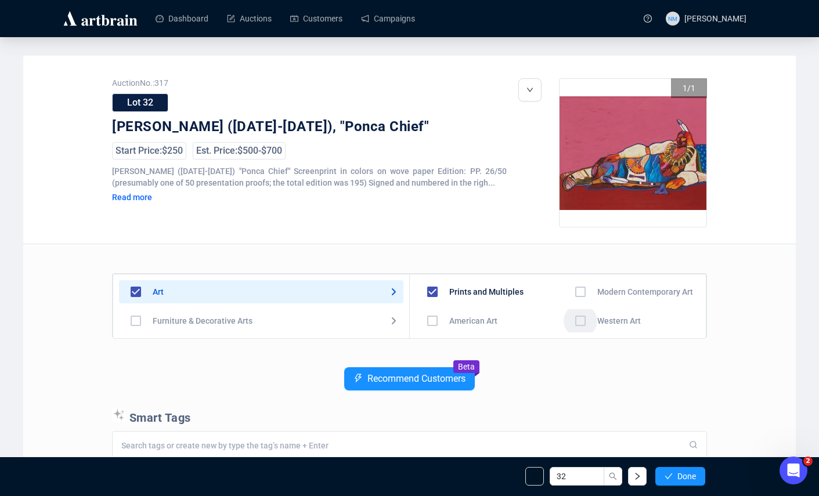
click at [577, 321] on input "checkbox" at bounding box center [581, 321] width 34 height 34
click at [573, 293] on input "checkbox" at bounding box center [581, 292] width 34 height 34
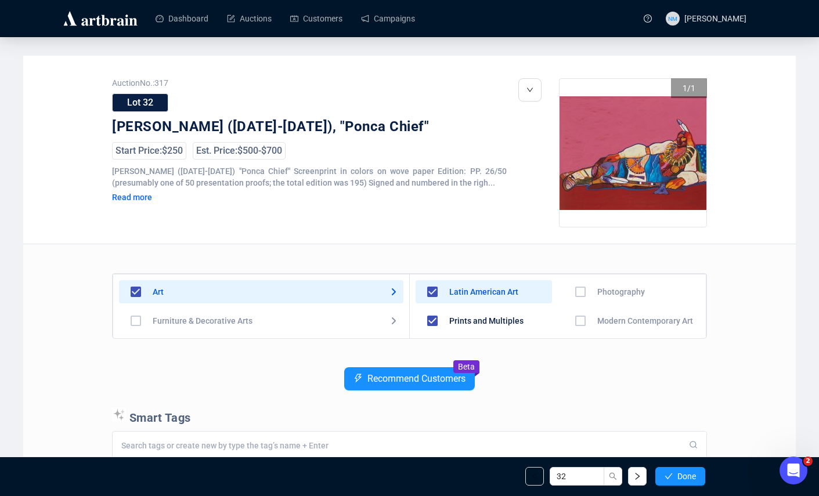
click at [426, 292] on input "checkbox" at bounding box center [433, 292] width 34 height 34
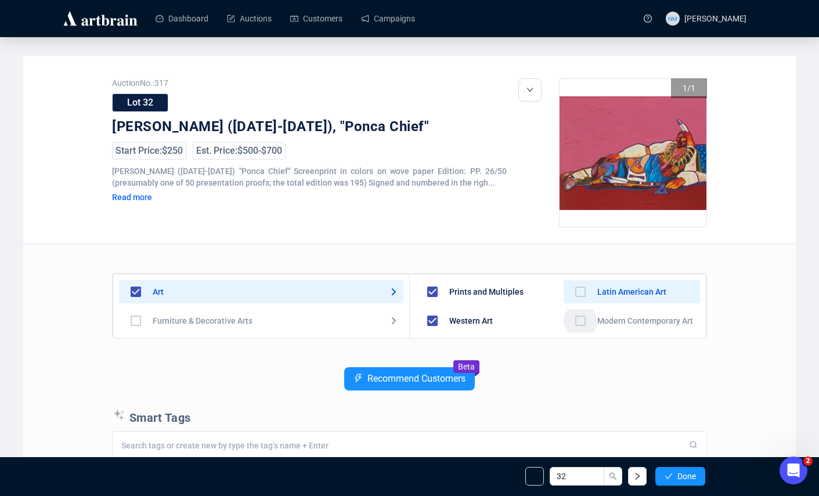
click at [583, 319] on input "checkbox" at bounding box center [581, 321] width 34 height 34
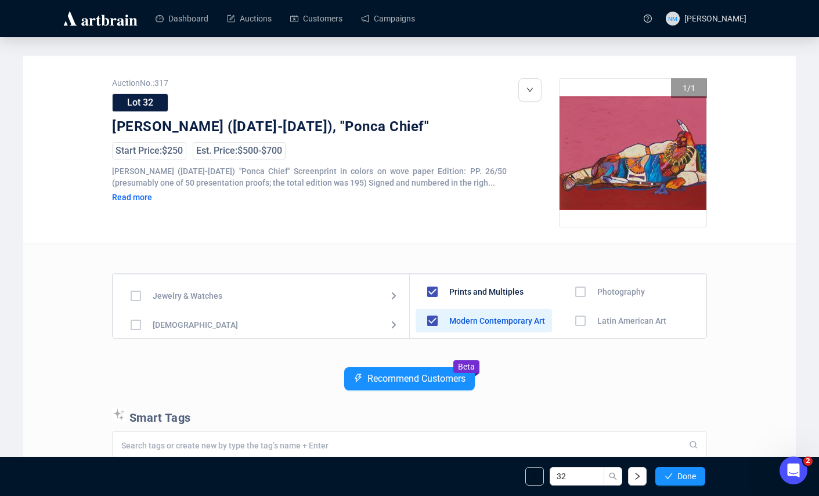
scroll to position [56, 0]
click at [138, 323] on input "checkbox" at bounding box center [136, 323] width 34 height 34
checkbox input "true"
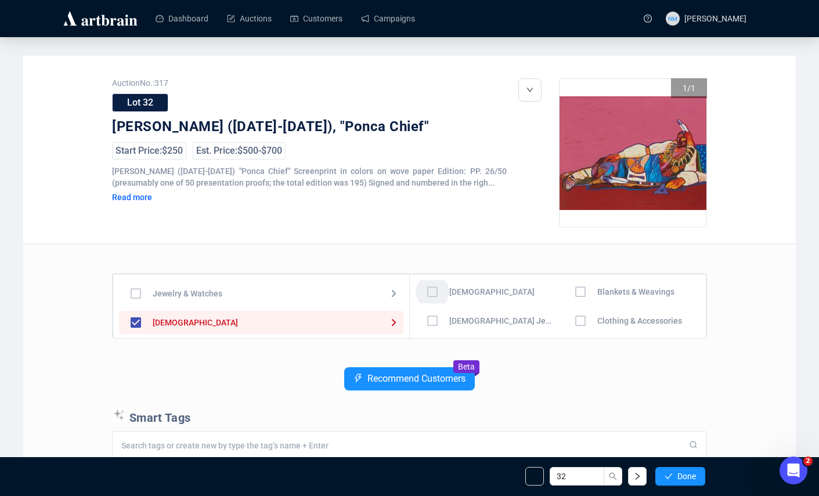
click at [429, 285] on input "checkbox" at bounding box center [433, 292] width 34 height 34
checkbox input "true"
click at [686, 476] on span "Done" at bounding box center [687, 476] width 19 height 9
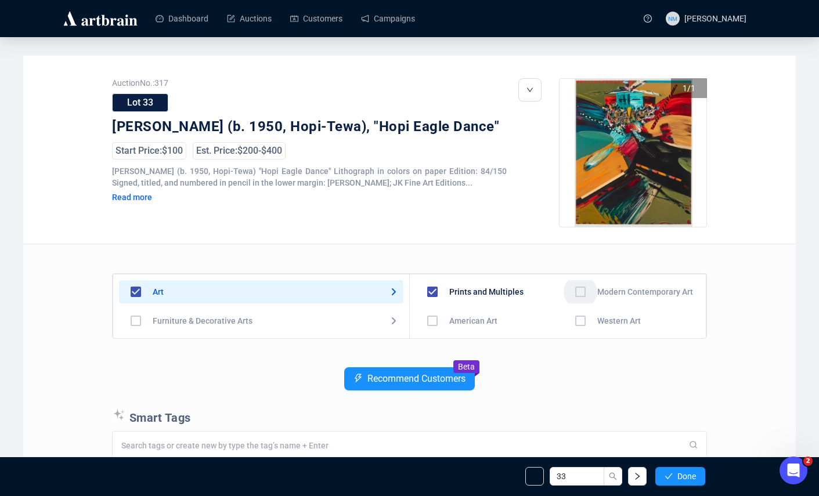
click at [579, 294] on input "checkbox" at bounding box center [581, 292] width 34 height 34
click at [578, 322] on input "checkbox" at bounding box center [581, 321] width 34 height 34
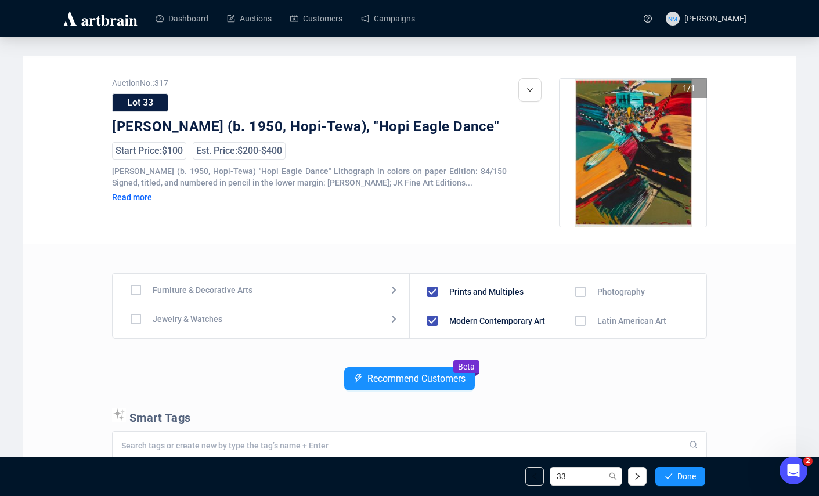
scroll to position [53, 0]
click at [139, 327] on input "checkbox" at bounding box center [136, 326] width 34 height 34
checkbox input "true"
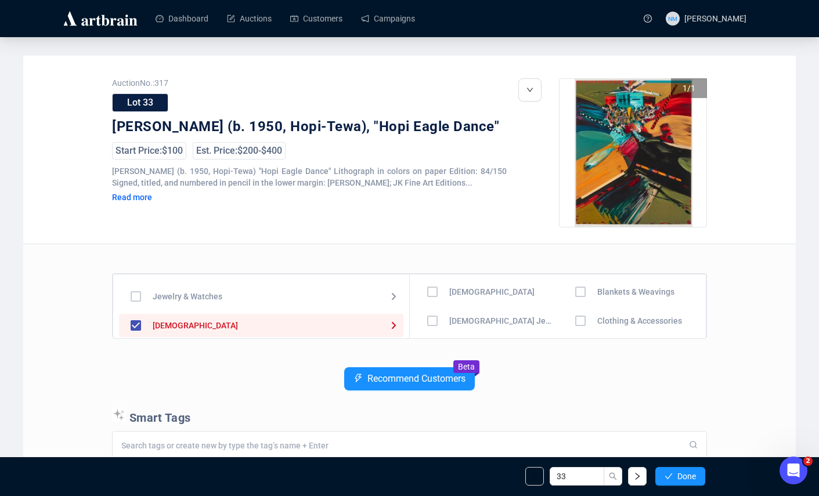
click at [433, 293] on input "checkbox" at bounding box center [433, 292] width 34 height 34
checkbox input "true"
click at [689, 472] on span "Done" at bounding box center [687, 476] width 19 height 9
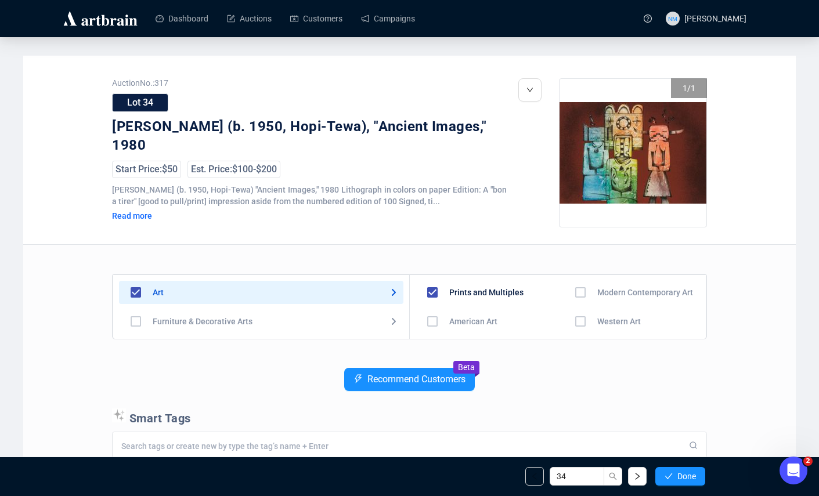
click at [580, 292] on input "checkbox" at bounding box center [581, 293] width 34 height 34
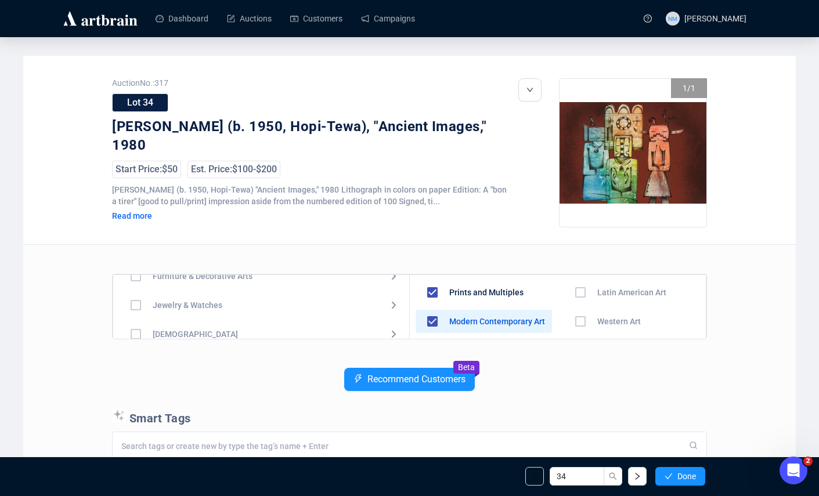
scroll to position [55, 0]
click at [136, 323] on input "checkbox" at bounding box center [136, 325] width 34 height 34
checkbox input "true"
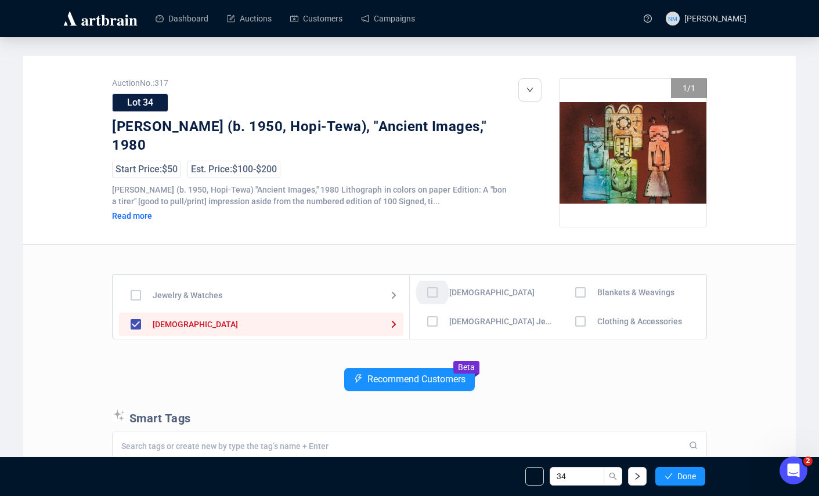
click at [436, 290] on input "checkbox" at bounding box center [433, 293] width 34 height 34
checkbox input "true"
click at [667, 466] on div "34 Done" at bounding box center [409, 476] width 609 height 39
click at [671, 476] on icon "check" at bounding box center [669, 477] width 8 height 8
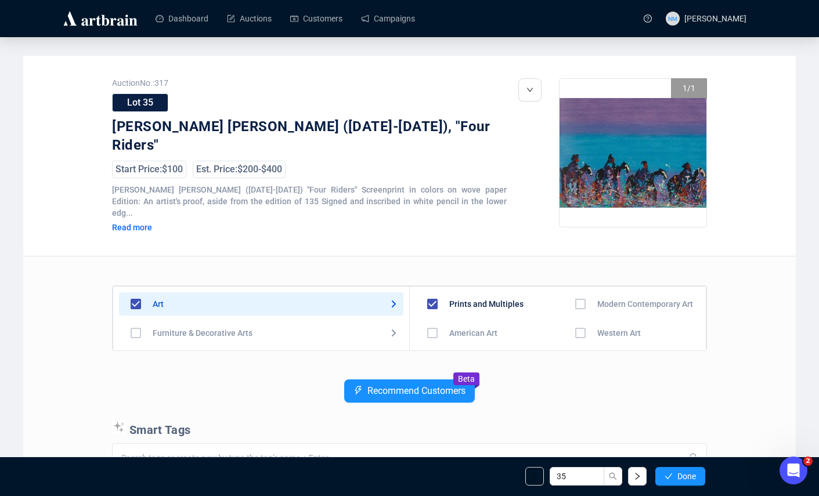
click at [578, 292] on input "checkbox" at bounding box center [581, 304] width 34 height 34
click at [577, 318] on input "checkbox" at bounding box center [581, 333] width 34 height 34
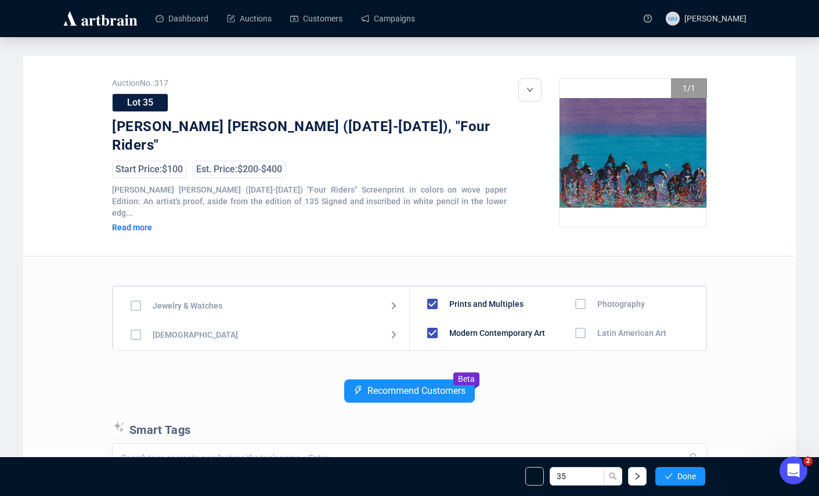
scroll to position [62, 0]
click at [138, 315] on input "checkbox" at bounding box center [136, 330] width 34 height 34
checkbox input "true"
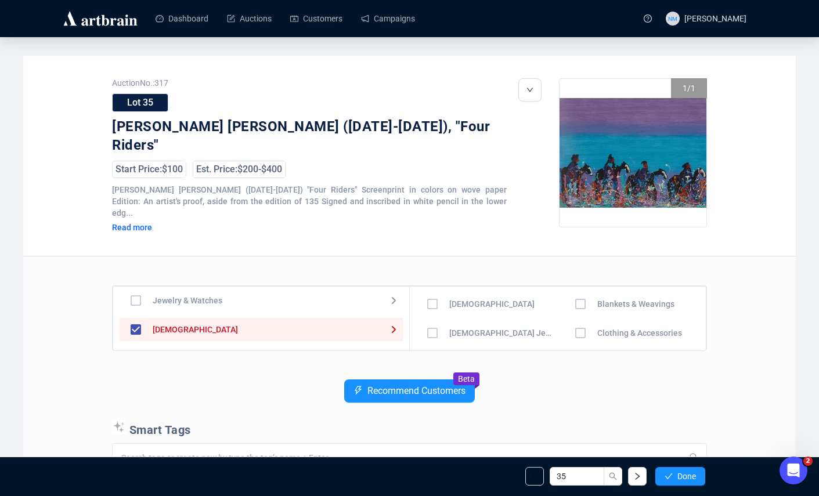
click at [426, 288] on input "checkbox" at bounding box center [433, 304] width 34 height 34
checkbox input "true"
click at [697, 484] on button "Done" at bounding box center [681, 476] width 50 height 19
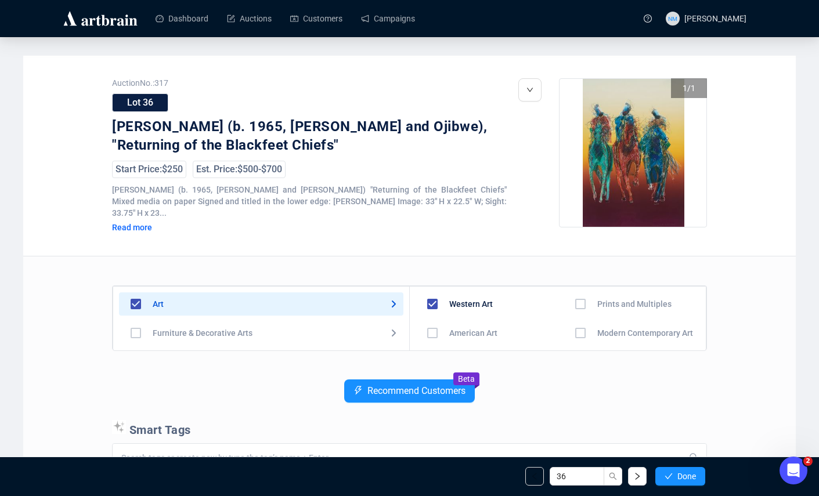
click at [576, 316] on input "checkbox" at bounding box center [581, 333] width 34 height 34
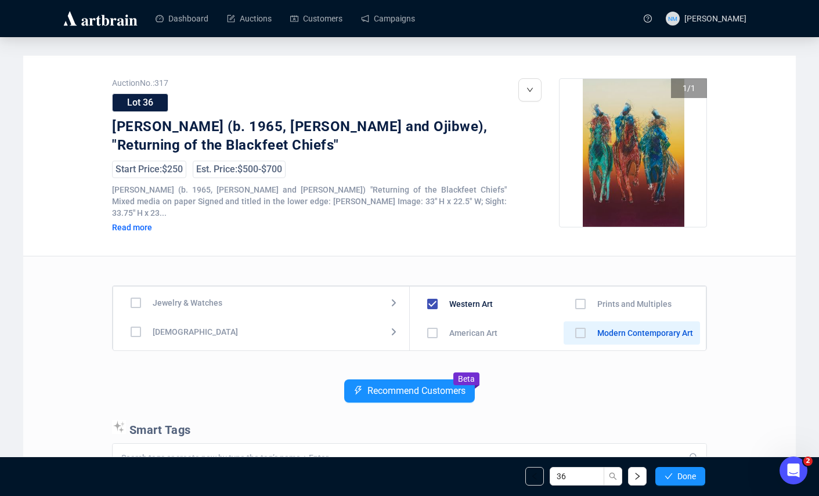
scroll to position [60, 0]
click at [141, 322] on input "checkbox" at bounding box center [136, 331] width 34 height 34
checkbox input "true"
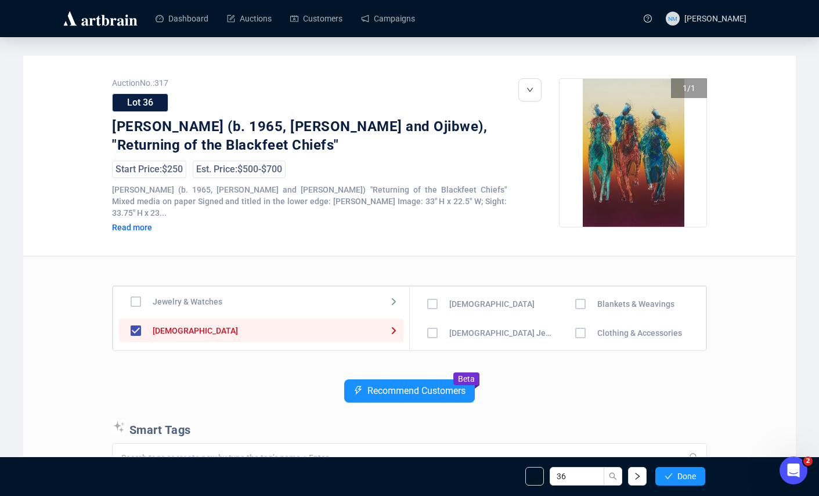
click at [433, 293] on input "checkbox" at bounding box center [433, 304] width 34 height 34
checkbox input "true"
click at [677, 482] on button "Done" at bounding box center [681, 476] width 50 height 19
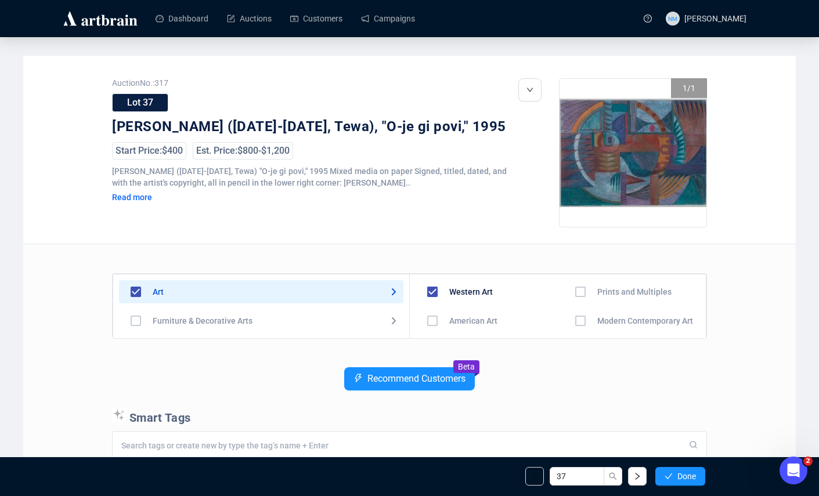
click at [586, 323] on input "checkbox" at bounding box center [581, 321] width 34 height 34
click at [400, 282] on div "Art" at bounding box center [261, 291] width 296 height 23
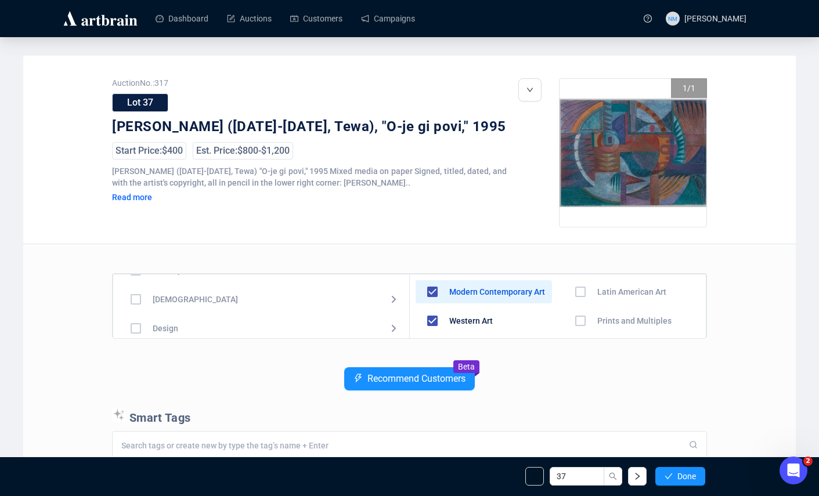
scroll to position [87, 0]
click at [134, 294] on input "checkbox" at bounding box center [136, 292] width 34 height 34
checkbox input "true"
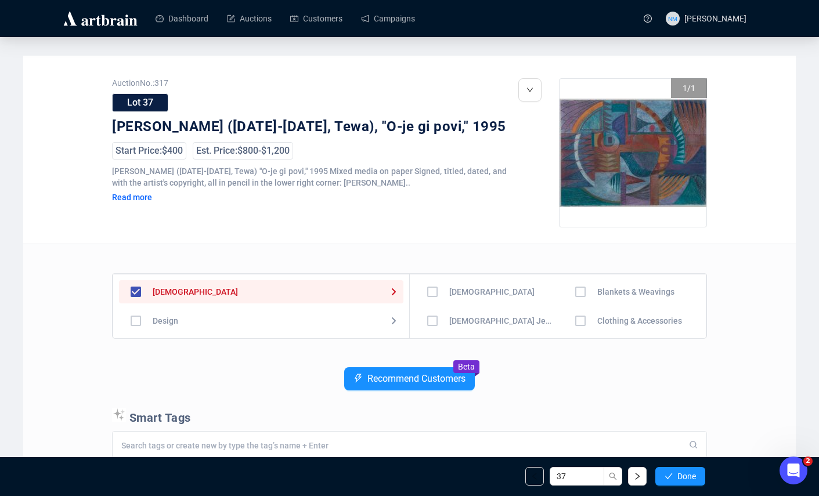
click at [434, 295] on input "checkbox" at bounding box center [433, 292] width 34 height 34
checkbox input "true"
click at [685, 470] on button "Done" at bounding box center [681, 476] width 50 height 19
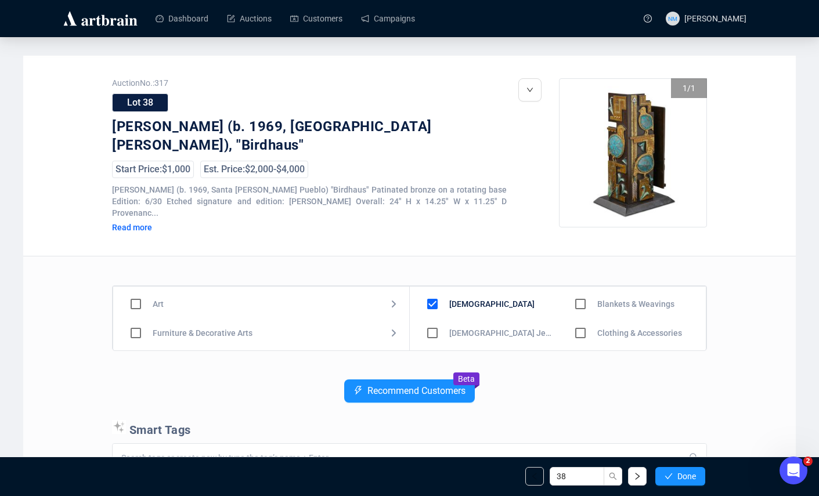
scroll to position [6, 0]
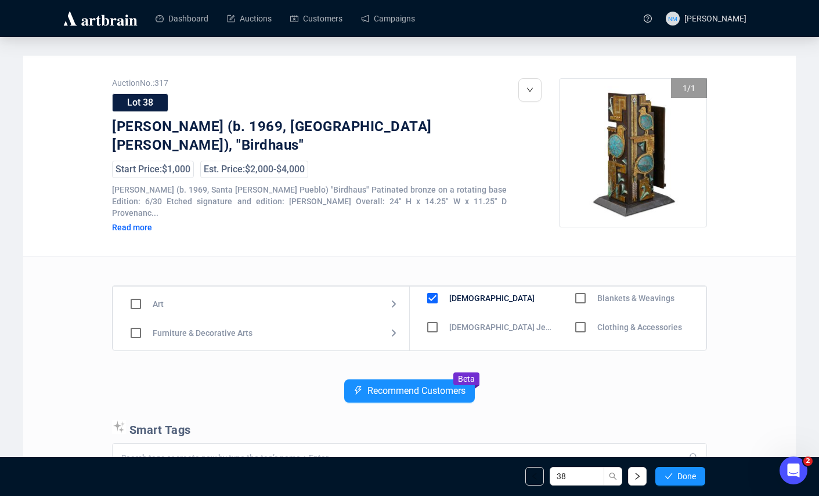
click at [136, 295] on input "checkbox" at bounding box center [136, 304] width 34 height 34
checkbox input "true"
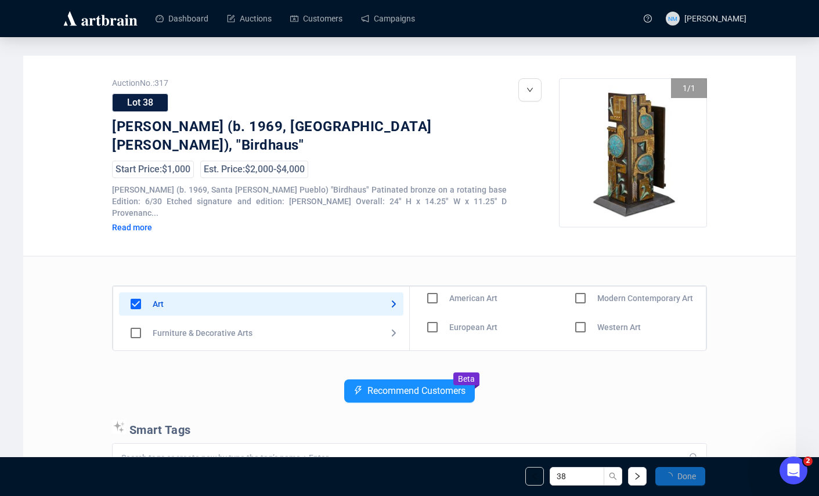
click at [573, 312] on input "checkbox" at bounding box center [581, 328] width 34 height 34
click at [569, 286] on input "checkbox" at bounding box center [581, 299] width 34 height 34
click at [686, 479] on span "Done" at bounding box center [687, 476] width 19 height 9
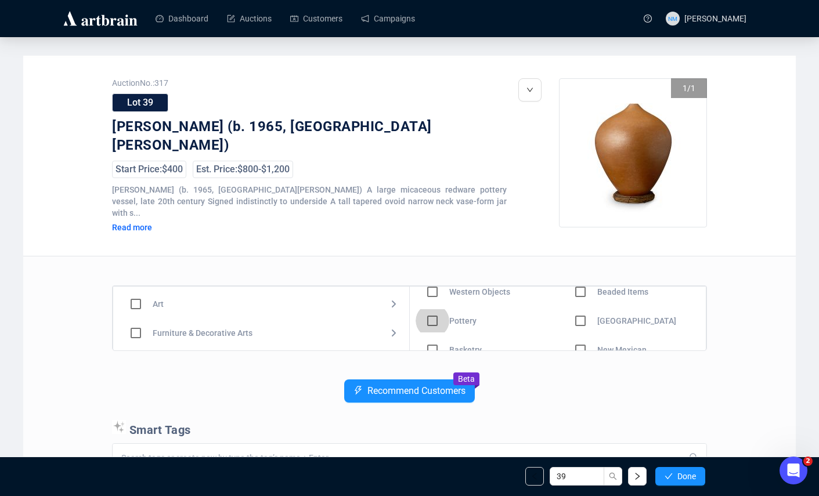
click at [433, 312] on input "checkbox" at bounding box center [433, 321] width 34 height 34
checkbox input "true"
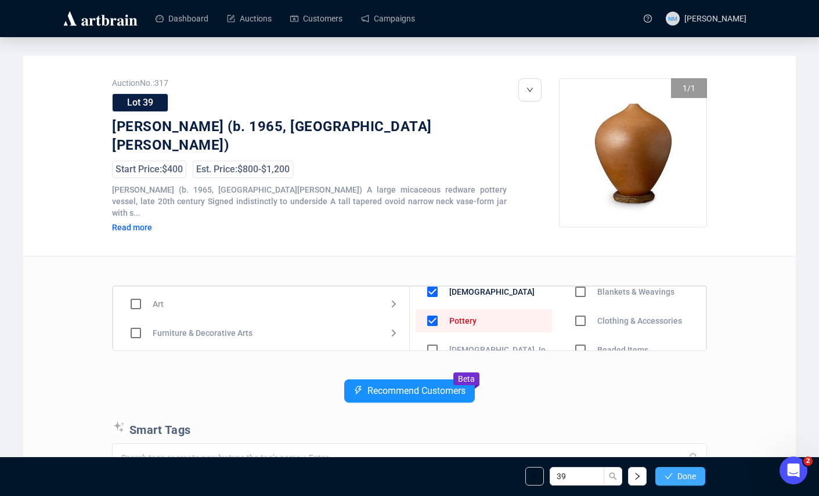
click at [671, 481] on span "button" at bounding box center [669, 476] width 8 height 9
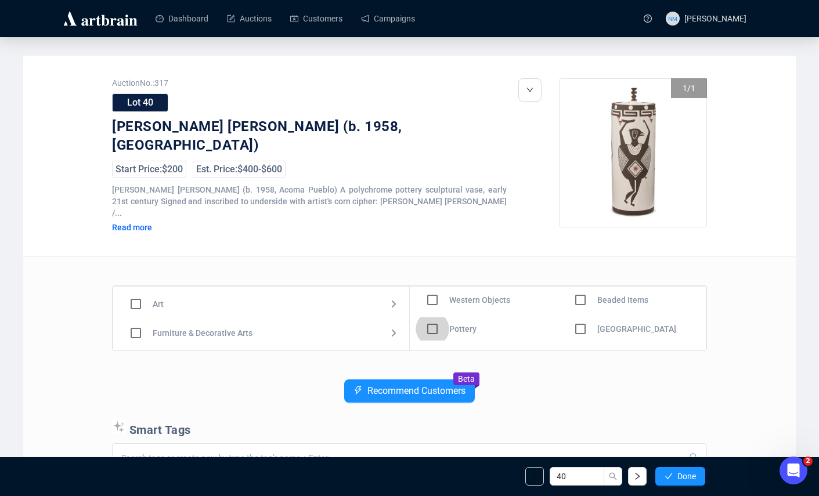
click at [434, 314] on input "checkbox" at bounding box center [433, 329] width 34 height 34
checkbox input "true"
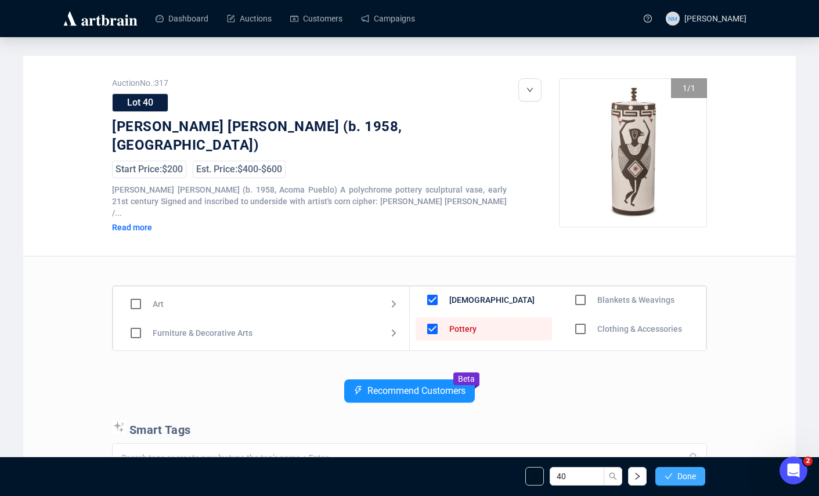
click at [672, 481] on button "Done" at bounding box center [681, 476] width 50 height 19
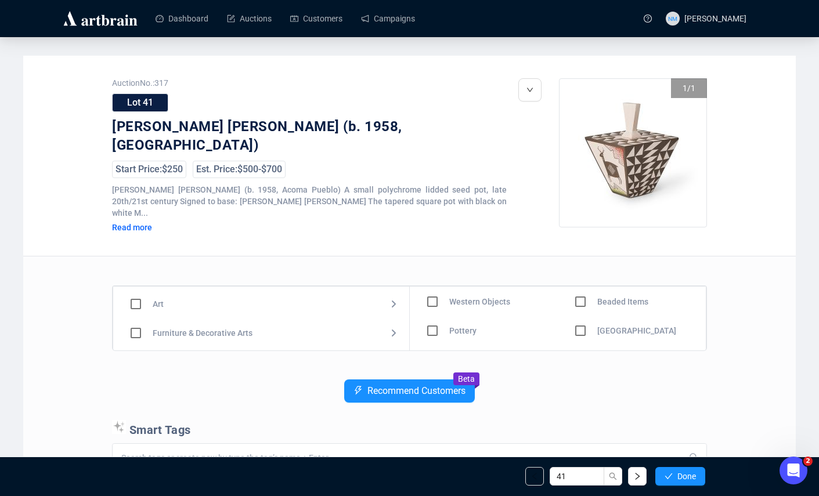
click at [437, 320] on input "checkbox" at bounding box center [433, 331] width 34 height 34
checkbox input "true"
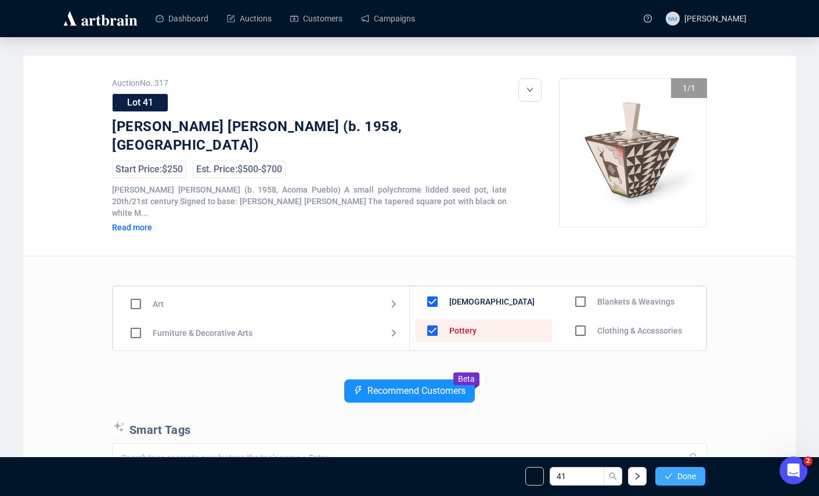
click at [671, 482] on button "Done" at bounding box center [681, 476] width 50 height 19
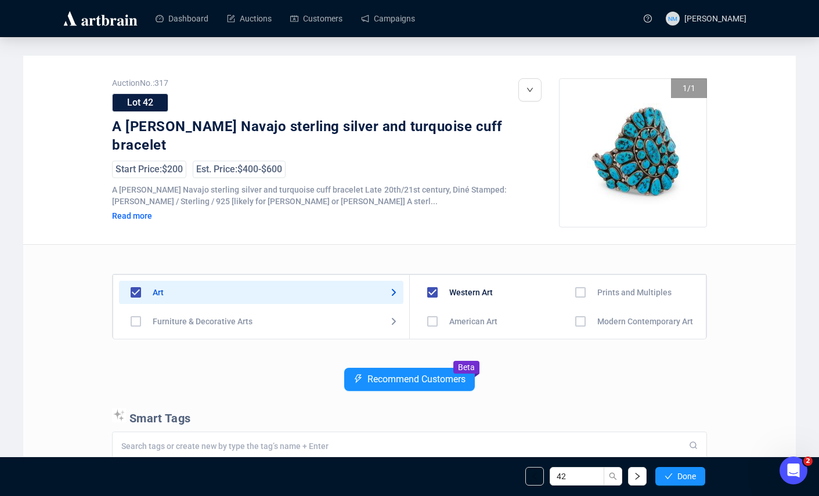
click at [133, 290] on input "checkbox" at bounding box center [136, 293] width 34 height 34
checkbox input "false"
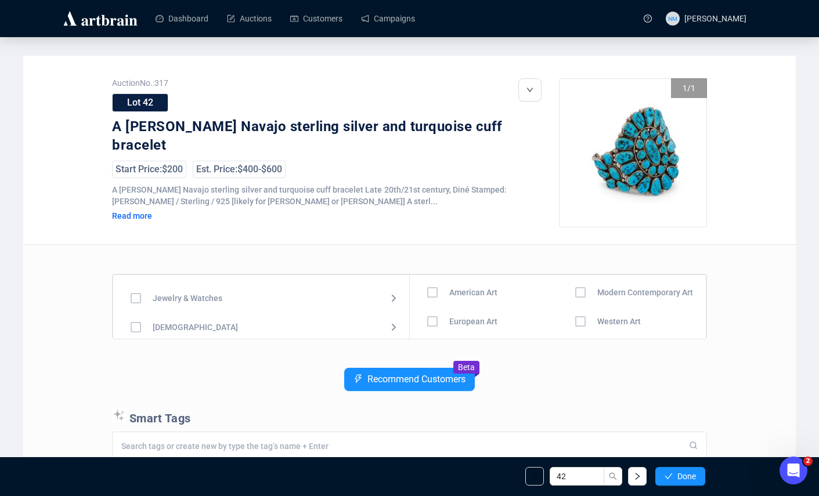
scroll to position [60, 0]
click at [129, 319] on input "checkbox" at bounding box center [136, 320] width 34 height 34
checkbox input "true"
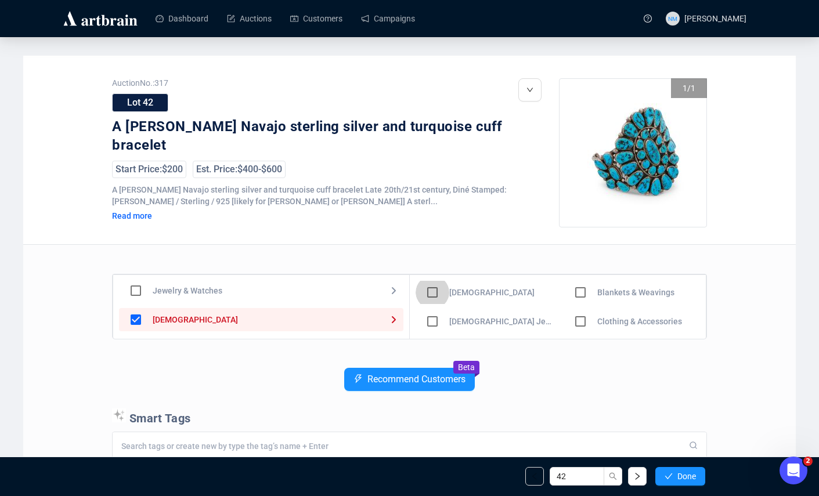
click at [432, 289] on input "checkbox" at bounding box center [433, 293] width 34 height 34
checkbox input "true"
click at [433, 315] on input "checkbox" at bounding box center [433, 322] width 34 height 34
checkbox input "true"
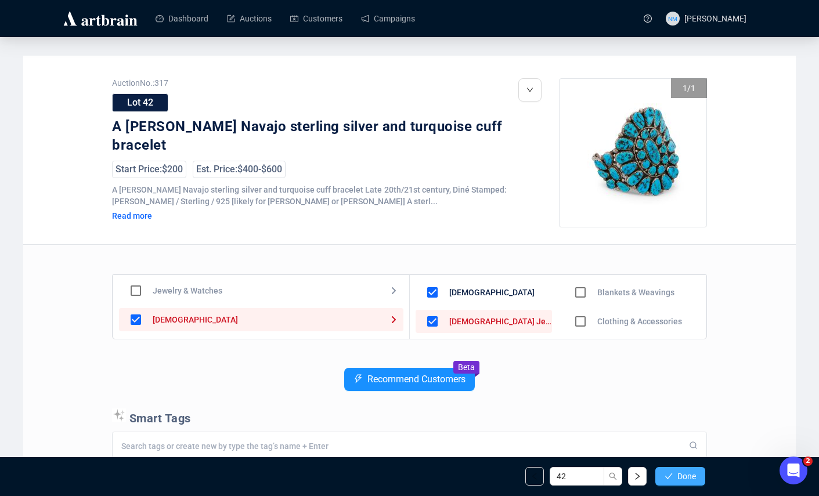
click at [678, 476] on span "Done" at bounding box center [687, 476] width 19 height 9
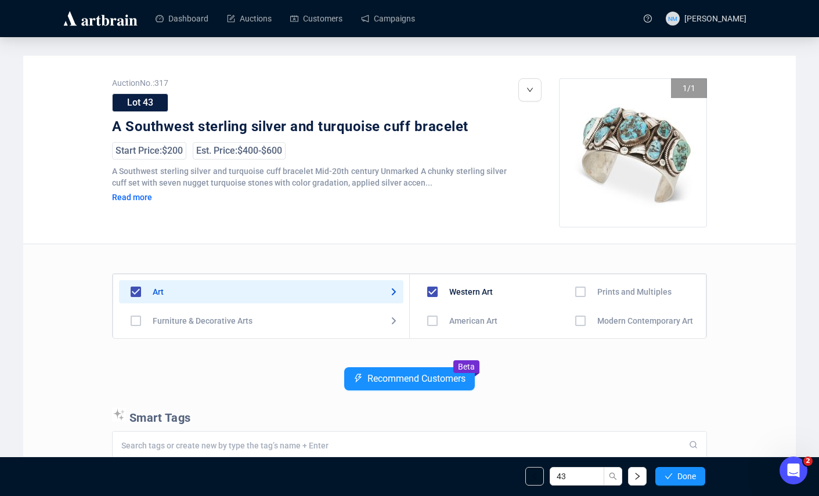
click at [136, 293] on input "checkbox" at bounding box center [136, 292] width 34 height 34
checkbox input "false"
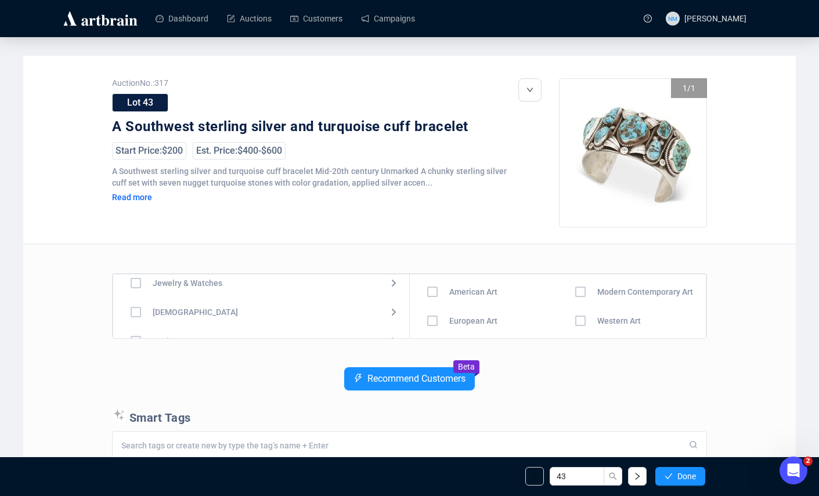
scroll to position [70, 0]
click at [139, 310] on input "checkbox" at bounding box center [136, 310] width 34 height 34
checkbox input "true"
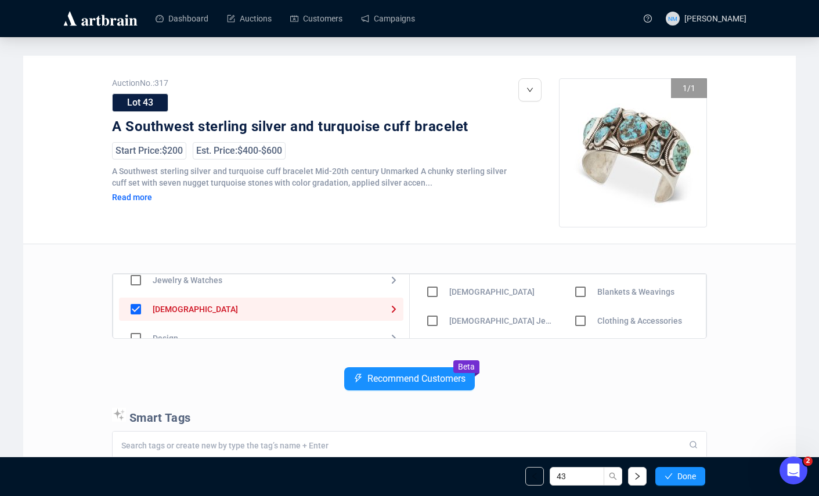
click at [431, 292] on input "checkbox" at bounding box center [433, 292] width 34 height 34
checkbox input "true"
click at [434, 320] on input "checkbox" at bounding box center [433, 321] width 34 height 34
checkbox input "true"
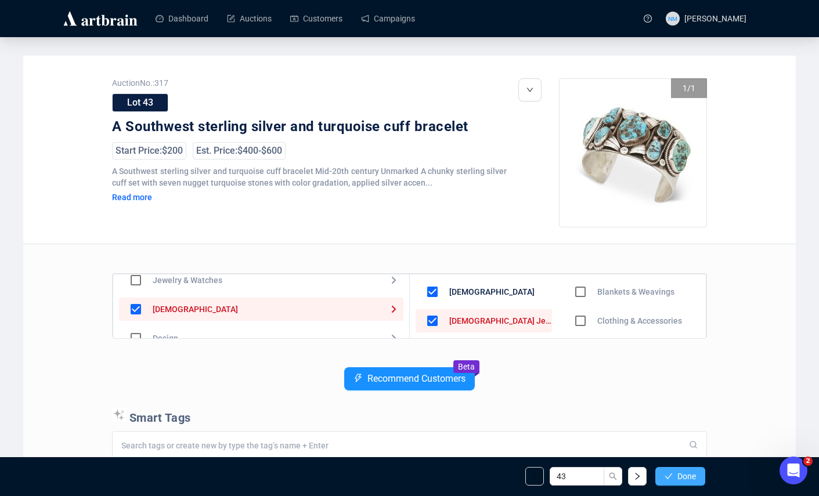
click at [675, 476] on button "Done" at bounding box center [681, 476] width 50 height 19
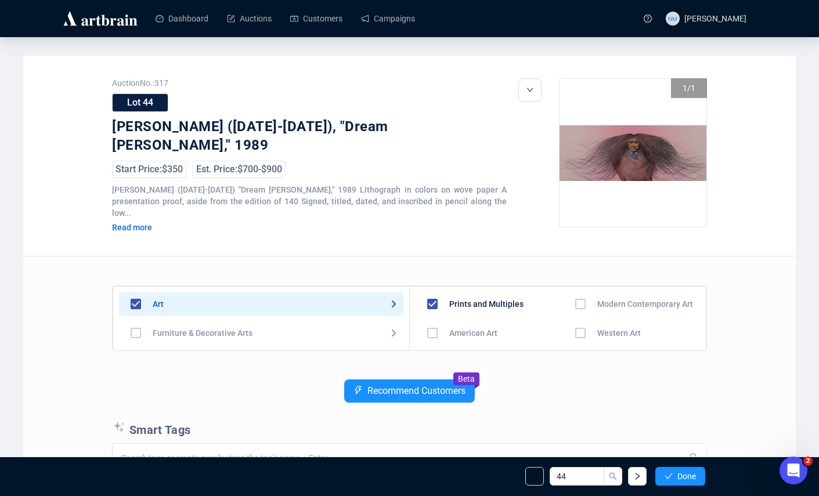
click at [574, 295] on input "checkbox" at bounding box center [581, 304] width 34 height 34
click at [574, 328] on input "checkbox" at bounding box center [581, 333] width 34 height 34
click at [671, 468] on button "Done" at bounding box center [681, 476] width 50 height 19
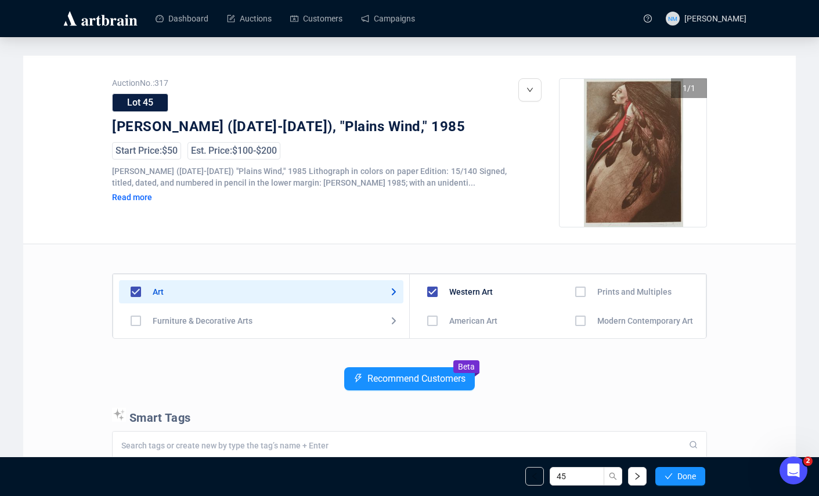
click at [574, 292] on input "checkbox" at bounding box center [581, 292] width 34 height 34
click at [577, 317] on input "checkbox" at bounding box center [581, 321] width 34 height 34
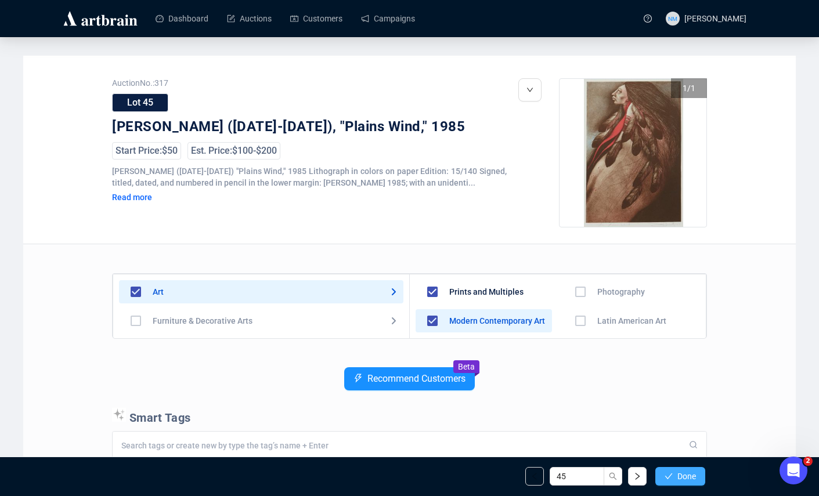
click at [679, 482] on button "Done" at bounding box center [681, 476] width 50 height 19
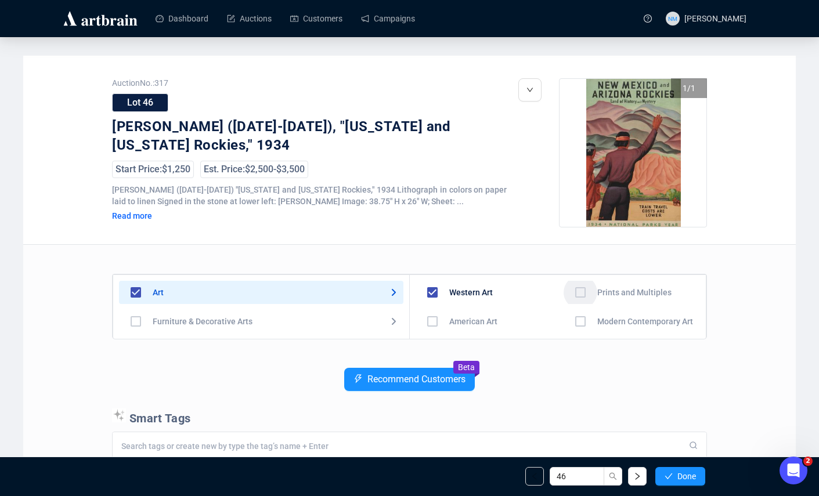
click at [574, 291] on input "checkbox" at bounding box center [581, 293] width 34 height 34
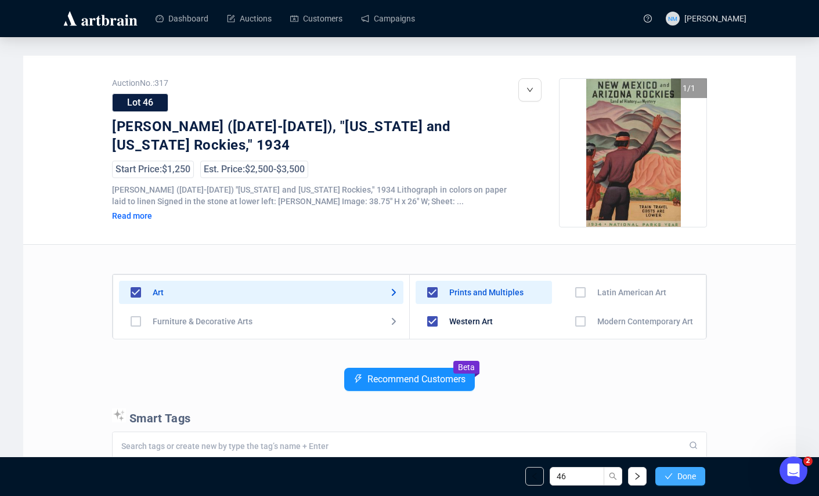
click at [688, 473] on span "Done" at bounding box center [687, 476] width 19 height 9
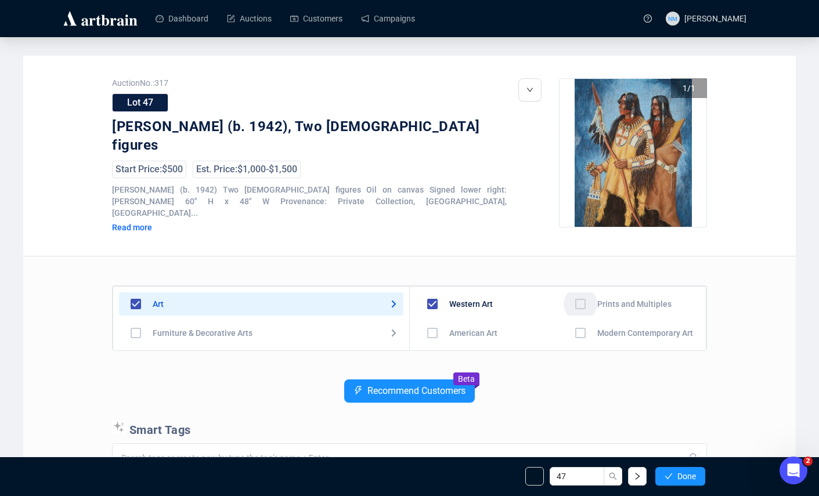
click at [575, 296] on input "checkbox" at bounding box center [581, 304] width 34 height 34
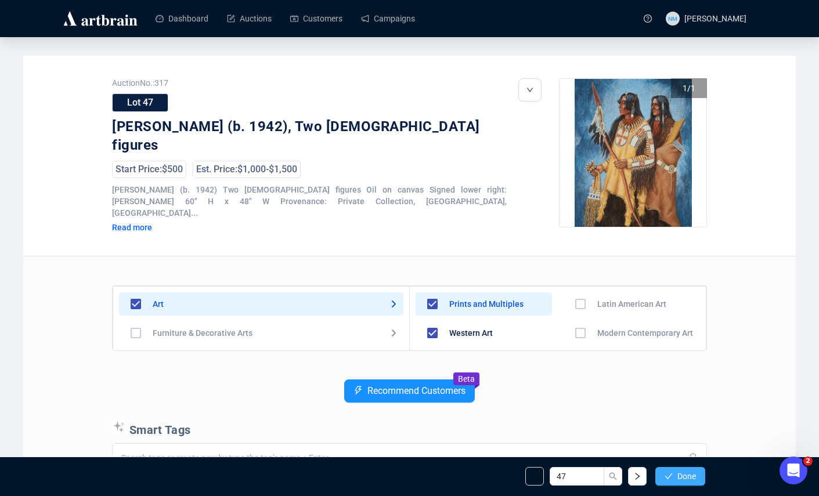
click at [678, 478] on span "Done" at bounding box center [687, 476] width 19 height 9
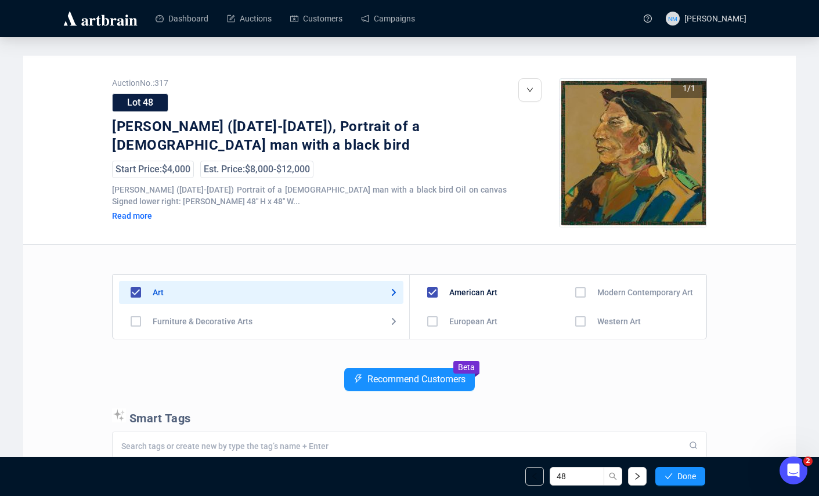
click at [578, 324] on input "checkbox" at bounding box center [581, 322] width 34 height 34
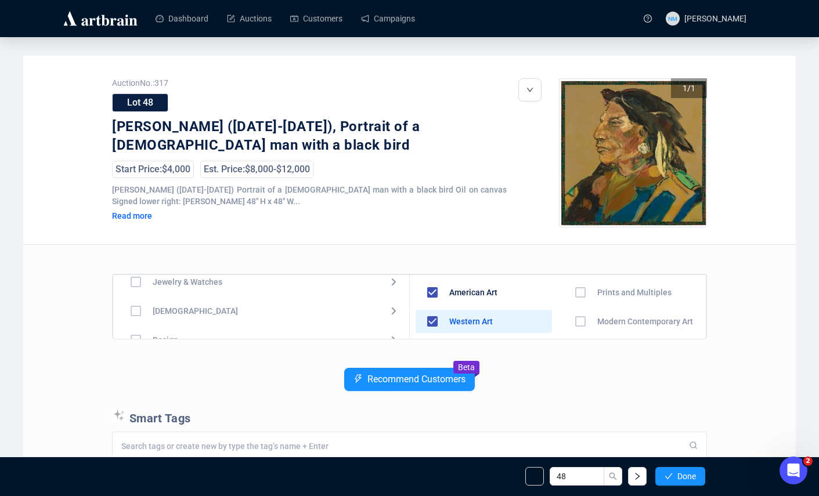
scroll to position [70, 0]
click at [686, 480] on span "Done" at bounding box center [687, 476] width 19 height 9
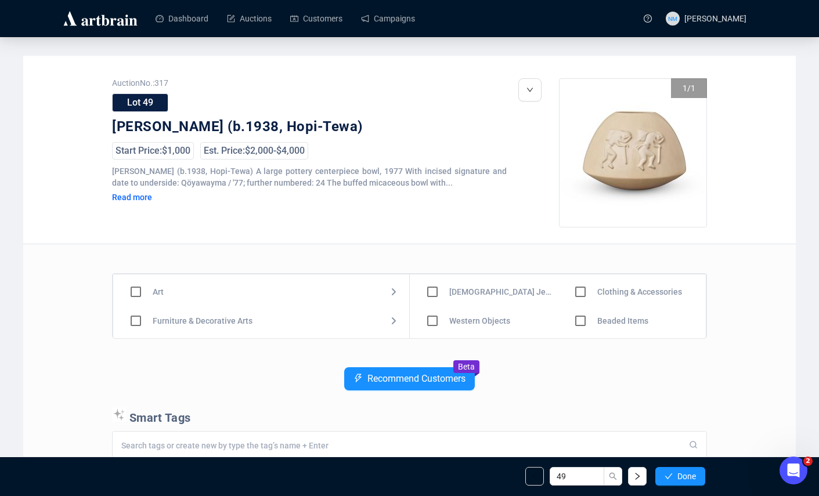
scroll to position [42, 0]
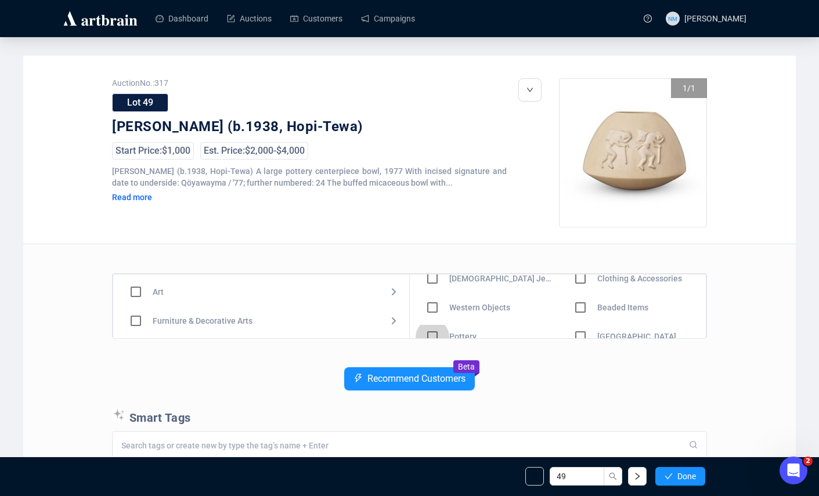
click at [432, 336] on input "checkbox" at bounding box center [433, 337] width 34 height 34
checkbox input "true"
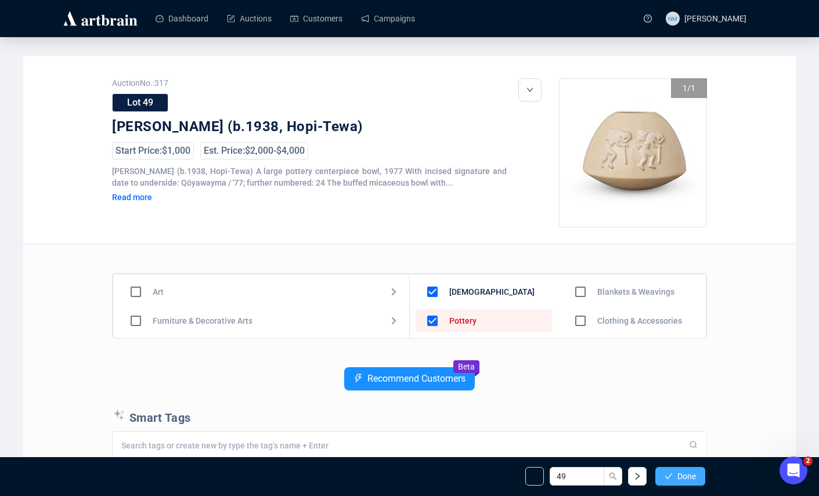
click at [679, 477] on span "Done" at bounding box center [687, 476] width 19 height 9
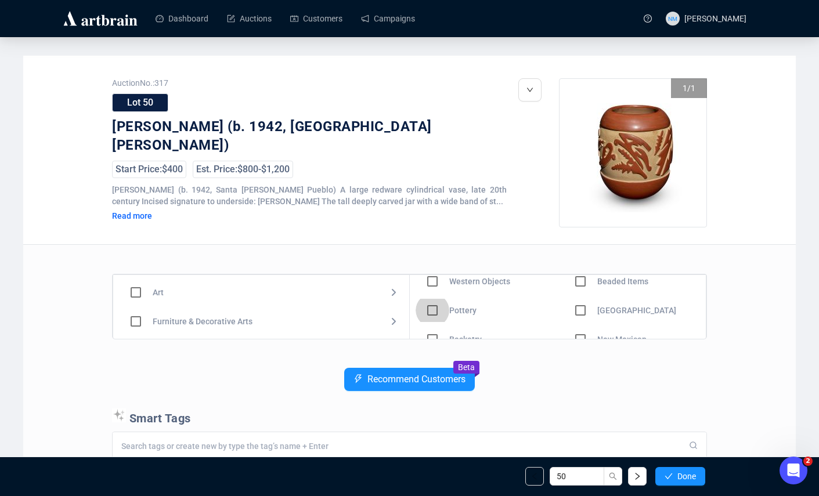
click at [436, 307] on input "checkbox" at bounding box center [433, 311] width 34 height 34
checkbox input "true"
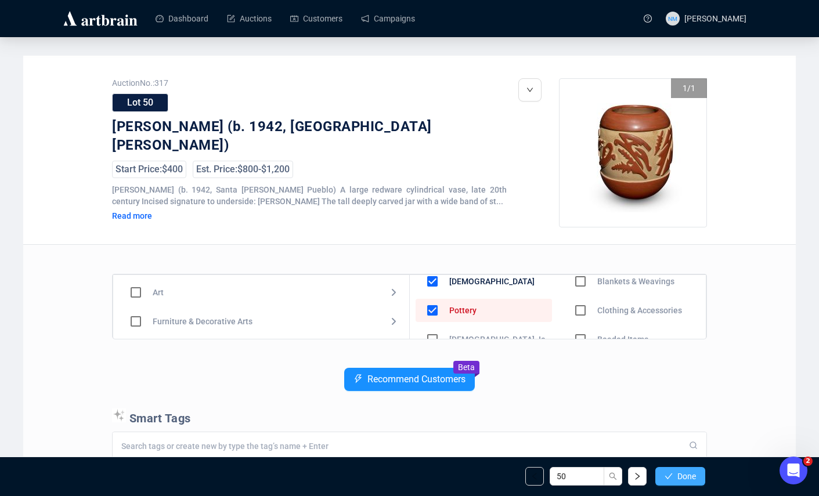
click at [683, 467] on button "Done" at bounding box center [681, 476] width 50 height 19
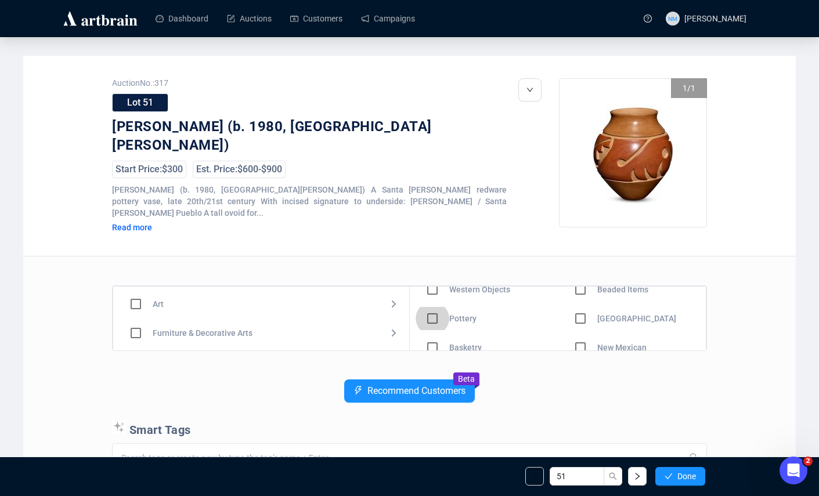
click at [430, 307] on input "checkbox" at bounding box center [433, 319] width 34 height 34
checkbox input "true"
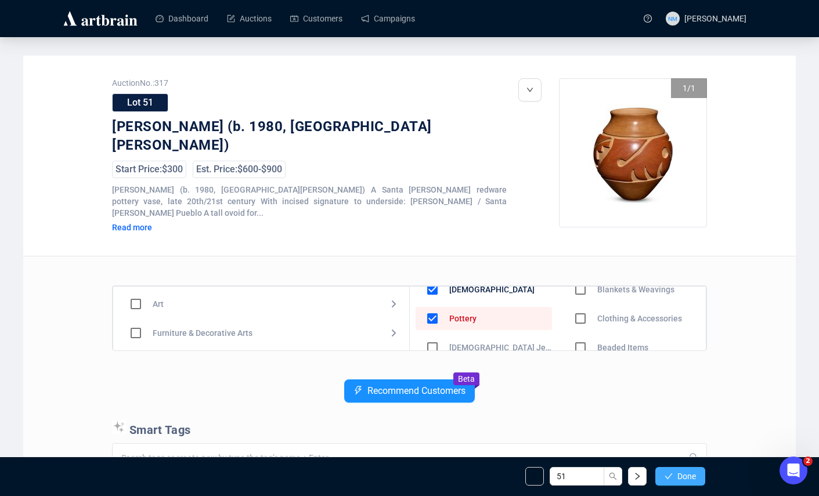
click at [694, 477] on span "Done" at bounding box center [687, 476] width 19 height 9
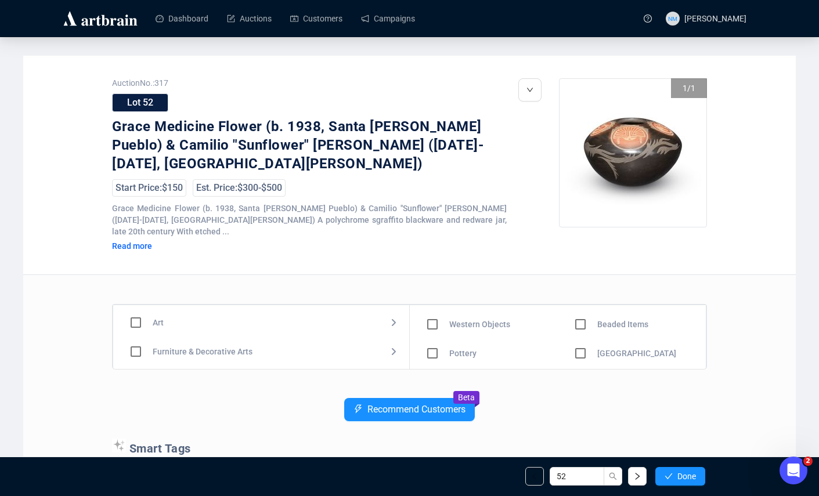
scroll to position [62, 0]
click at [433, 338] on input "checkbox" at bounding box center [433, 348] width 34 height 34
checkbox input "true"
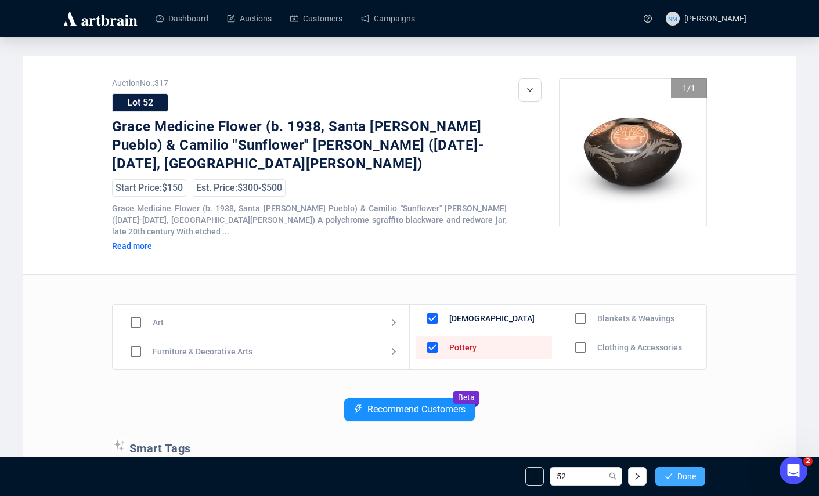
click at [686, 476] on span "Done" at bounding box center [687, 476] width 19 height 9
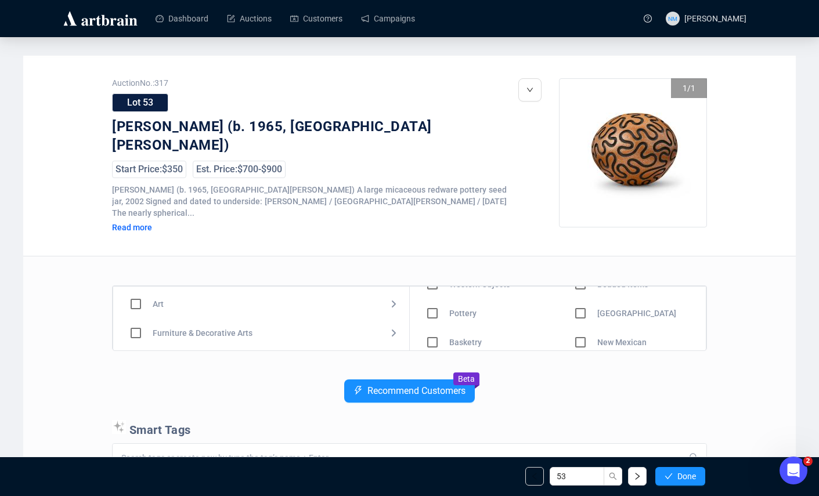
click at [434, 304] on input "checkbox" at bounding box center [433, 314] width 34 height 34
checkbox input "true"
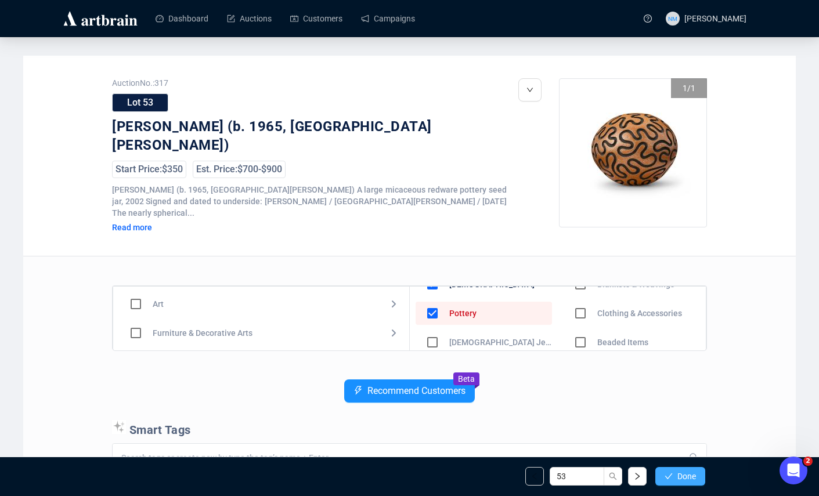
click at [678, 472] on span "Done" at bounding box center [687, 476] width 19 height 9
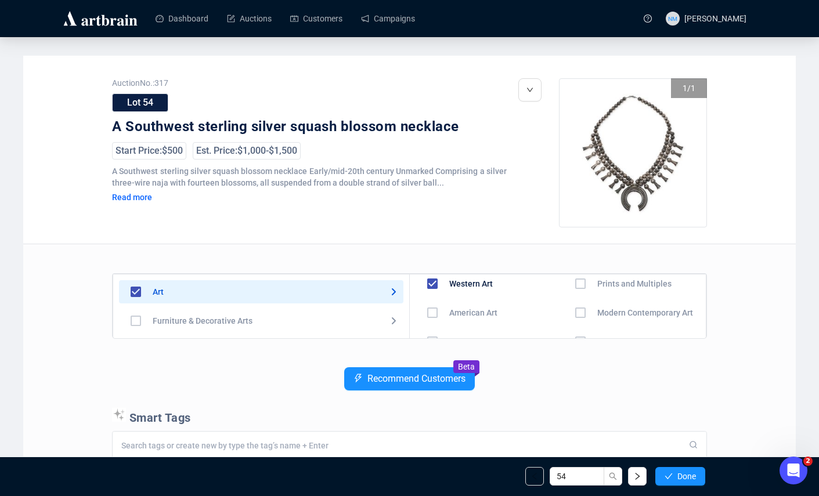
scroll to position [7, 0]
click at [136, 293] on input "checkbox" at bounding box center [136, 292] width 34 height 34
checkbox input "false"
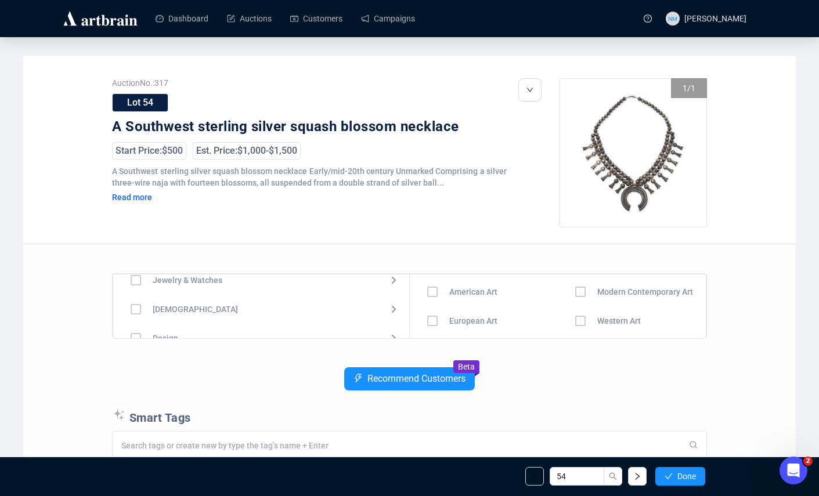
scroll to position [73, 0]
click at [134, 307] on input "checkbox" at bounding box center [136, 307] width 34 height 34
checkbox input "true"
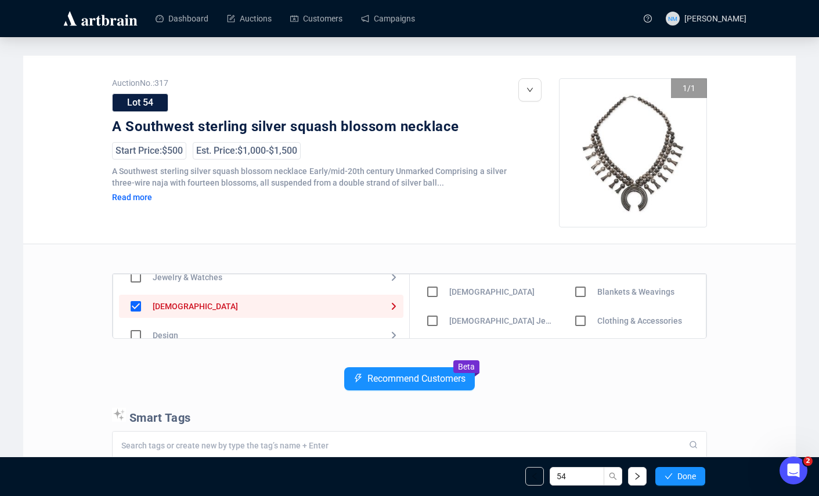
click at [431, 322] on input "checkbox" at bounding box center [433, 321] width 34 height 34
checkbox input "true"
click at [436, 319] on input "checkbox" at bounding box center [433, 321] width 34 height 34
checkbox input "true"
click at [686, 473] on span "Done" at bounding box center [687, 476] width 19 height 9
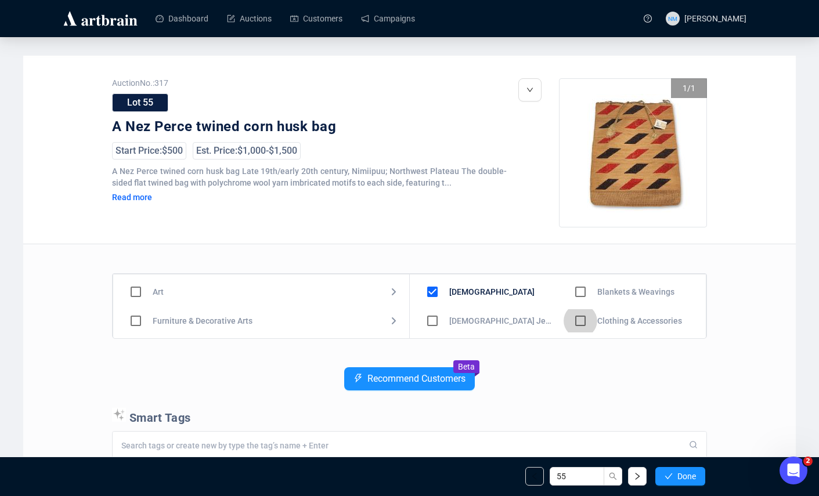
click at [582, 320] on input "checkbox" at bounding box center [581, 321] width 34 height 34
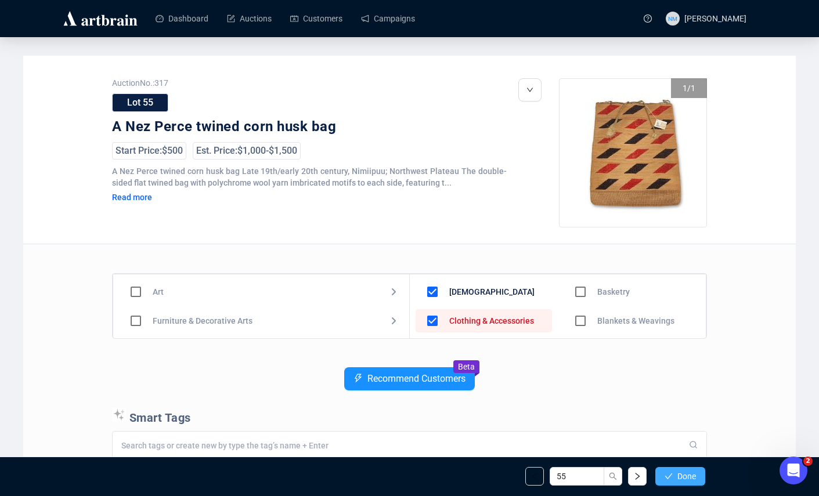
click at [688, 473] on span "Done" at bounding box center [687, 476] width 19 height 9
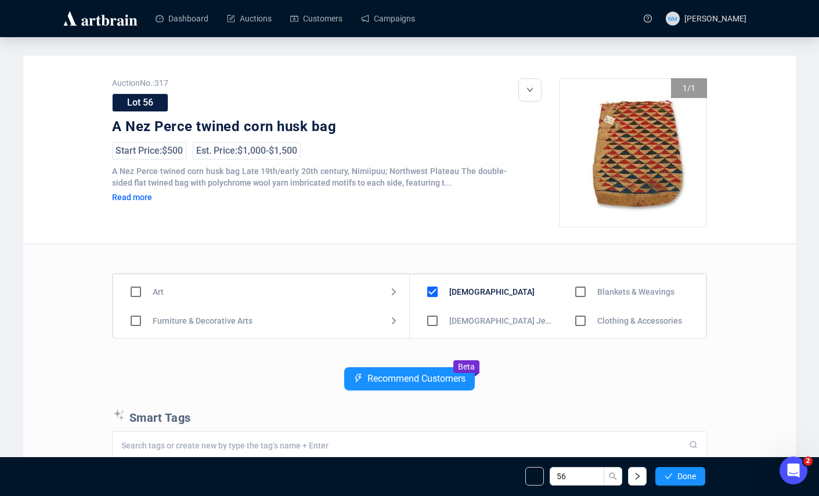
click at [570, 322] on input "checkbox" at bounding box center [581, 321] width 34 height 34
click at [679, 474] on span "Done" at bounding box center [687, 476] width 19 height 9
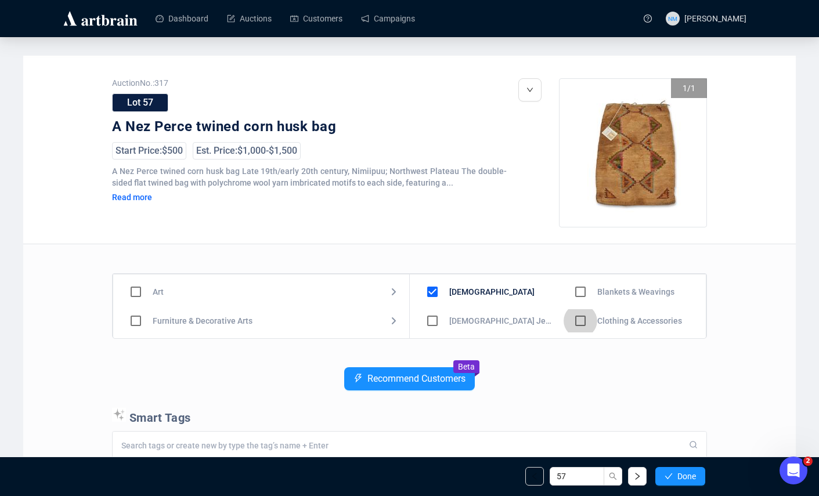
click at [575, 323] on input "checkbox" at bounding box center [581, 321] width 34 height 34
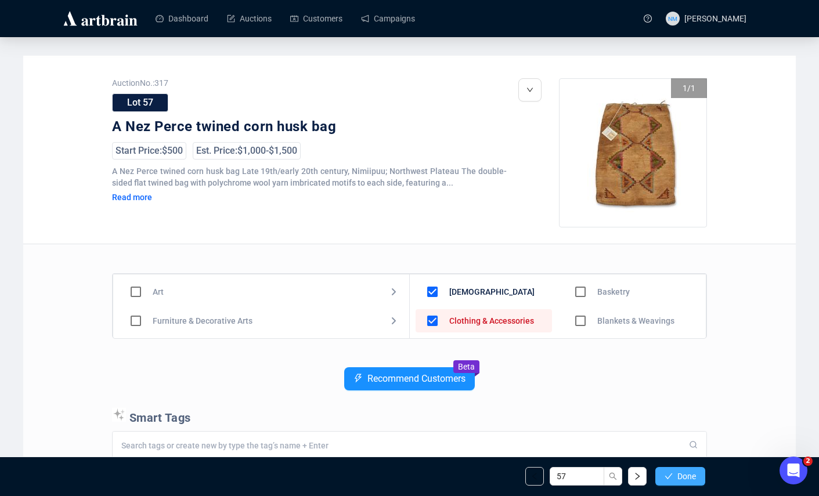
click at [685, 473] on span "Done" at bounding box center [687, 476] width 19 height 9
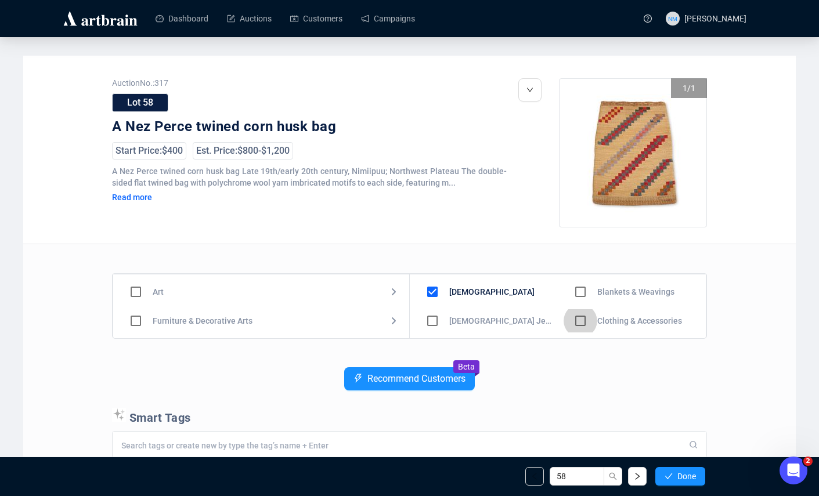
click at [573, 319] on input "checkbox" at bounding box center [581, 321] width 34 height 34
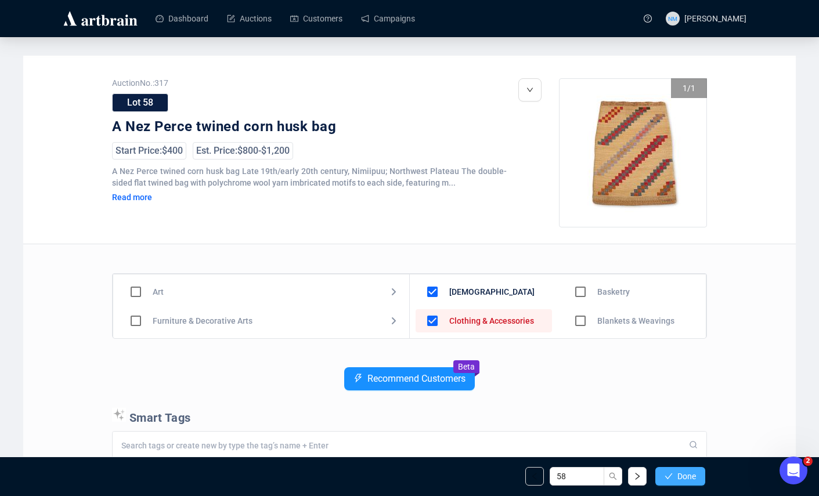
click at [673, 483] on button "Done" at bounding box center [681, 476] width 50 height 19
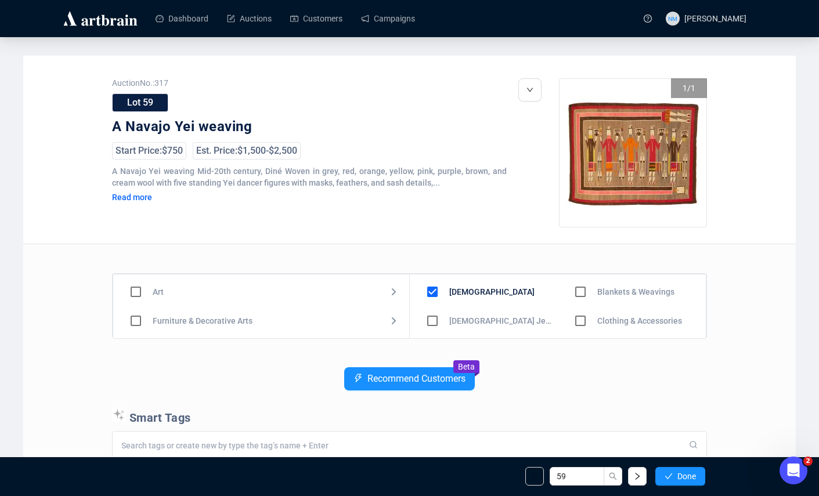
click at [567, 372] on div "Recommend Customers Beta" at bounding box center [409, 388] width 595 height 41
click at [574, 292] on input "checkbox" at bounding box center [581, 292] width 34 height 34
click at [673, 476] on button "Done" at bounding box center [681, 476] width 50 height 19
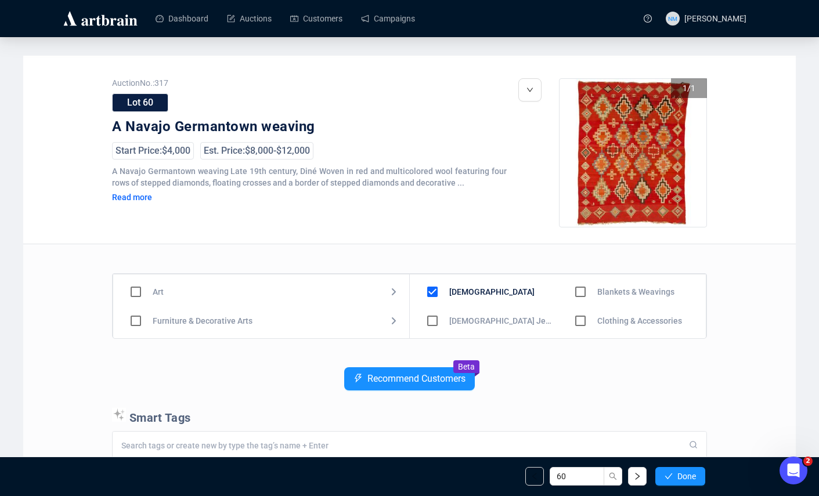
click at [595, 372] on div "Recommend Customers Beta" at bounding box center [409, 388] width 595 height 41
click at [575, 293] on input "checkbox" at bounding box center [581, 292] width 34 height 34
click at [682, 476] on span "Done" at bounding box center [687, 476] width 19 height 9
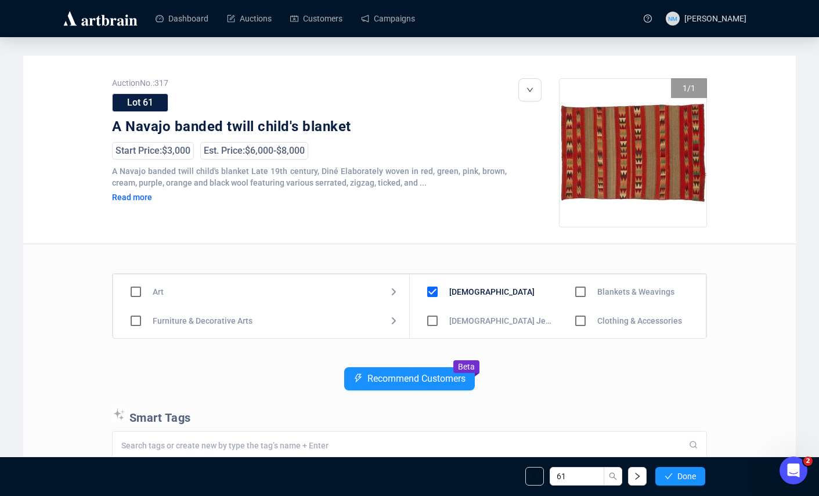
click at [574, 293] on input "checkbox" at bounding box center [581, 292] width 34 height 34
click at [678, 477] on span "Done" at bounding box center [687, 476] width 19 height 9
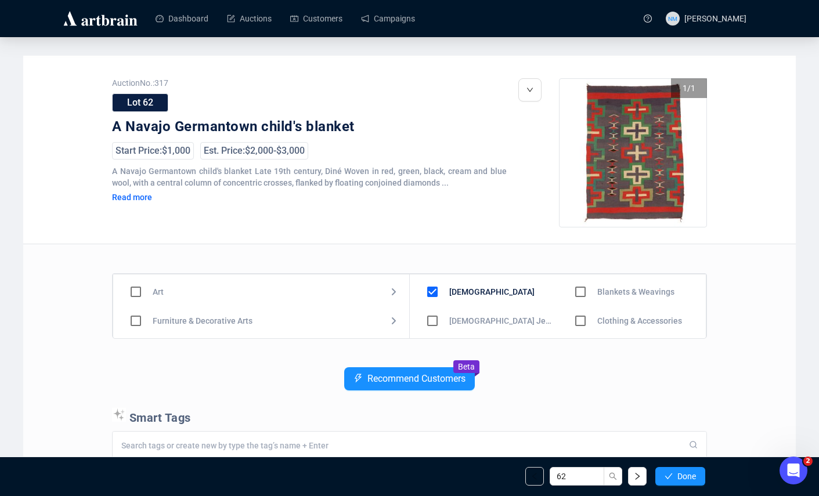
click at [575, 289] on input "checkbox" at bounding box center [581, 292] width 34 height 34
click at [679, 474] on span "Done" at bounding box center [687, 476] width 19 height 9
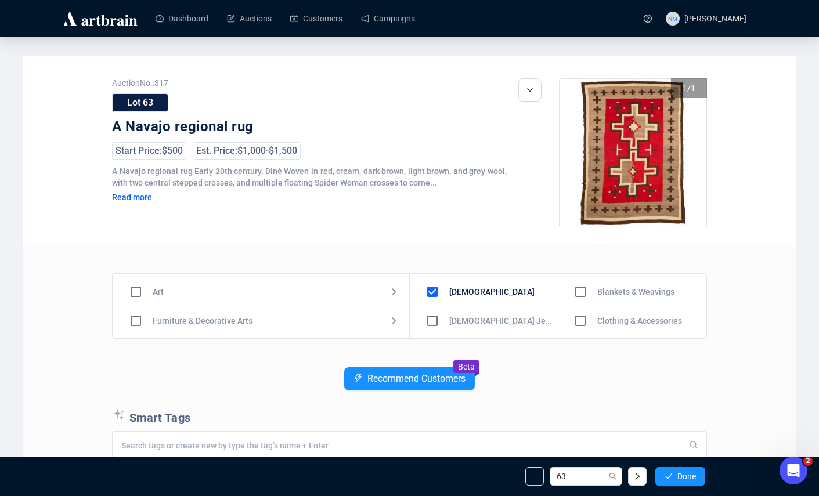
click at [574, 292] on input "checkbox" at bounding box center [581, 292] width 34 height 34
click at [671, 483] on button "Done" at bounding box center [681, 476] width 50 height 19
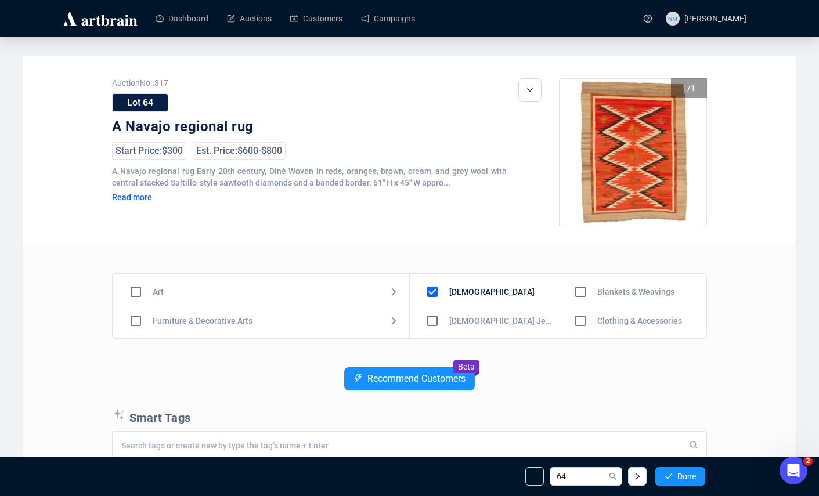
click at [574, 292] on input "checkbox" at bounding box center [581, 292] width 34 height 34
click at [679, 473] on span "Done" at bounding box center [687, 476] width 19 height 9
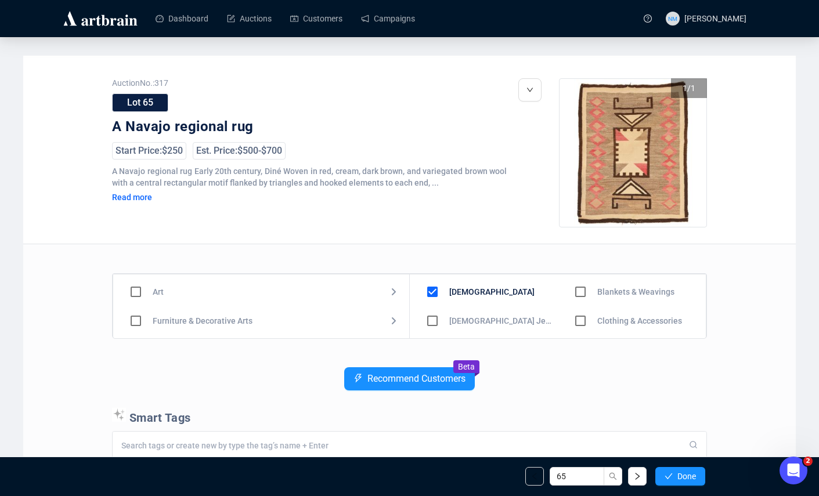
click at [579, 292] on input "checkbox" at bounding box center [581, 292] width 34 height 34
click at [688, 480] on span "Done" at bounding box center [687, 476] width 19 height 9
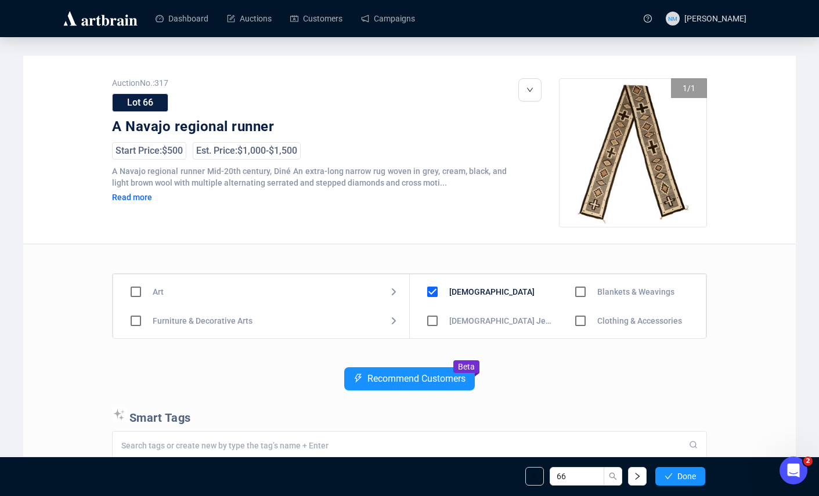
click at [578, 290] on input "checkbox" at bounding box center [581, 292] width 34 height 34
click at [685, 475] on span "Done" at bounding box center [687, 476] width 19 height 9
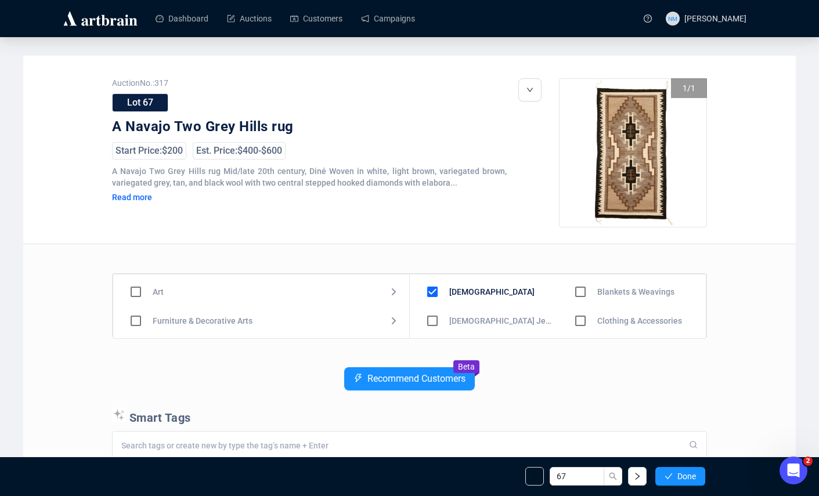
click at [574, 296] on input "checkbox" at bounding box center [581, 292] width 34 height 34
click at [673, 481] on button "Done" at bounding box center [681, 476] width 50 height 19
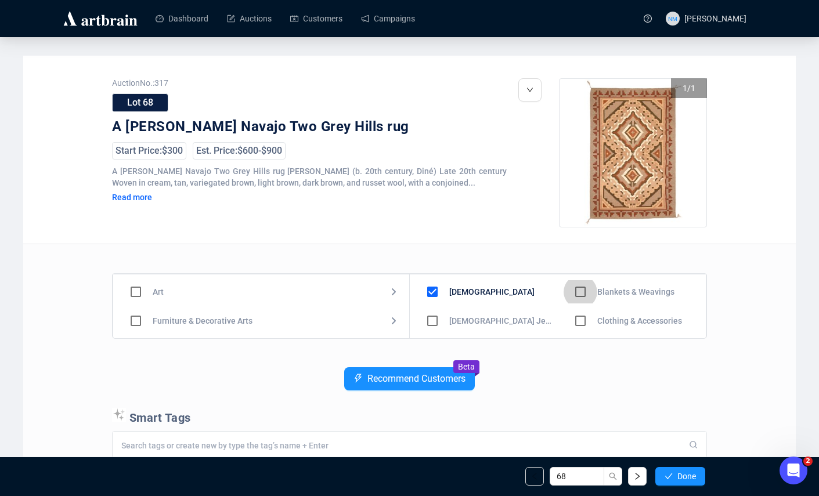
click at [575, 286] on input "checkbox" at bounding box center [581, 292] width 34 height 34
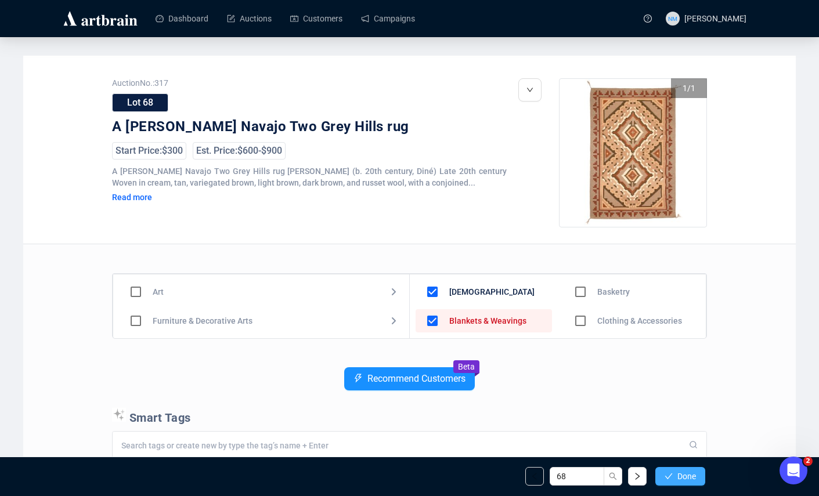
click at [668, 467] on button "Done" at bounding box center [681, 476] width 50 height 19
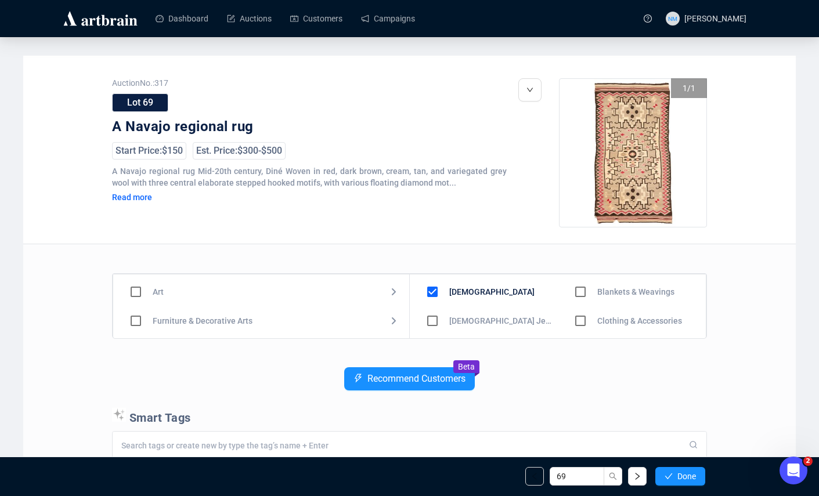
click at [577, 292] on input "checkbox" at bounding box center [581, 292] width 34 height 34
click at [688, 488] on div "69 Done" at bounding box center [409, 476] width 609 height 39
click at [685, 480] on span "Done" at bounding box center [687, 476] width 19 height 9
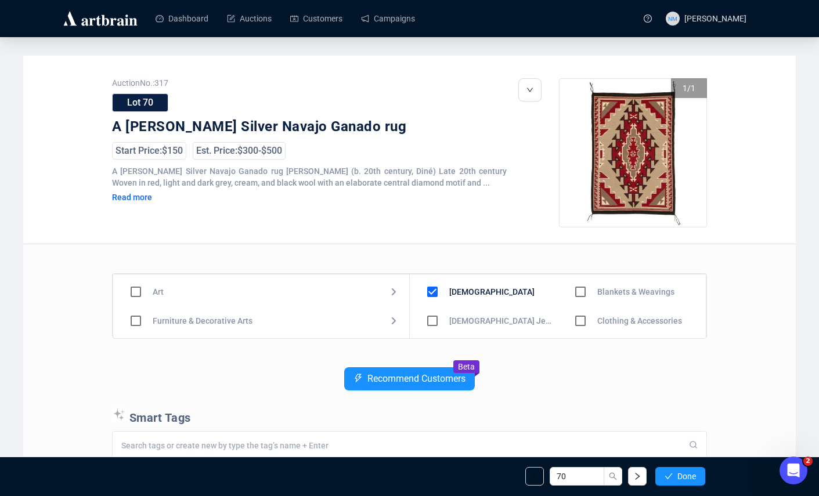
click at [573, 287] on input "checkbox" at bounding box center [581, 292] width 34 height 34
click at [680, 481] on span "Done" at bounding box center [687, 476] width 19 height 9
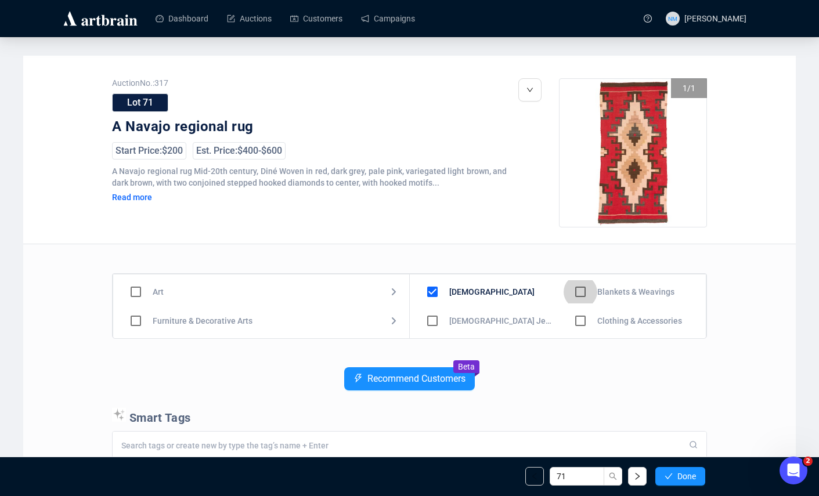
click at [580, 291] on input "checkbox" at bounding box center [581, 292] width 34 height 34
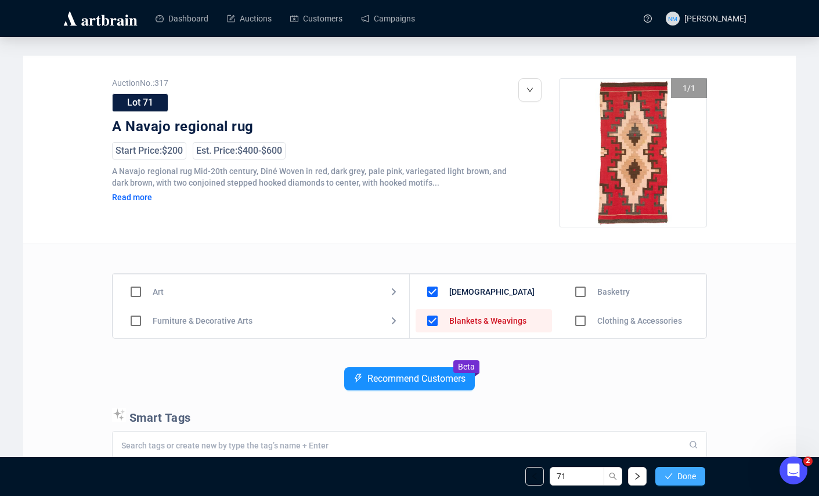
click at [665, 473] on icon "check" at bounding box center [669, 477] width 8 height 8
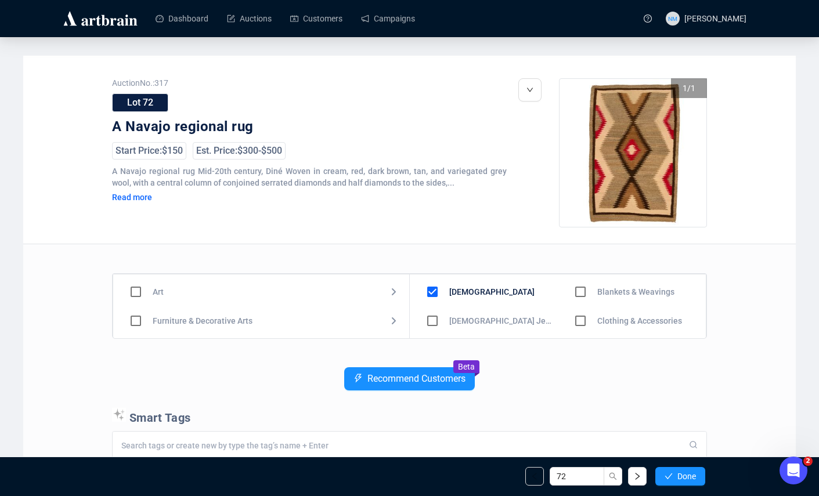
click at [575, 294] on input "checkbox" at bounding box center [581, 292] width 34 height 34
click at [697, 483] on button "Done" at bounding box center [681, 476] width 50 height 19
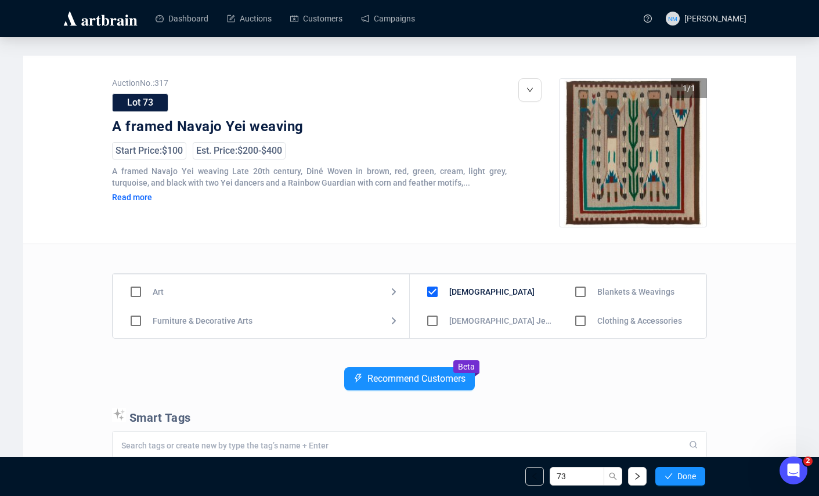
click at [575, 294] on input "checkbox" at bounding box center [581, 292] width 34 height 34
click at [672, 477] on button "Done" at bounding box center [681, 476] width 50 height 19
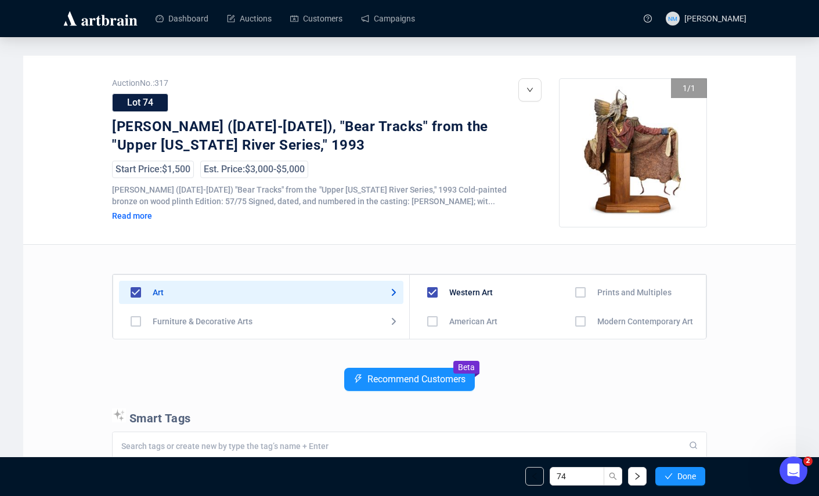
click at [574, 293] on input "checkbox" at bounding box center [581, 293] width 34 height 34
click at [678, 480] on span "Done" at bounding box center [687, 476] width 19 height 9
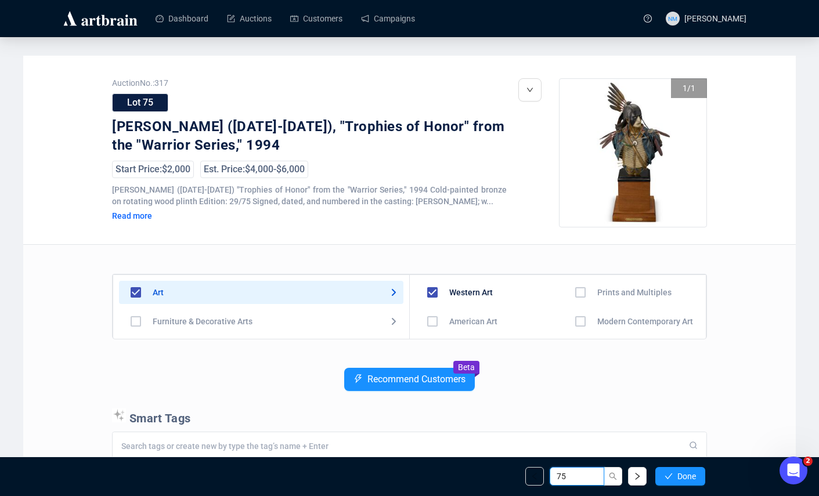
click at [577, 477] on input "75" at bounding box center [577, 476] width 55 height 19
type input "74"
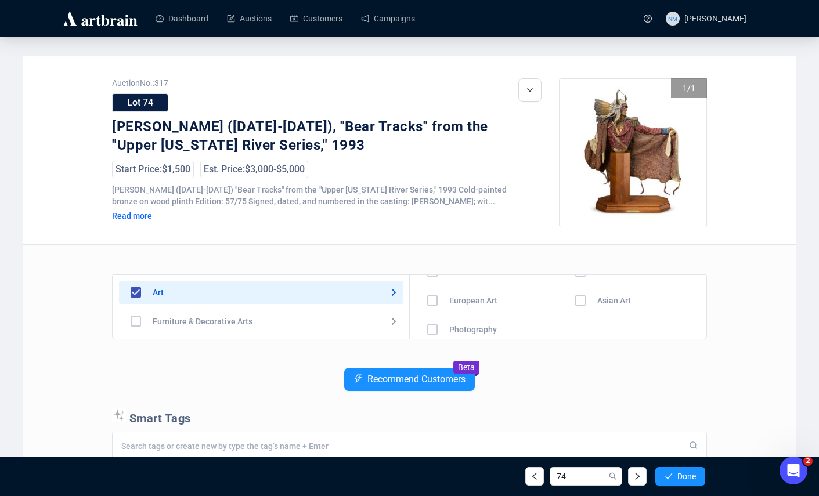
scroll to position [81, 0]
click at [668, 484] on button "Done" at bounding box center [681, 476] width 50 height 19
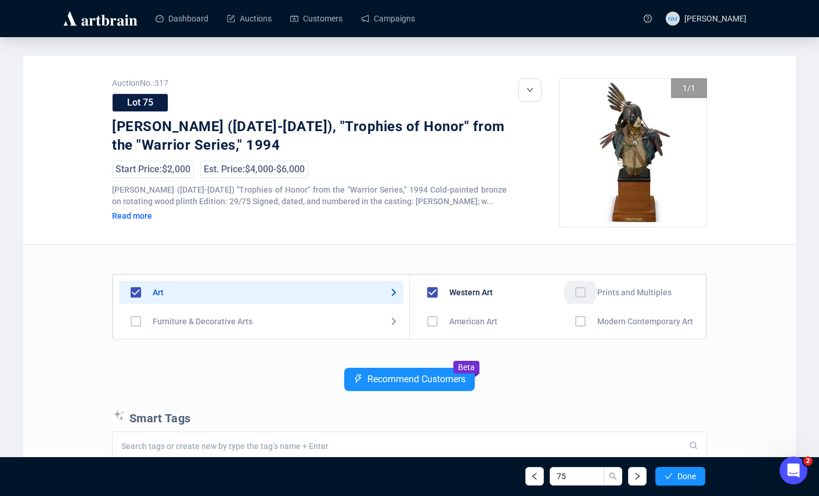
click at [577, 296] on input "checkbox" at bounding box center [581, 293] width 34 height 34
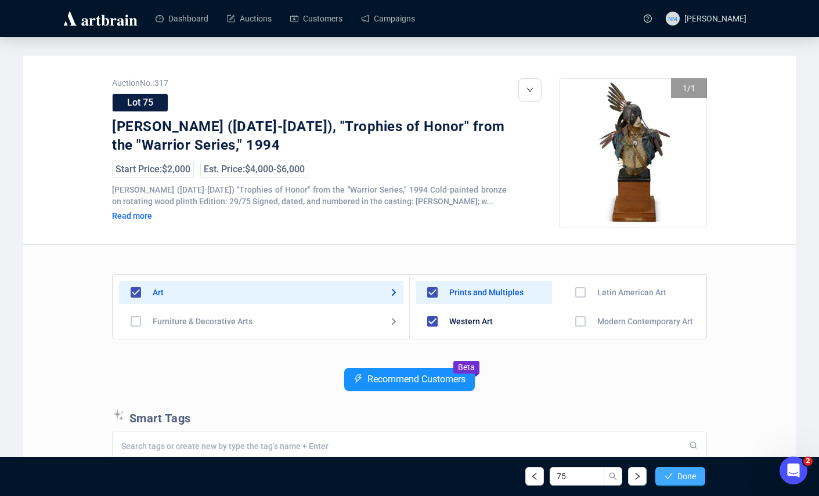
click at [695, 469] on button "Done" at bounding box center [681, 476] width 50 height 19
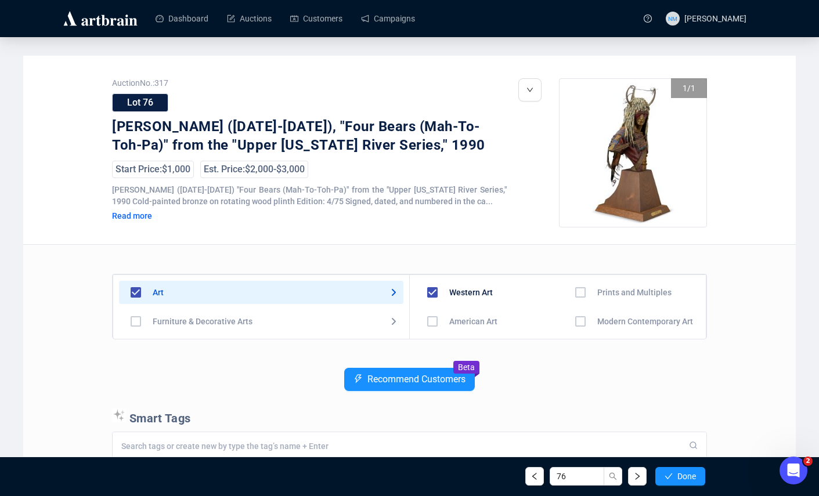
click at [585, 304] on input "checkbox" at bounding box center [581, 293] width 34 height 34
click at [674, 478] on button "Done" at bounding box center [681, 476] width 50 height 19
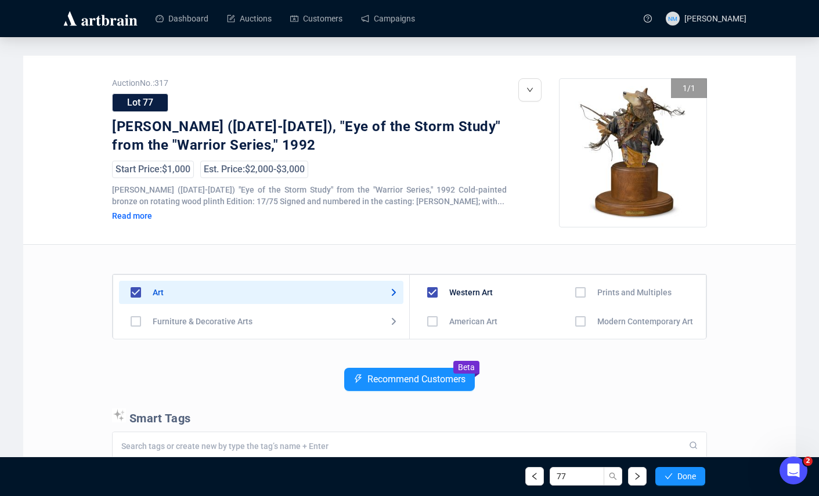
click at [574, 296] on input "checkbox" at bounding box center [581, 293] width 34 height 34
click at [681, 481] on span "Done" at bounding box center [687, 476] width 19 height 9
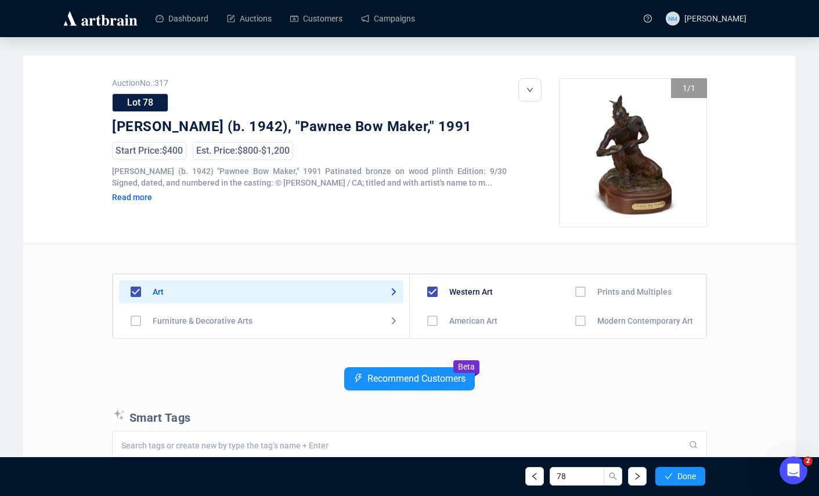
click at [573, 294] on input "checkbox" at bounding box center [581, 292] width 34 height 34
click at [674, 475] on button "Done" at bounding box center [681, 476] width 50 height 19
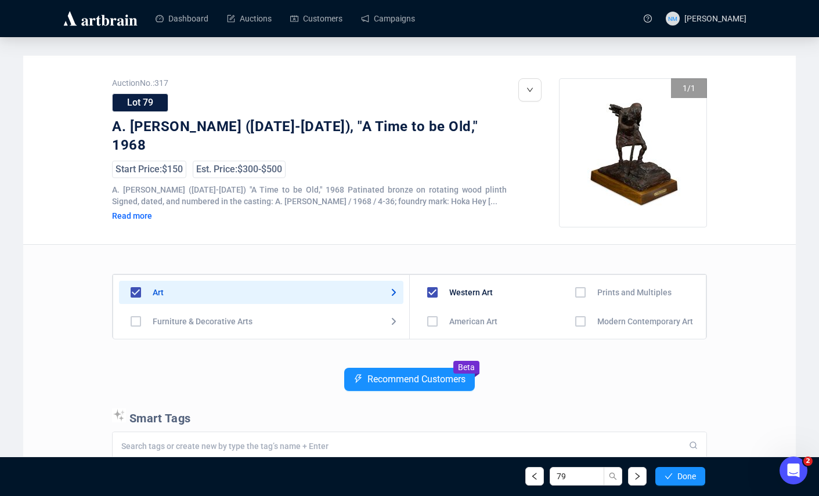
click at [580, 289] on input "checkbox" at bounding box center [581, 293] width 34 height 34
click at [682, 476] on span "Done" at bounding box center [687, 476] width 19 height 9
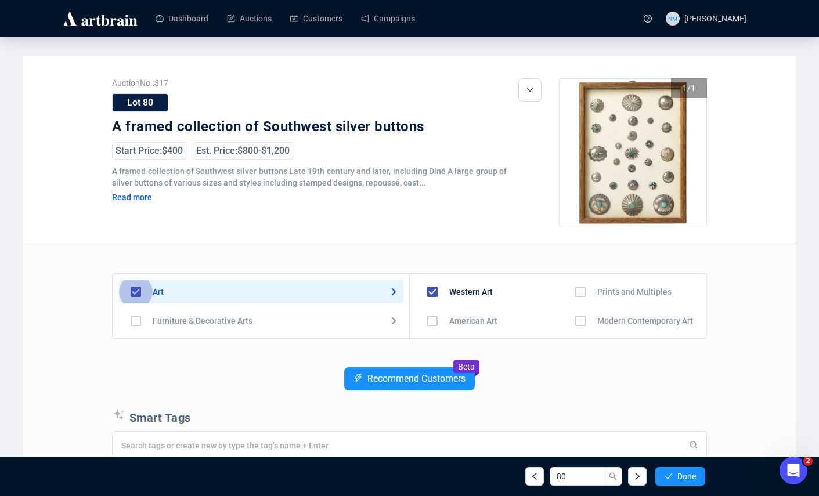
click at [132, 291] on input "checkbox" at bounding box center [136, 292] width 34 height 34
checkbox input "false"
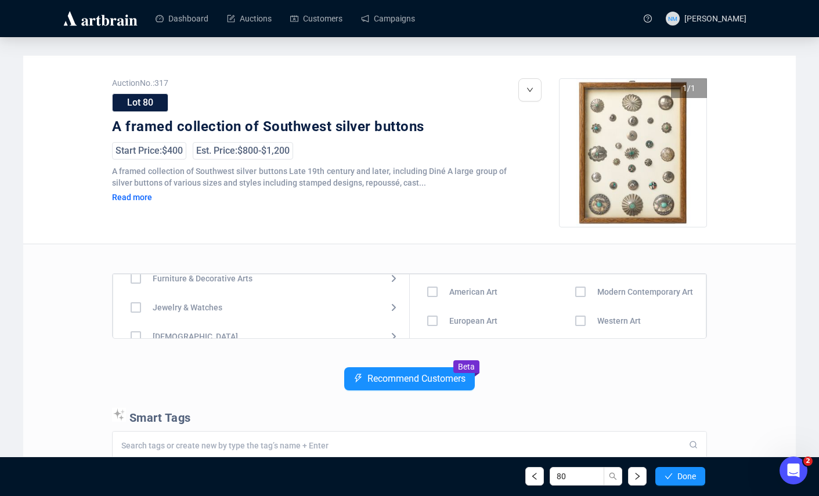
scroll to position [67, 0]
click at [138, 310] on input "checkbox" at bounding box center [136, 312] width 34 height 34
checkbox input "true"
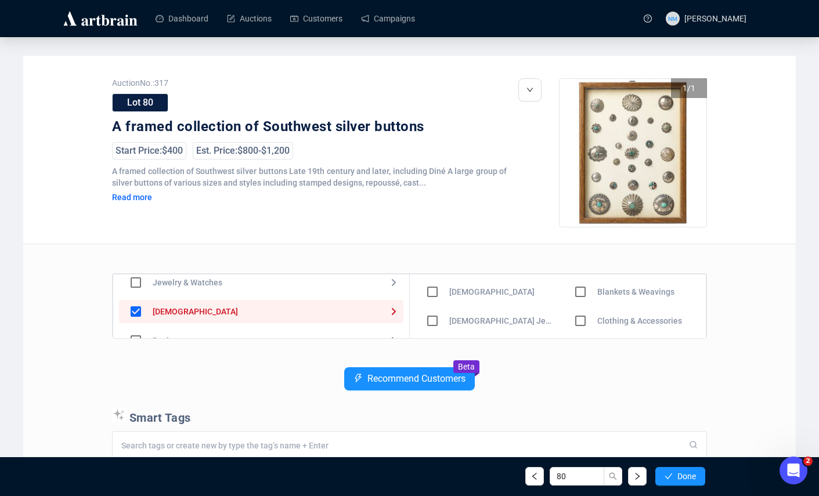
click at [437, 290] on input "checkbox" at bounding box center [433, 292] width 34 height 34
checkbox input "true"
click at [434, 317] on input "checkbox" at bounding box center [433, 321] width 34 height 34
checkbox input "true"
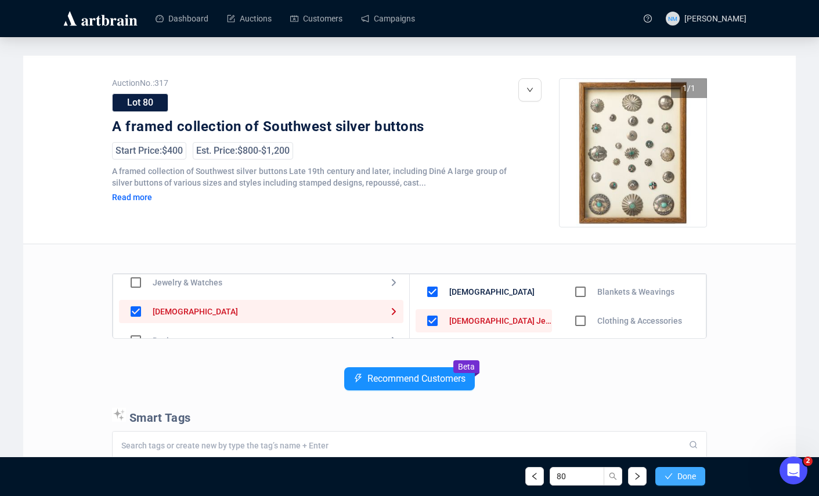
click at [679, 484] on button "Done" at bounding box center [681, 476] width 50 height 19
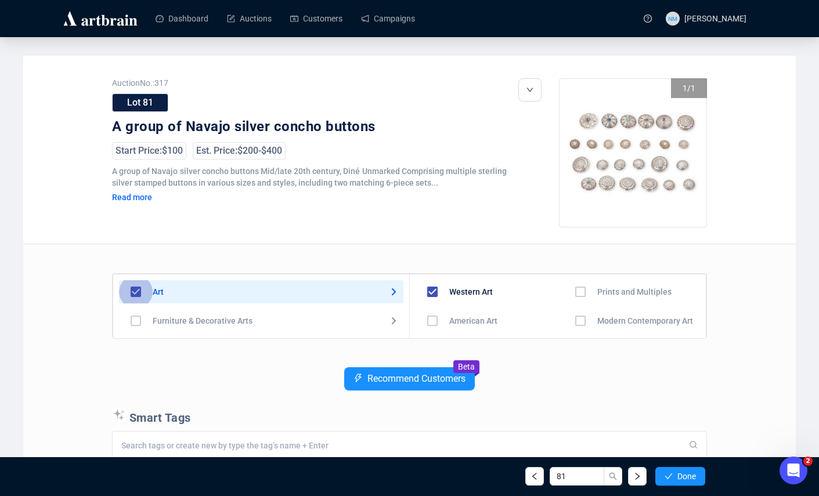
click at [138, 294] on input "checkbox" at bounding box center [136, 292] width 34 height 34
checkbox input "false"
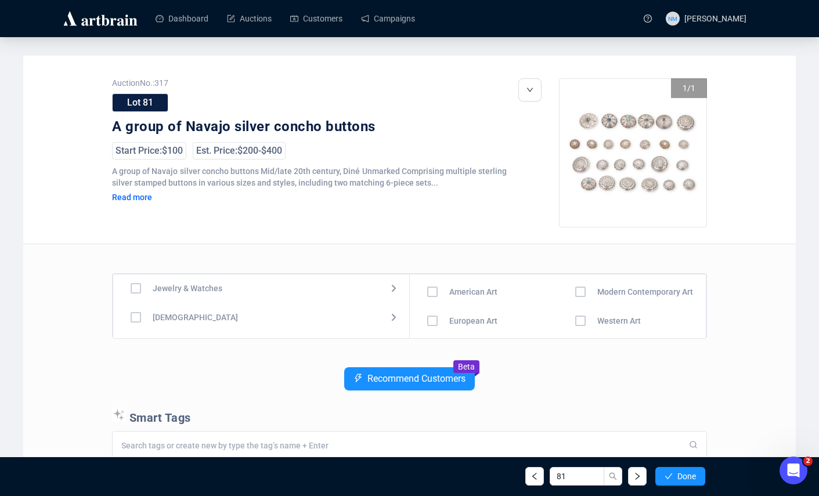
scroll to position [69, 0]
click at [138, 309] on input "checkbox" at bounding box center [136, 310] width 34 height 34
checkbox input "true"
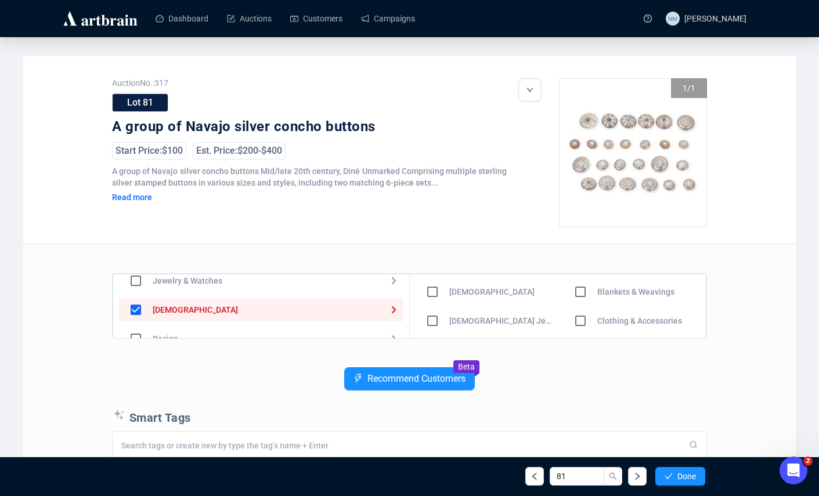
click at [433, 295] on input "checkbox" at bounding box center [433, 292] width 34 height 34
checkbox input "true"
click at [433, 317] on input "checkbox" at bounding box center [433, 321] width 34 height 34
checkbox input "true"
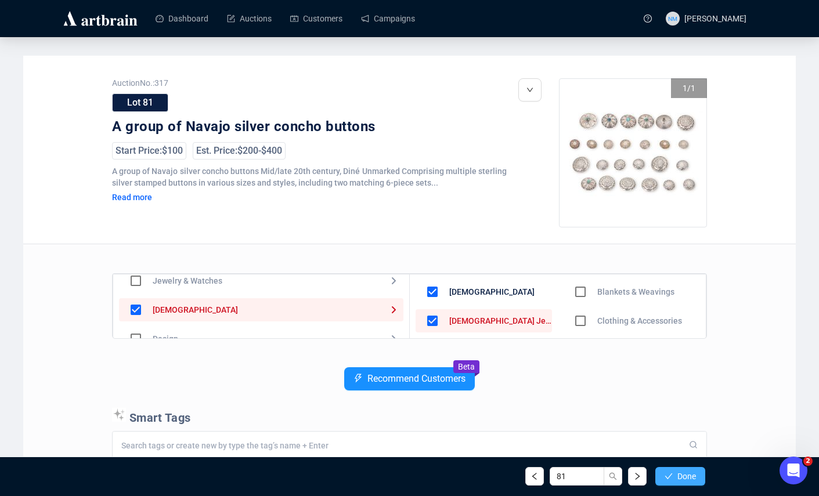
click at [684, 476] on span "Done" at bounding box center [687, 476] width 19 height 9
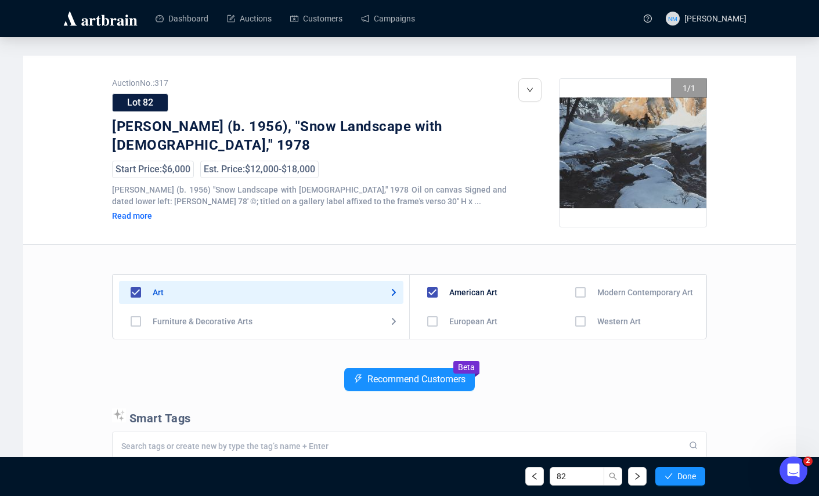
click at [575, 325] on input "checkbox" at bounding box center [581, 322] width 34 height 34
click at [685, 473] on span "Done" at bounding box center [687, 476] width 19 height 9
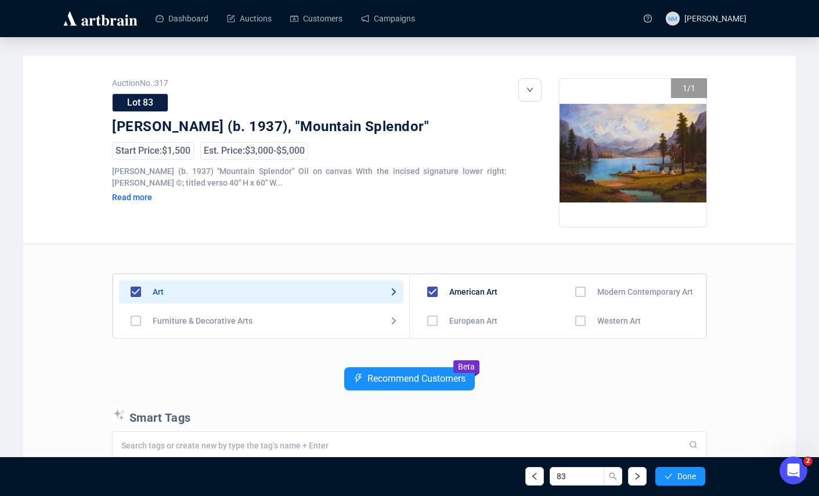
click at [575, 321] on input "checkbox" at bounding box center [581, 321] width 34 height 34
click at [689, 480] on span "Done" at bounding box center [687, 476] width 19 height 9
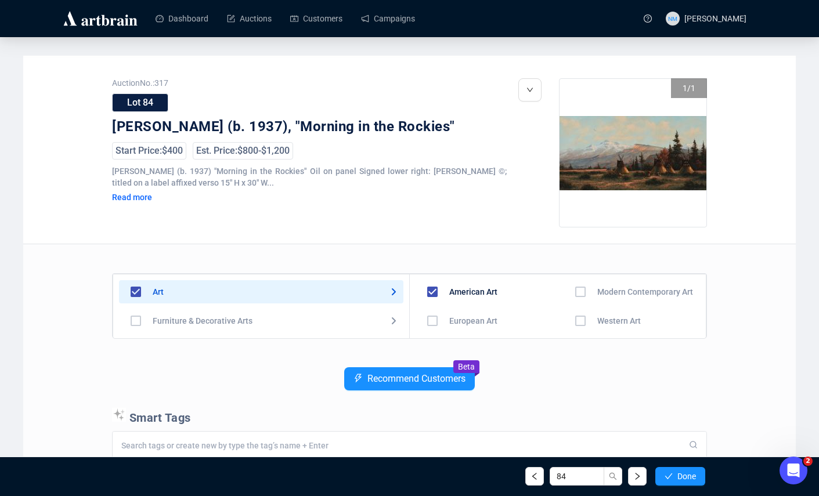
click at [570, 323] on input "checkbox" at bounding box center [581, 321] width 34 height 34
click at [678, 473] on span "Done" at bounding box center [687, 476] width 19 height 9
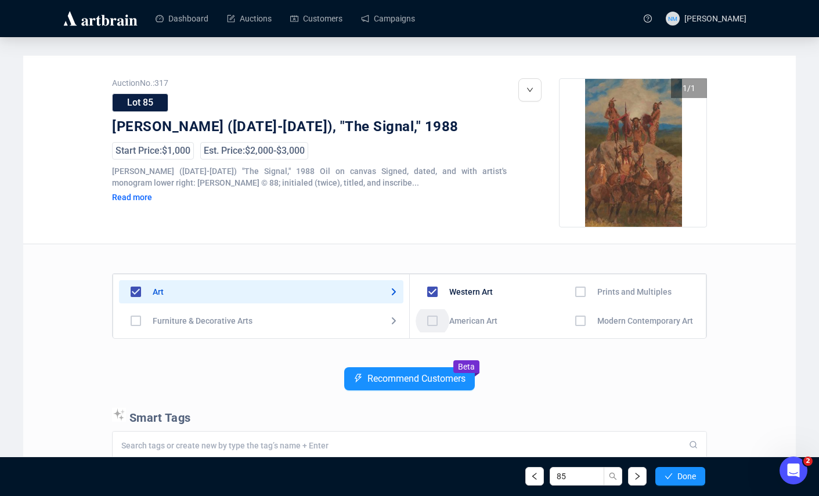
click at [433, 323] on input "checkbox" at bounding box center [433, 321] width 34 height 34
checkbox input "true"
click at [683, 478] on span "Done" at bounding box center [687, 476] width 19 height 9
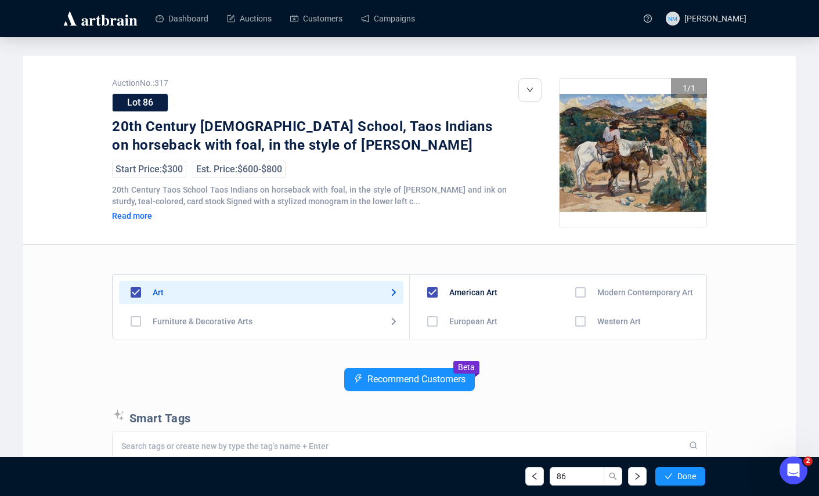
click at [575, 322] on input "checkbox" at bounding box center [581, 322] width 34 height 34
click at [683, 477] on span "Done" at bounding box center [687, 476] width 19 height 9
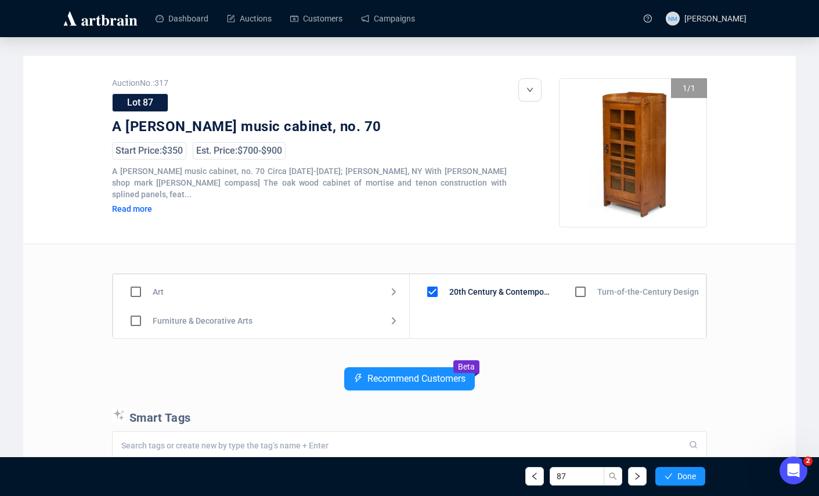
click at [581, 293] on input "checkbox" at bounding box center [581, 292] width 34 height 34
click at [431, 293] on input "checkbox" at bounding box center [433, 292] width 34 height 34
click at [430, 293] on input "checkbox" at bounding box center [433, 292] width 34 height 34
click at [434, 293] on input "checkbox" at bounding box center [433, 292] width 34 height 34
checkbox input "true"
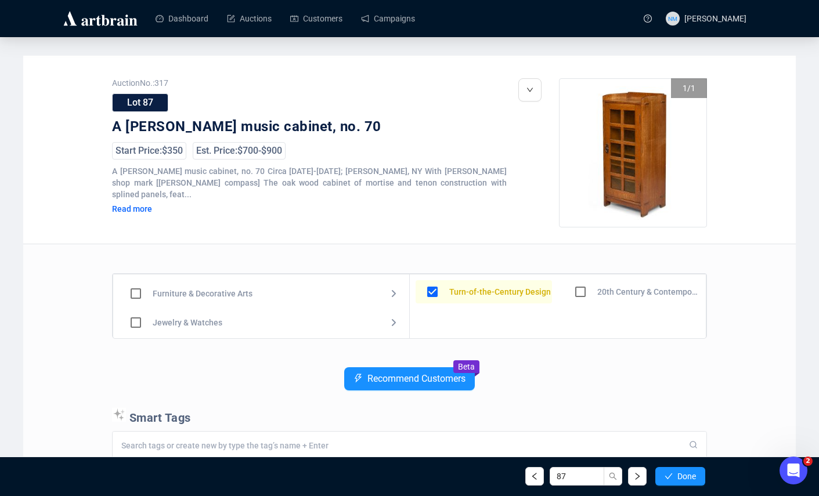
scroll to position [23, 0]
click at [138, 298] on input "checkbox" at bounding box center [136, 298] width 34 height 34
checkbox input "true"
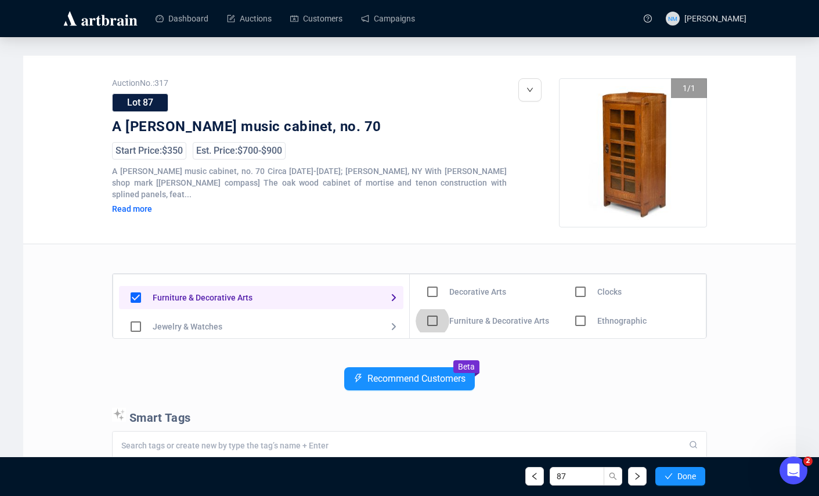
click at [427, 319] on input "checkbox" at bounding box center [433, 321] width 34 height 34
checkbox input "true"
click at [689, 473] on span "Done" at bounding box center [687, 476] width 19 height 9
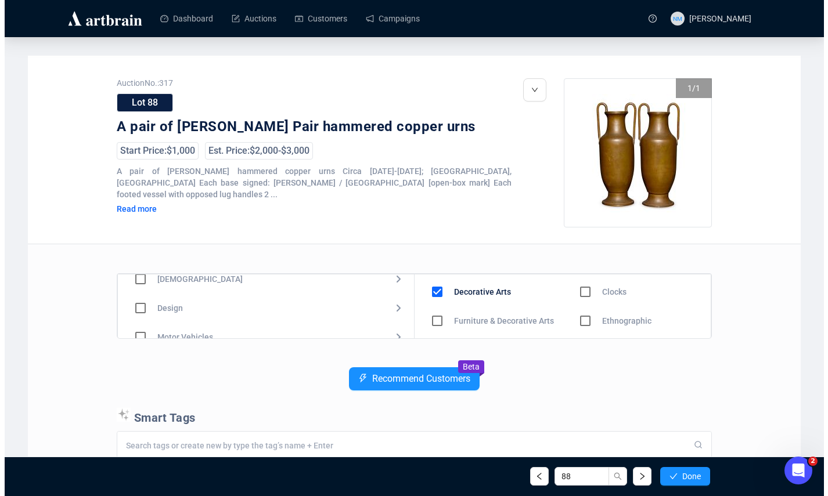
scroll to position [94, 0]
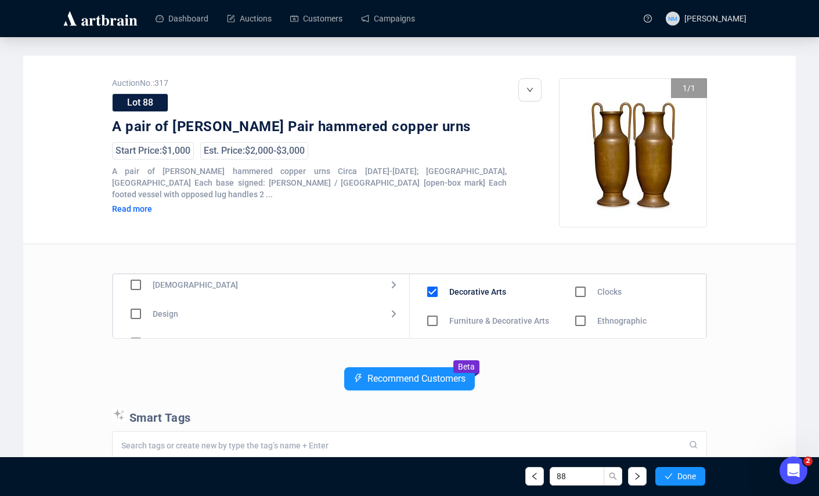
click at [142, 315] on input "checkbox" at bounding box center [136, 314] width 34 height 34
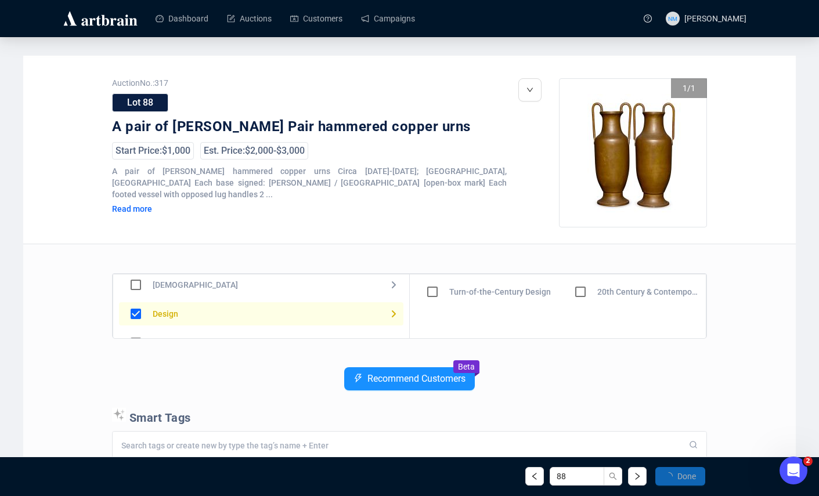
checkbox input "false"
click at [436, 290] on input "checkbox" at bounding box center [433, 292] width 34 height 34
checkbox input "true"
click at [668, 480] on span "button" at bounding box center [669, 476] width 8 height 9
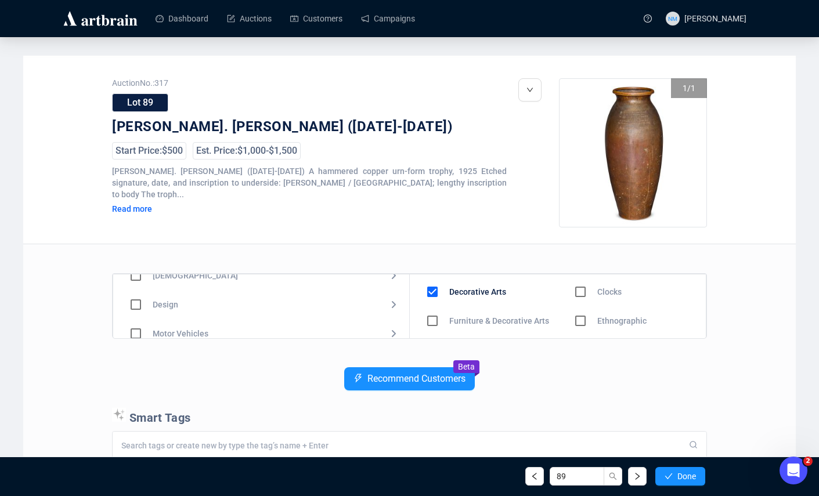
scroll to position [102, 0]
click at [138, 308] on input "checkbox" at bounding box center [136, 306] width 34 height 34
checkbox input "true"
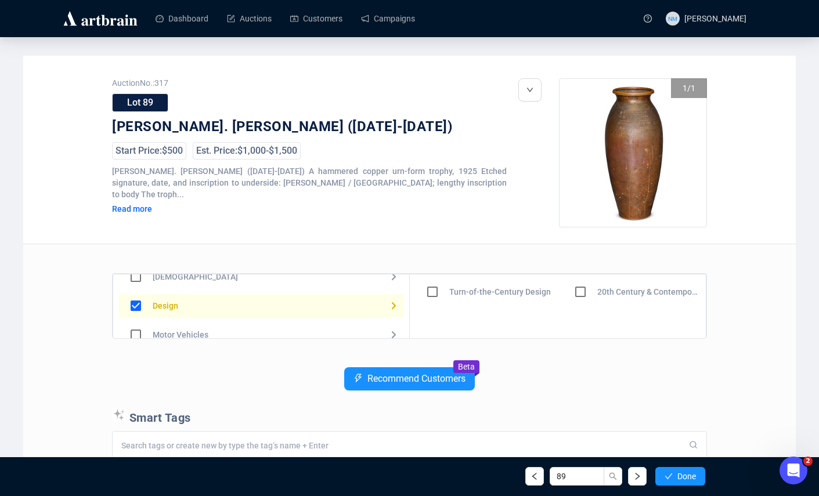
click at [423, 287] on input "checkbox" at bounding box center [433, 292] width 34 height 34
checkbox input "true"
click at [682, 469] on button "Done" at bounding box center [681, 476] width 50 height 19
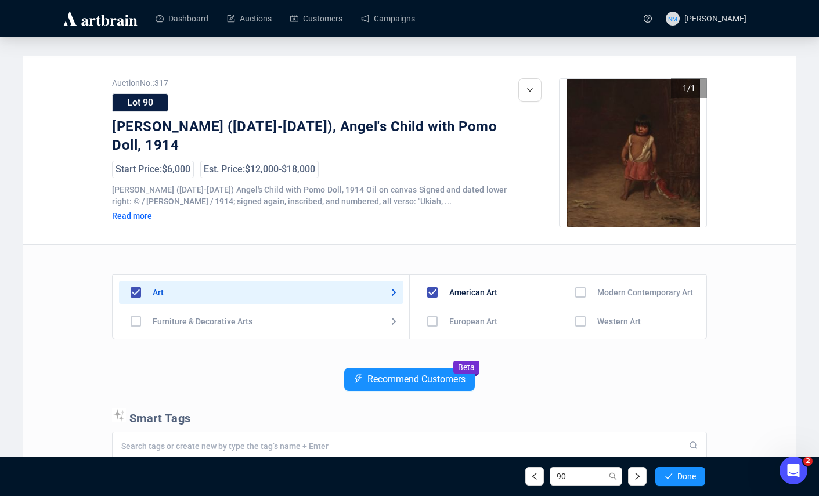
click at [574, 318] on input "checkbox" at bounding box center [581, 322] width 34 height 34
click at [689, 479] on span "Done" at bounding box center [687, 476] width 19 height 9
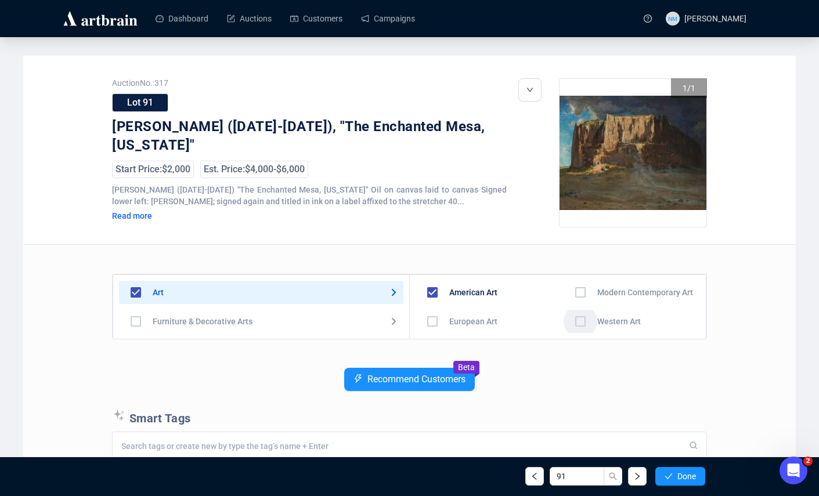
click at [574, 324] on input "checkbox" at bounding box center [581, 322] width 34 height 34
click at [694, 490] on div "91 Done" at bounding box center [409, 476] width 609 height 39
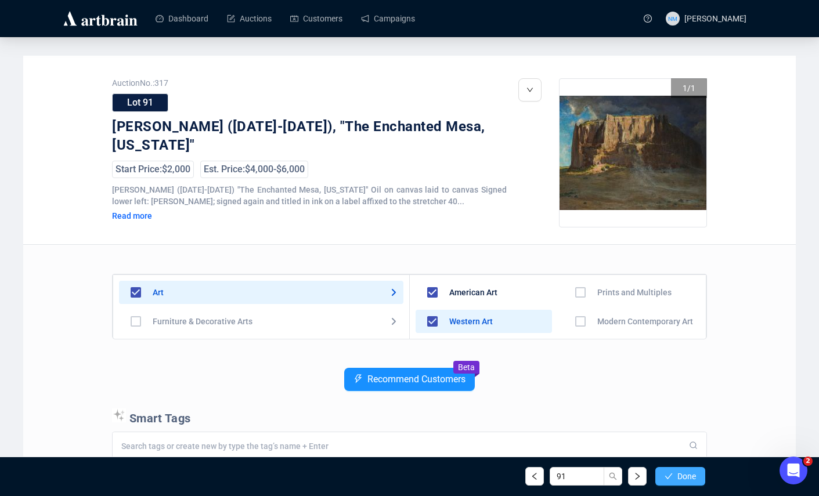
click at [692, 481] on button "Done" at bounding box center [681, 476] width 50 height 19
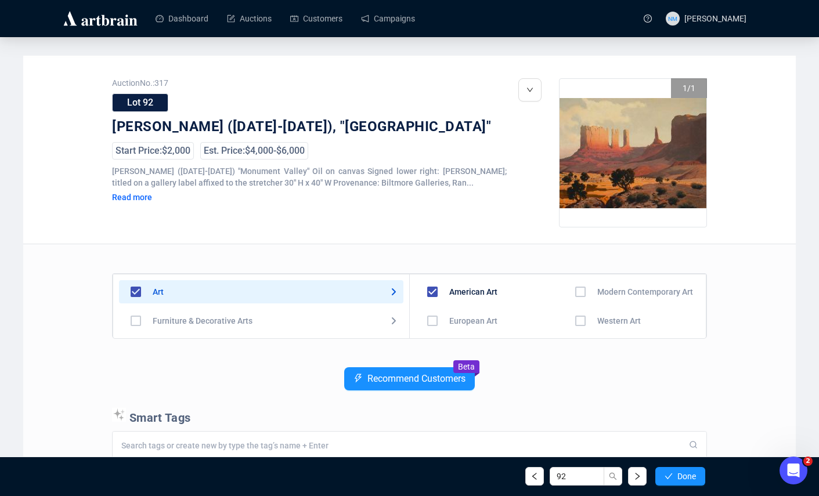
click at [571, 331] on input "checkbox" at bounding box center [581, 321] width 34 height 34
click at [672, 479] on button "Done" at bounding box center [681, 476] width 50 height 19
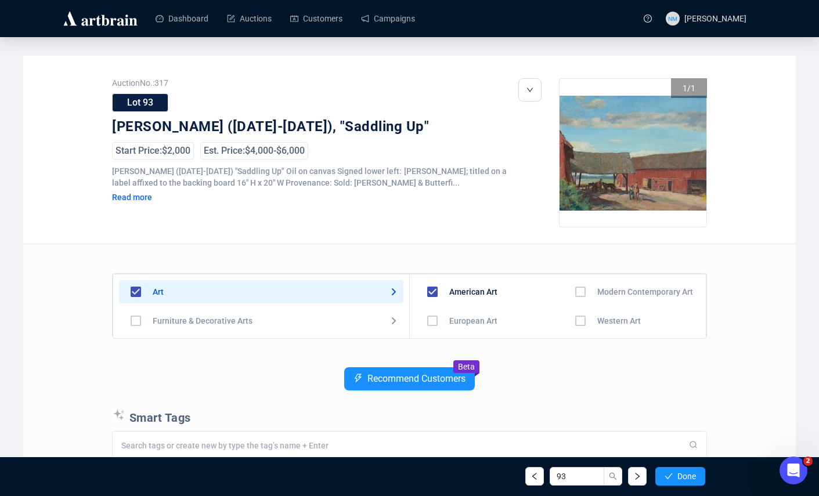
click at [573, 326] on input "checkbox" at bounding box center [581, 321] width 34 height 34
click at [682, 481] on button "Done" at bounding box center [681, 476] width 50 height 19
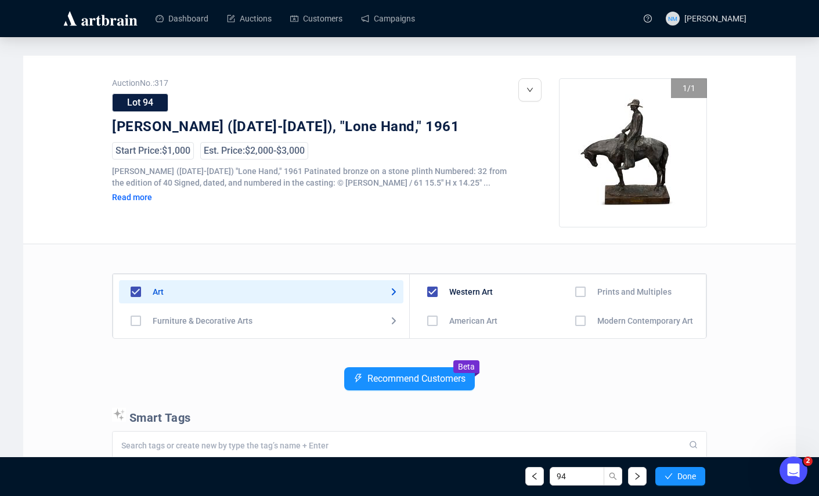
click at [431, 322] on input "checkbox" at bounding box center [433, 321] width 34 height 34
checkbox input "true"
click at [581, 290] on input "checkbox" at bounding box center [581, 292] width 34 height 34
click at [695, 477] on span "Done" at bounding box center [687, 476] width 19 height 9
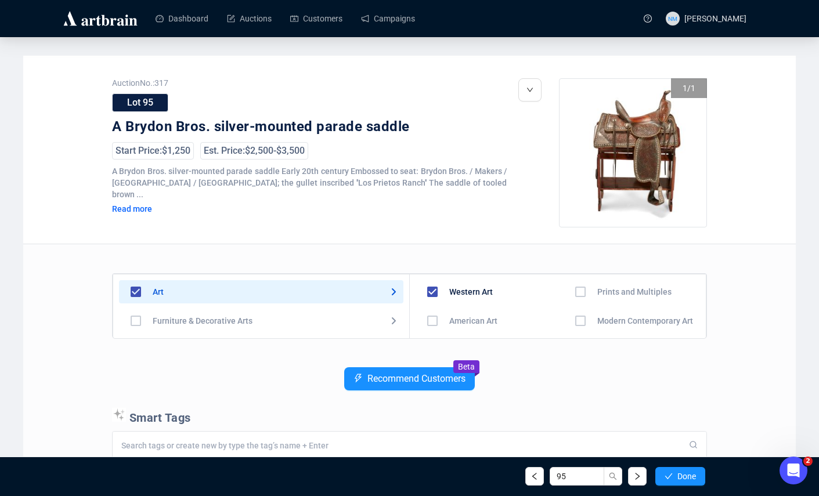
click at [136, 290] on input "checkbox" at bounding box center [136, 292] width 34 height 34
checkbox input "false"
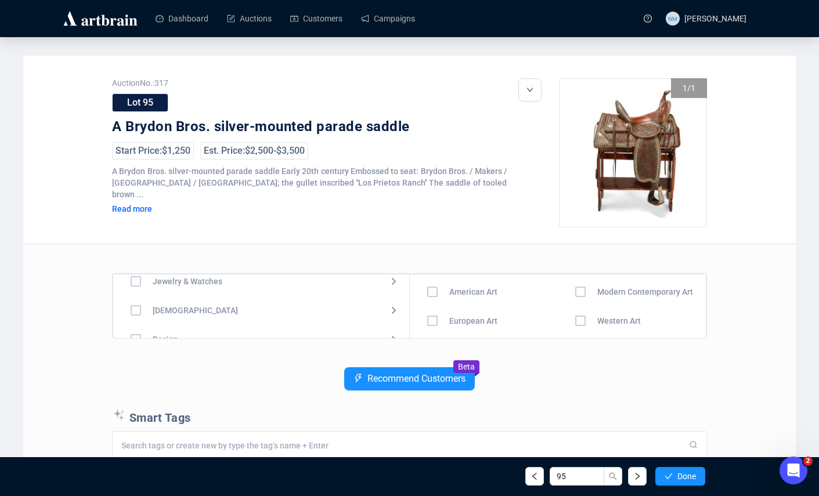
scroll to position [66, 0]
click at [136, 318] on input "checkbox" at bounding box center [136, 313] width 34 height 34
checkbox input "true"
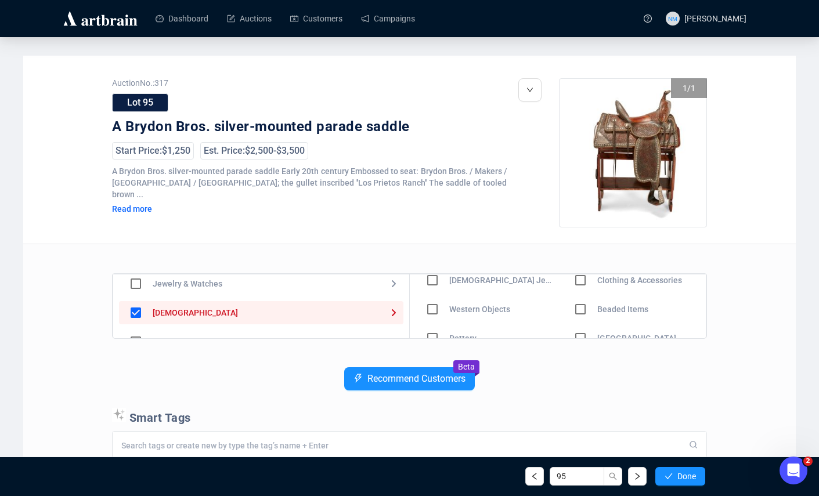
scroll to position [52, 0]
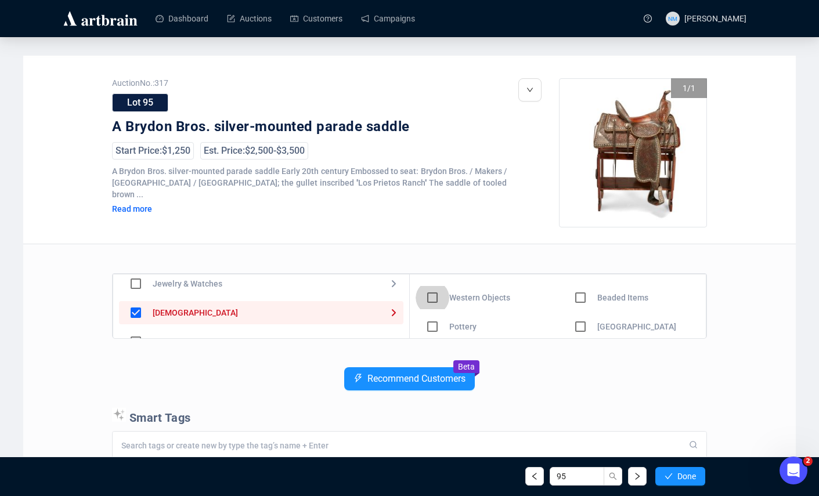
click at [432, 299] on input "checkbox" at bounding box center [433, 298] width 34 height 34
checkbox input "true"
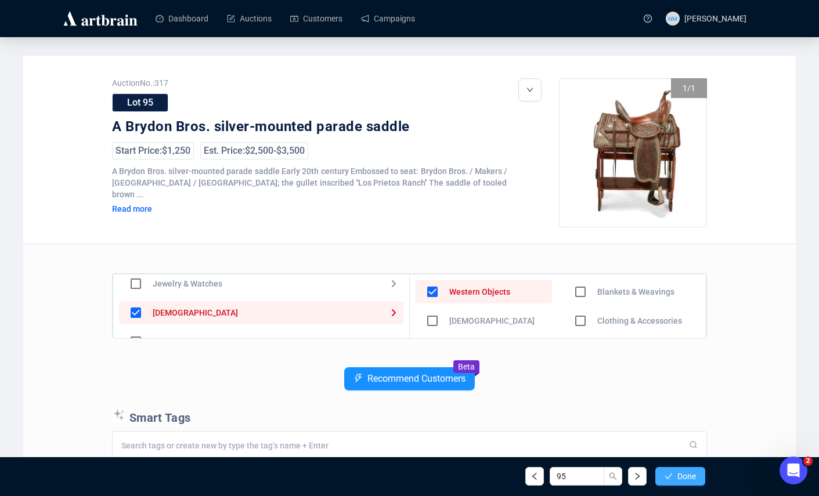
click at [678, 472] on span "Done" at bounding box center [687, 476] width 19 height 9
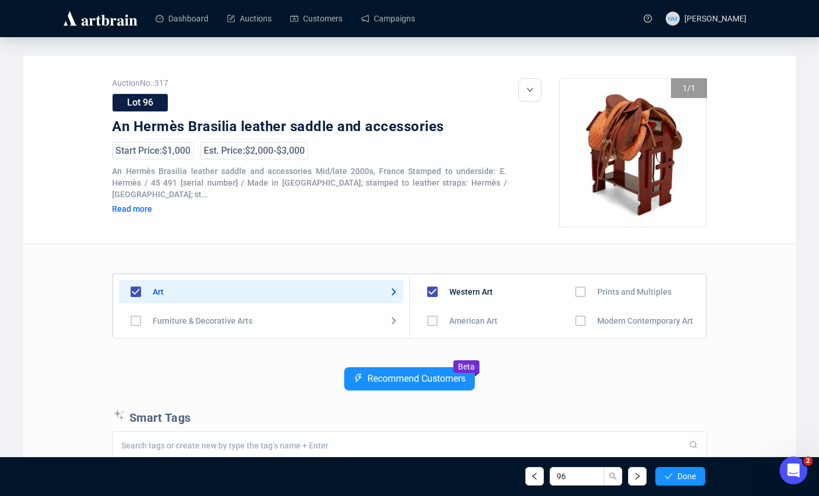
click at [132, 292] on input "checkbox" at bounding box center [136, 292] width 34 height 34
checkbox input "false"
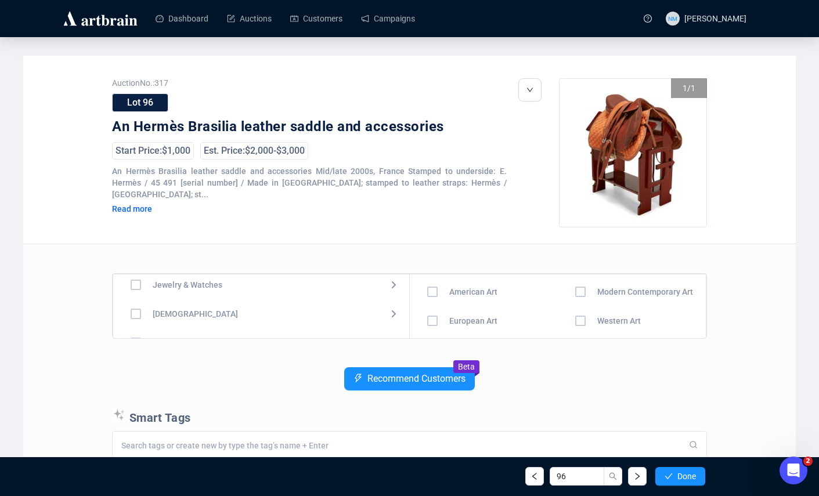
scroll to position [66, 0]
click at [135, 315] on input "checkbox" at bounding box center [136, 313] width 34 height 34
checkbox input "true"
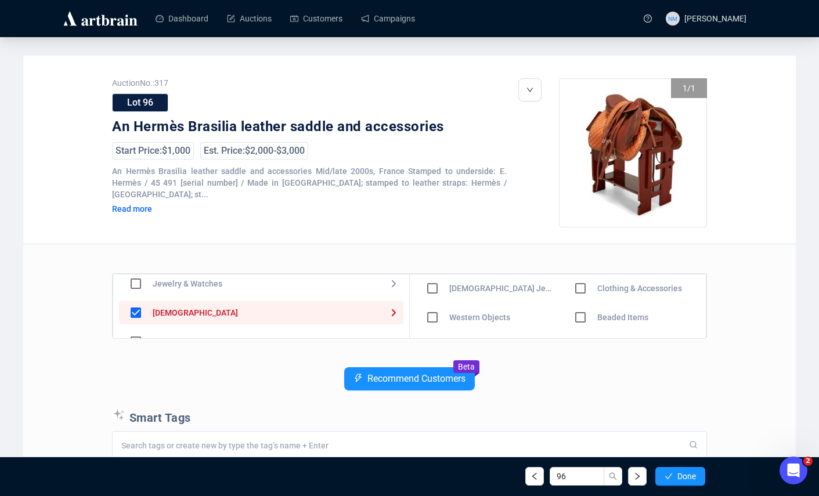
scroll to position [42, 0]
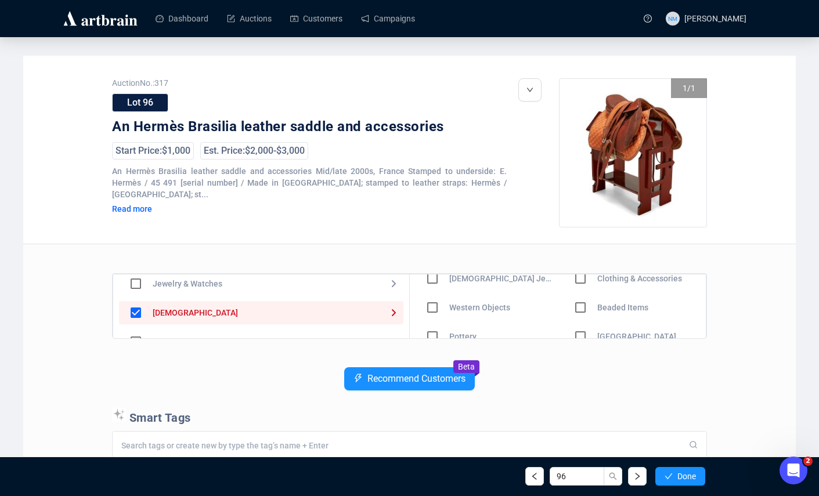
click at [429, 310] on input "checkbox" at bounding box center [433, 308] width 34 height 34
checkbox input "true"
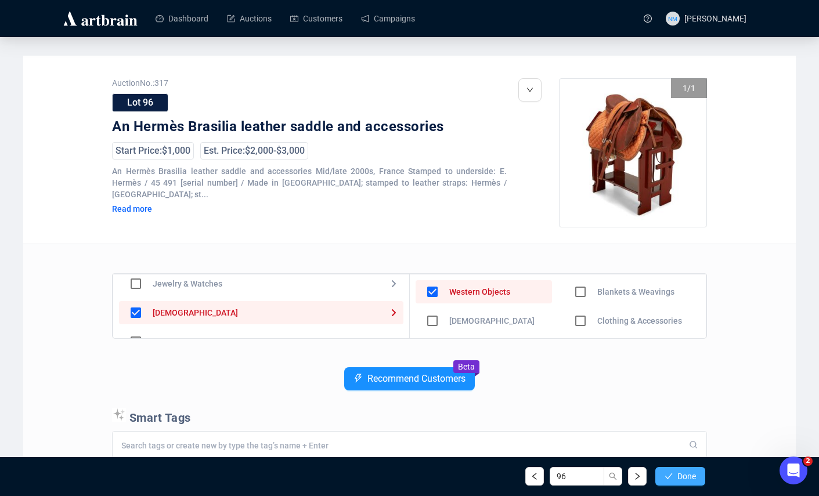
click at [685, 477] on span "Done" at bounding box center [687, 476] width 19 height 9
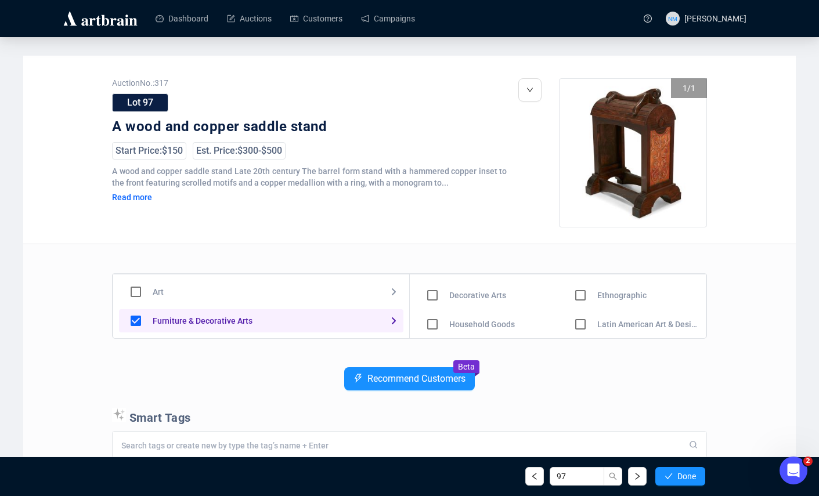
scroll to position [24, 0]
click at [434, 299] on input "checkbox" at bounding box center [433, 297] width 34 height 34
checkbox input "true"
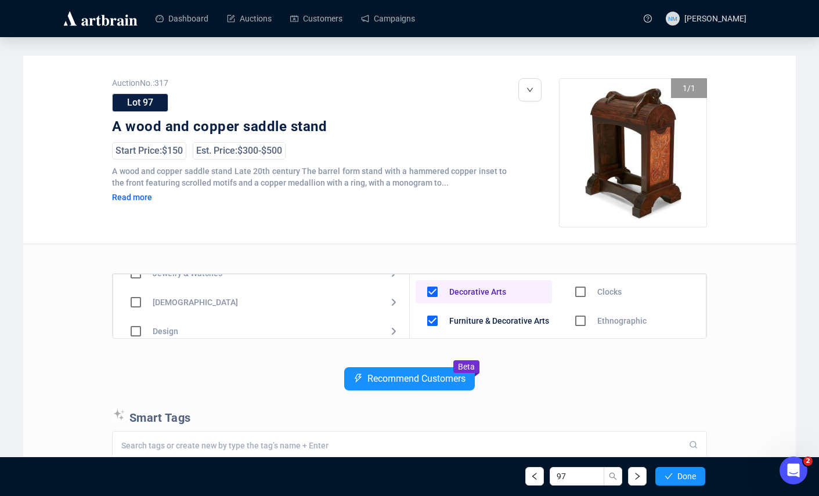
click at [129, 299] on input "checkbox" at bounding box center [136, 303] width 34 height 34
checkbox input "true"
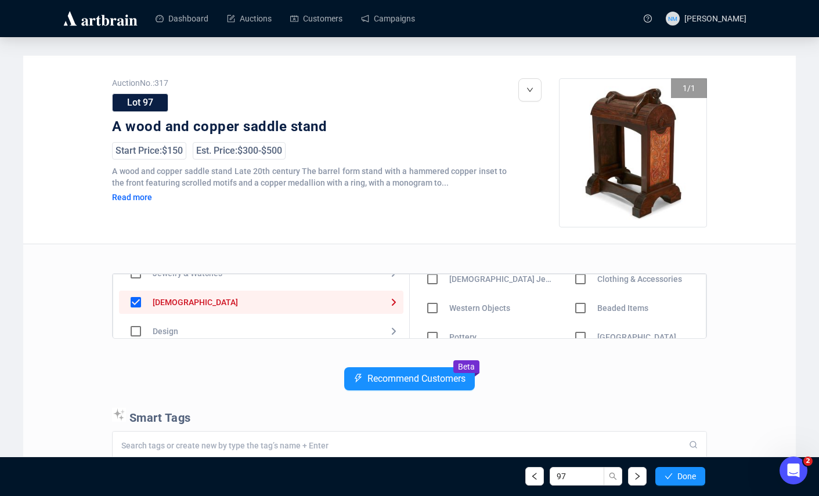
scroll to position [38, 0]
click at [434, 311] on input "checkbox" at bounding box center [433, 312] width 34 height 34
checkbox input "true"
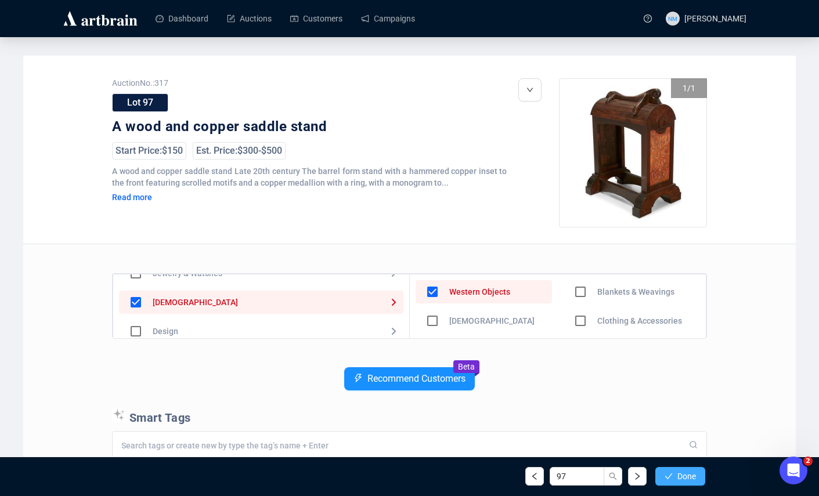
click at [689, 478] on span "Done" at bounding box center [687, 476] width 19 height 9
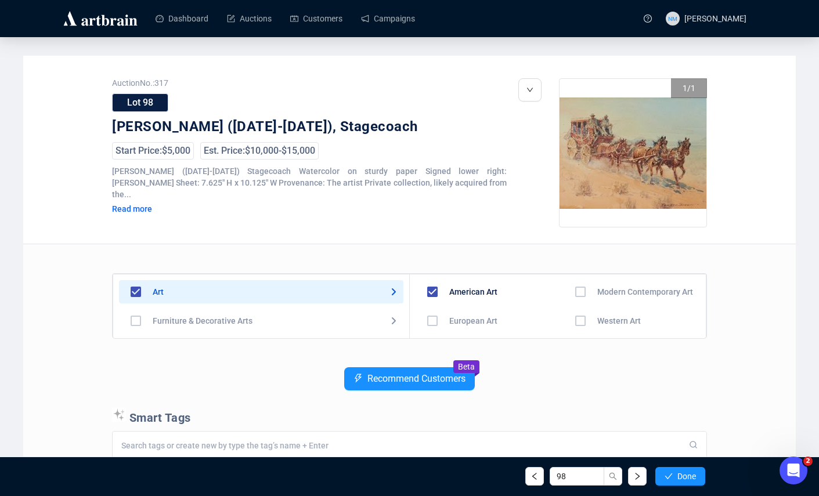
click at [574, 325] on input "checkbox" at bounding box center [581, 321] width 34 height 34
click at [678, 480] on span "Done" at bounding box center [687, 476] width 19 height 9
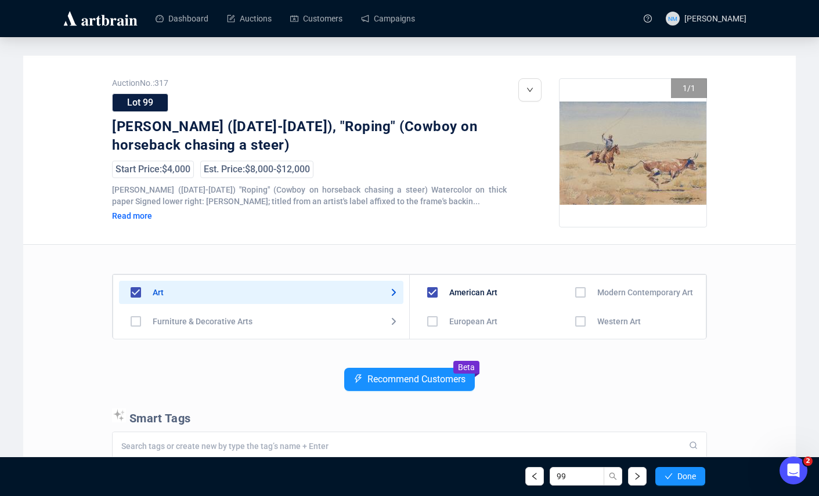
click at [577, 325] on input "checkbox" at bounding box center [581, 322] width 34 height 34
click at [678, 478] on span "Done" at bounding box center [687, 476] width 19 height 9
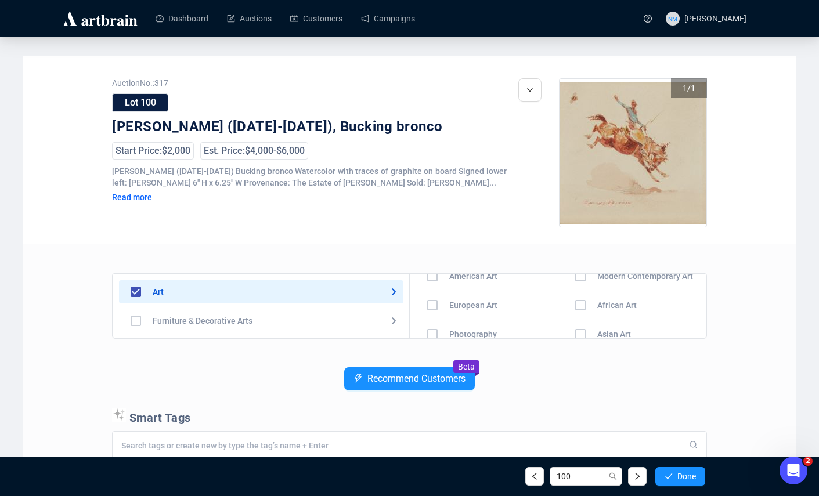
scroll to position [48, 0]
click at [706, 307] on div "Art Furniture & Decorative Arts Jewelry & Watches Native American Design Motor …" at bounding box center [410, 306] width 594 height 65
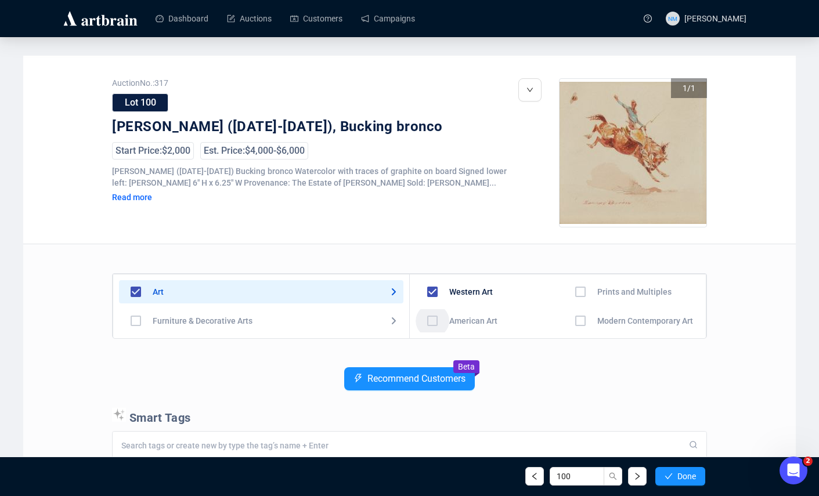
click at [432, 325] on input "checkbox" at bounding box center [433, 321] width 34 height 34
checkbox input "true"
click at [685, 483] on button "Done" at bounding box center [681, 476] width 50 height 19
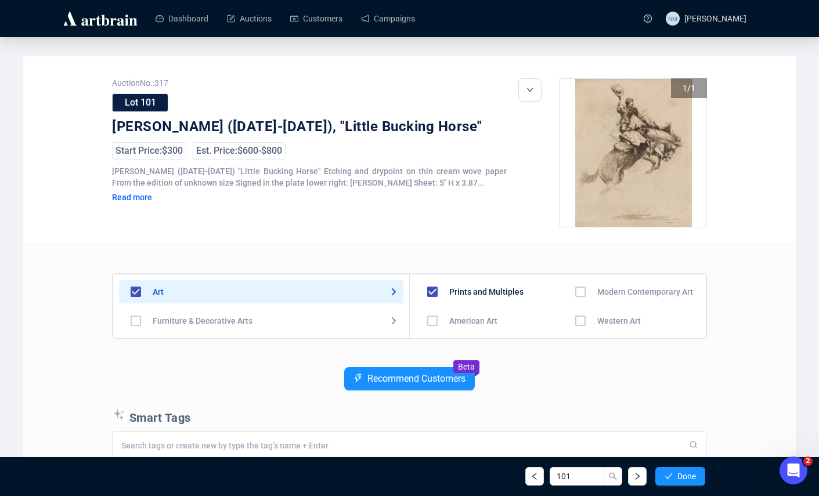
click at [431, 322] on input "checkbox" at bounding box center [433, 321] width 34 height 34
checkbox input "true"
click at [575, 326] on input "checkbox" at bounding box center [581, 321] width 34 height 34
click at [684, 478] on span "Done" at bounding box center [687, 476] width 19 height 9
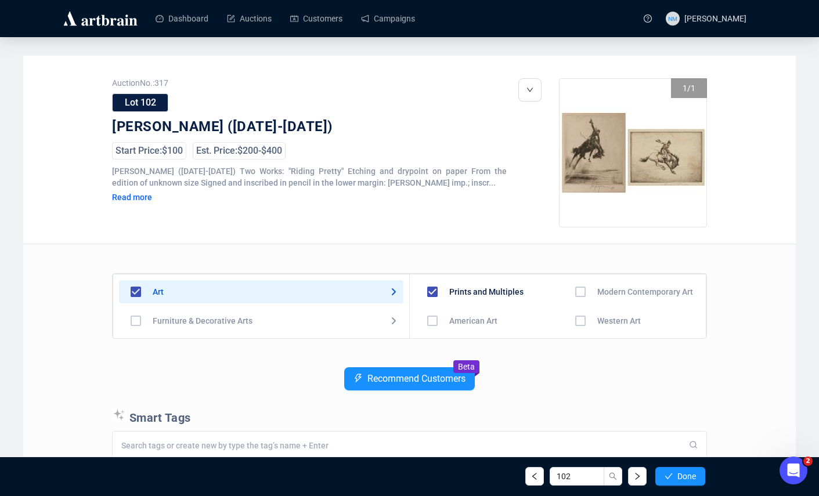
scroll to position [7, 0]
click at [423, 316] on input "checkbox" at bounding box center [433, 314] width 34 height 34
checkbox input "true"
click at [575, 300] on input "checkbox" at bounding box center [581, 296] width 34 height 34
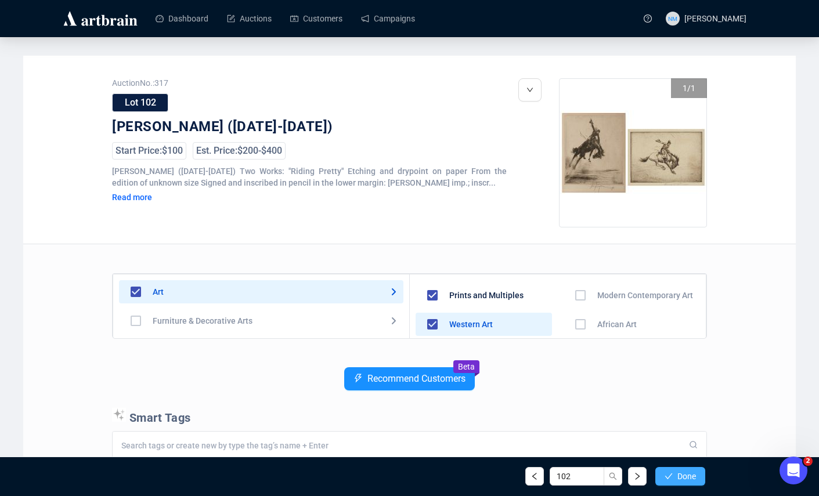
click at [688, 477] on span "Done" at bounding box center [687, 476] width 19 height 9
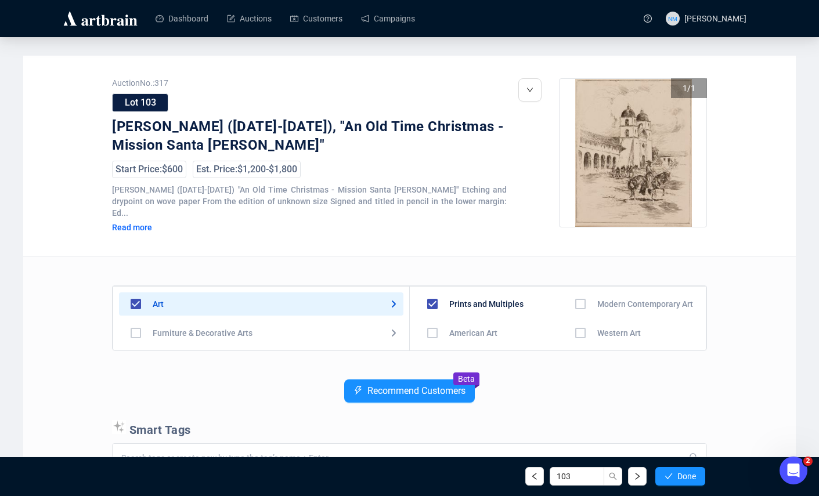
click at [578, 321] on input "checkbox" at bounding box center [581, 333] width 34 height 34
click at [433, 319] on input "checkbox" at bounding box center [433, 329] width 34 height 34
checkbox input "true"
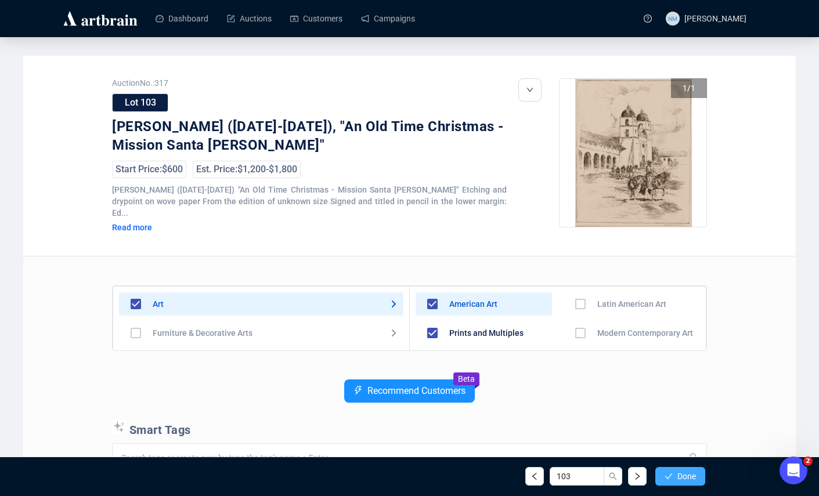
click at [696, 473] on button "Done" at bounding box center [681, 476] width 50 height 19
